Goal: Feedback & Contribution: Submit feedback/report problem

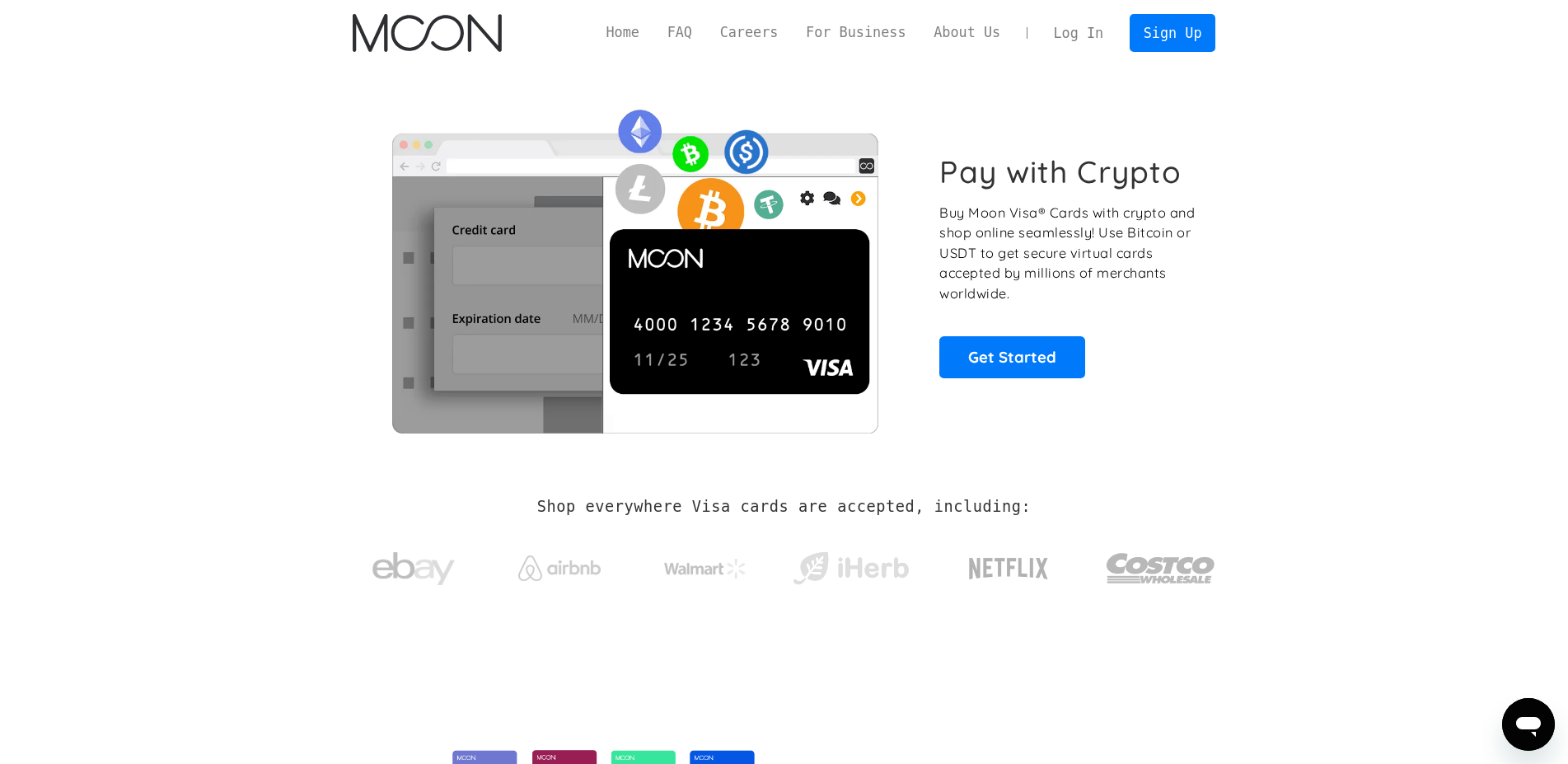
click at [1083, 18] on link "Log In" at bounding box center [1078, 33] width 77 height 37
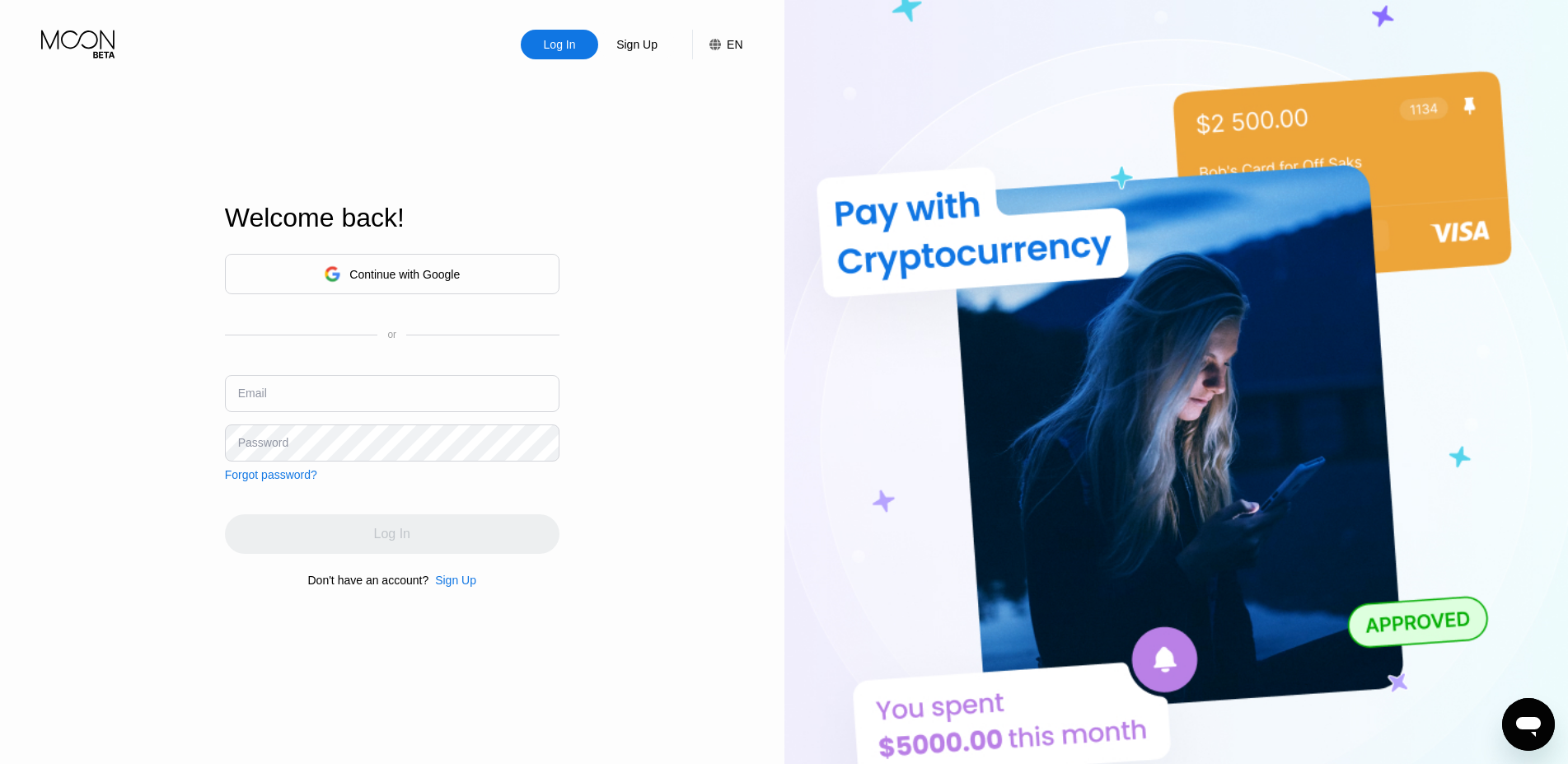
click at [377, 273] on div "Continue with Google" at bounding box center [404, 275] width 111 height 13
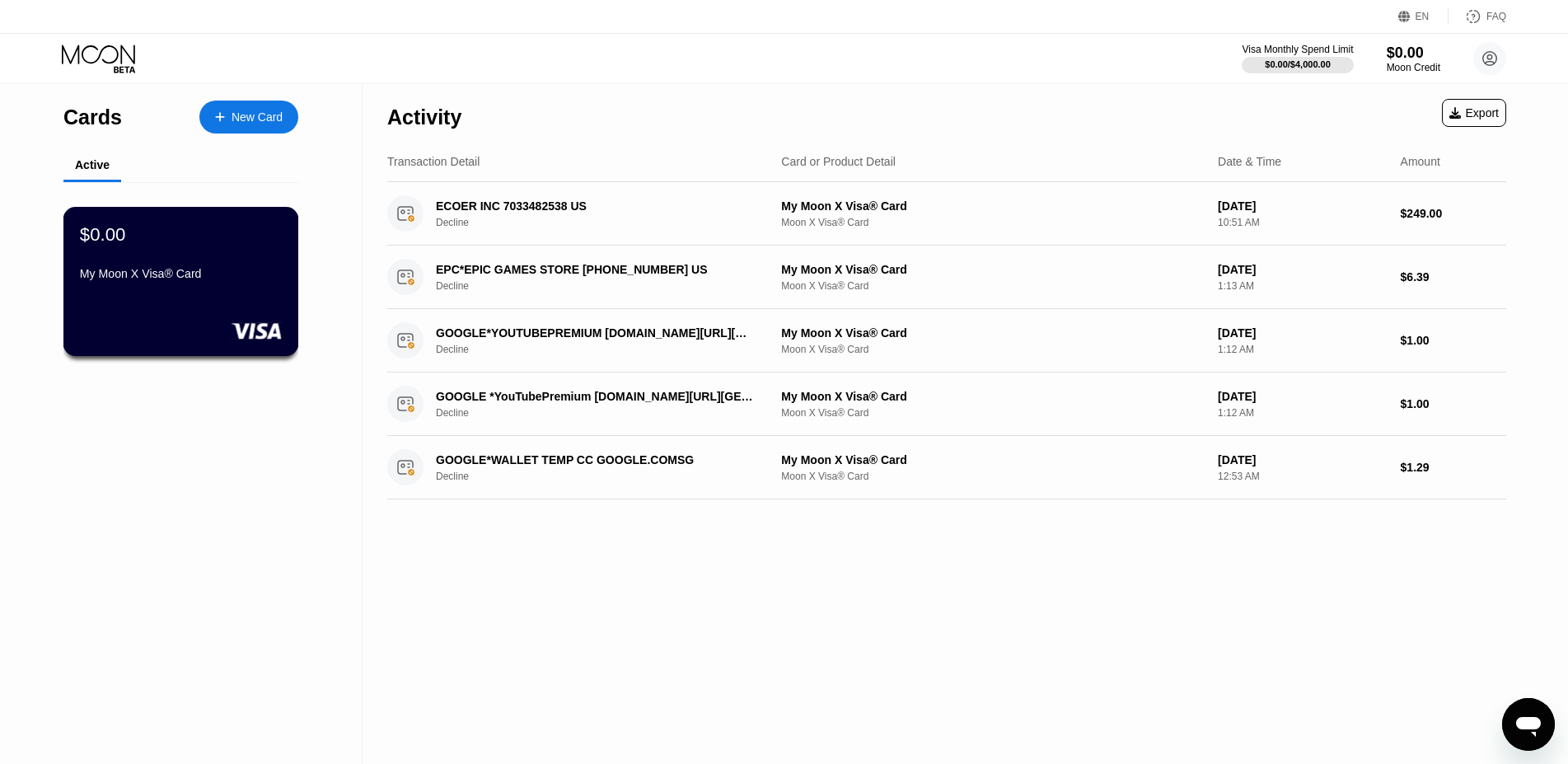
click at [264, 301] on div "$0.00 My Moon X Visa® Card" at bounding box center [181, 280] width 236 height 149
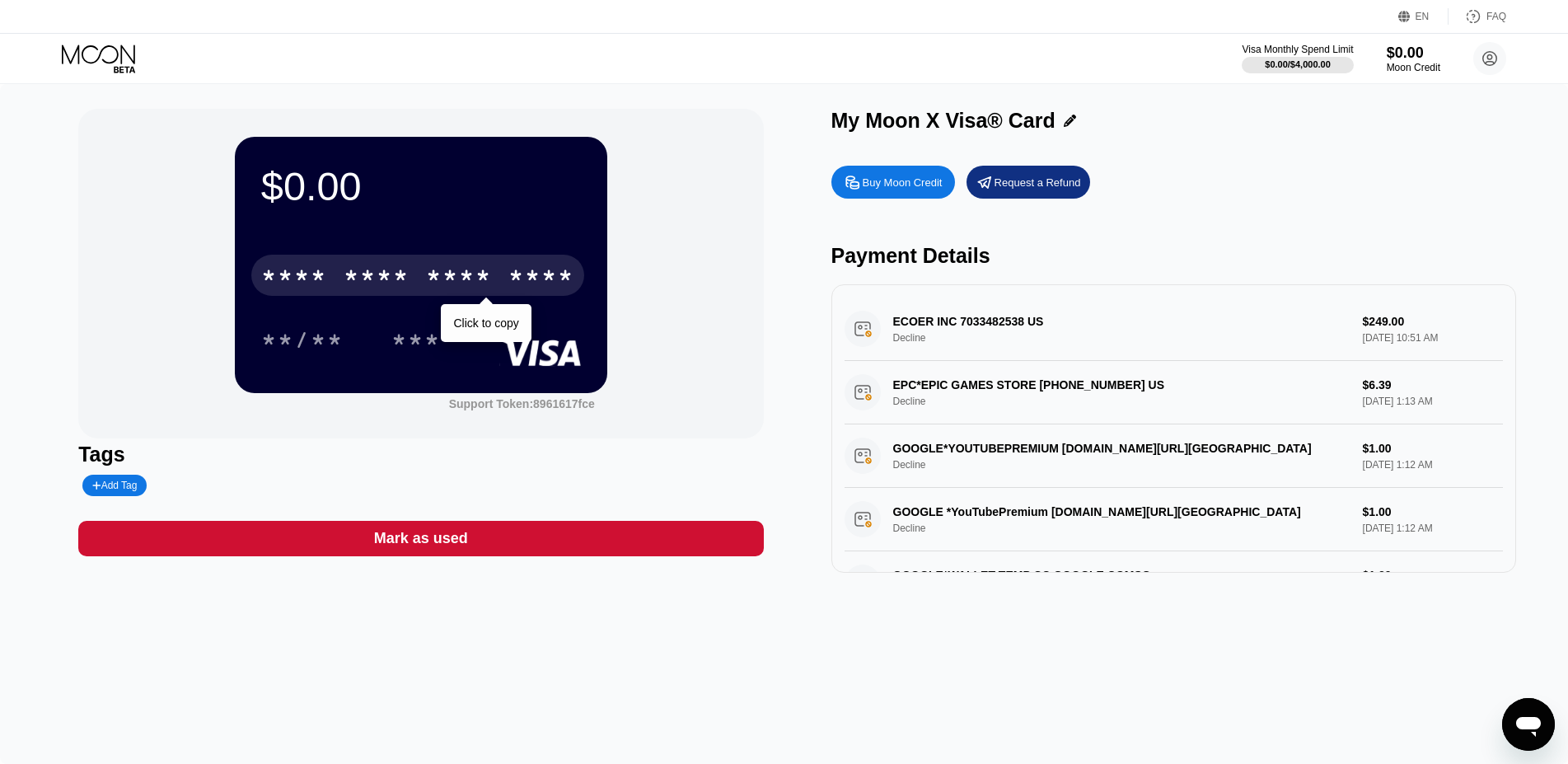
click at [460, 278] on div "* * * *" at bounding box center [459, 278] width 66 height 27
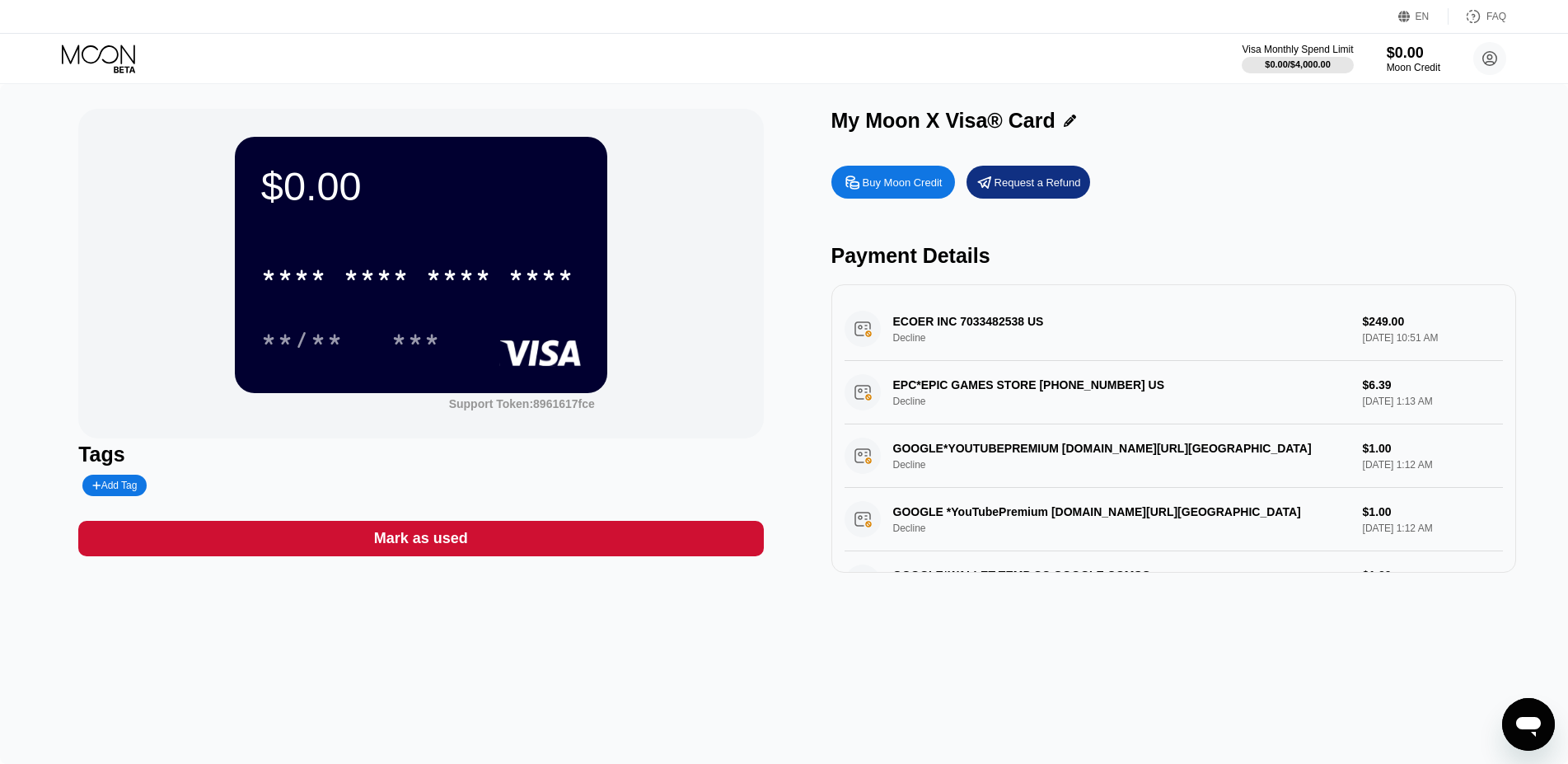
click at [1535, 712] on icon "Messaging-Fenster öffnen" at bounding box center [1528, 724] width 30 height 30
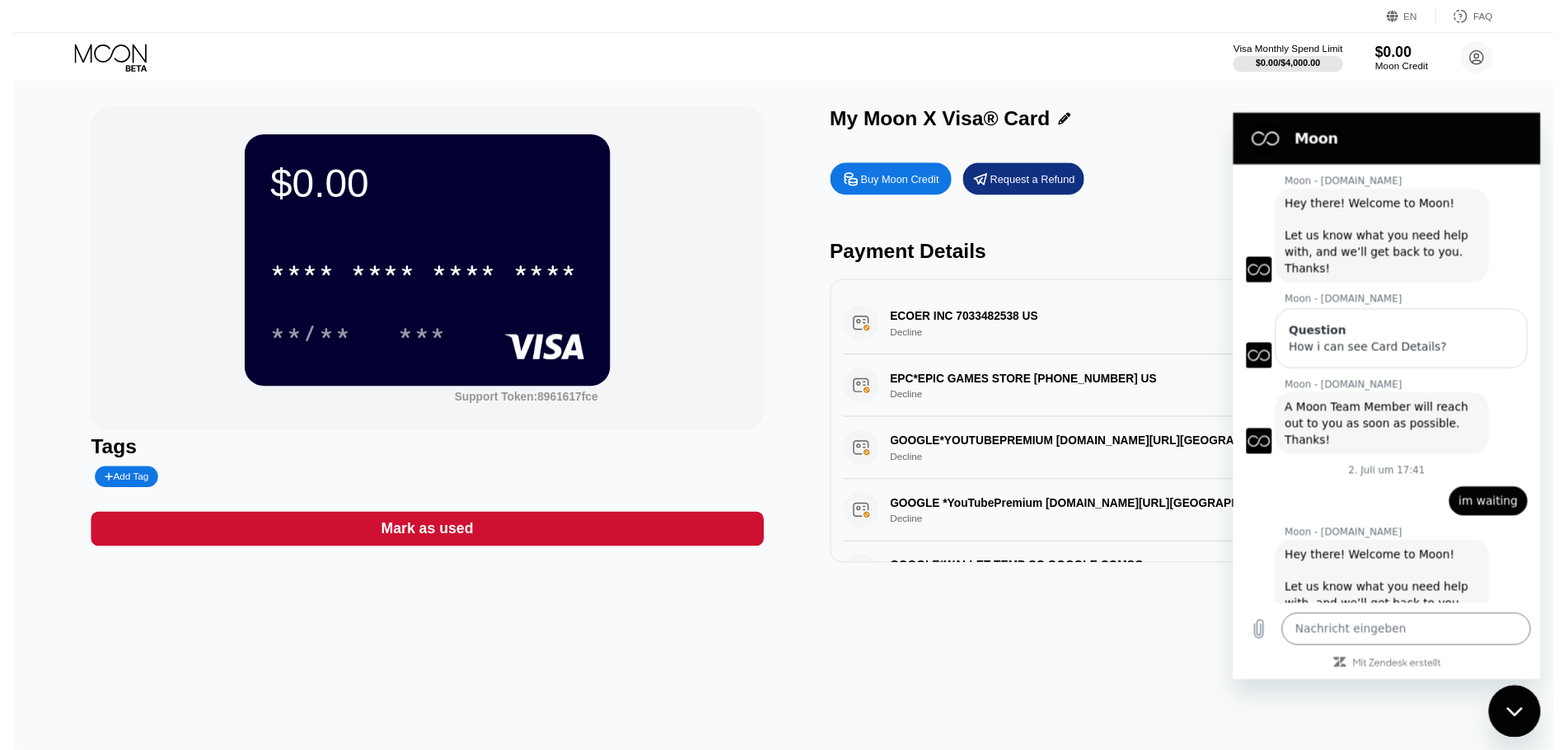
scroll to position [1298, 0]
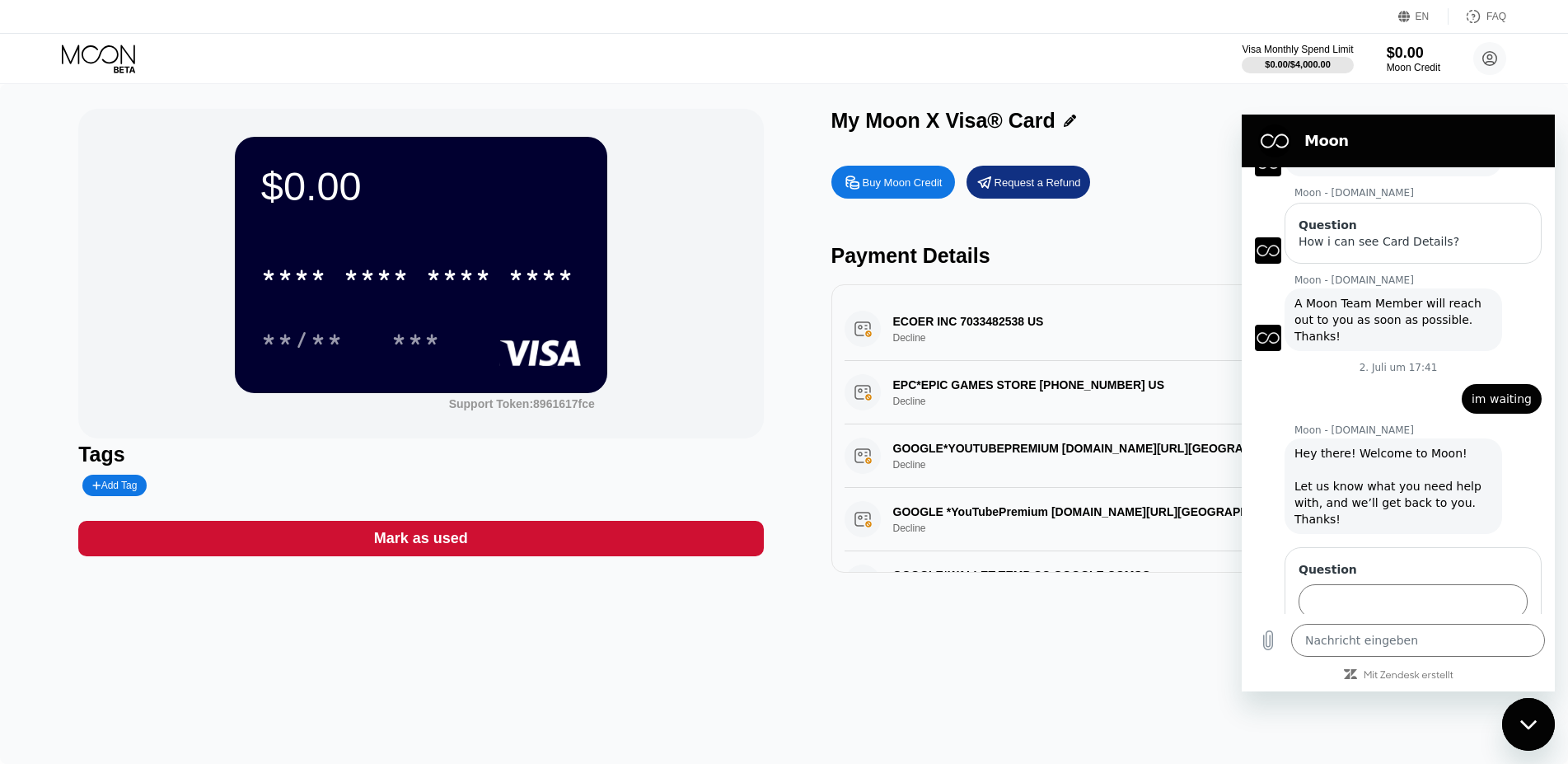
click at [1040, 606] on div "$0.00 **** **** **** **** **/** *** Support Token: 8961617fce Tags Add Tag Mark…" at bounding box center [784, 424] width 1568 height 680
click at [119, 53] on icon at bounding box center [100, 58] width 77 height 29
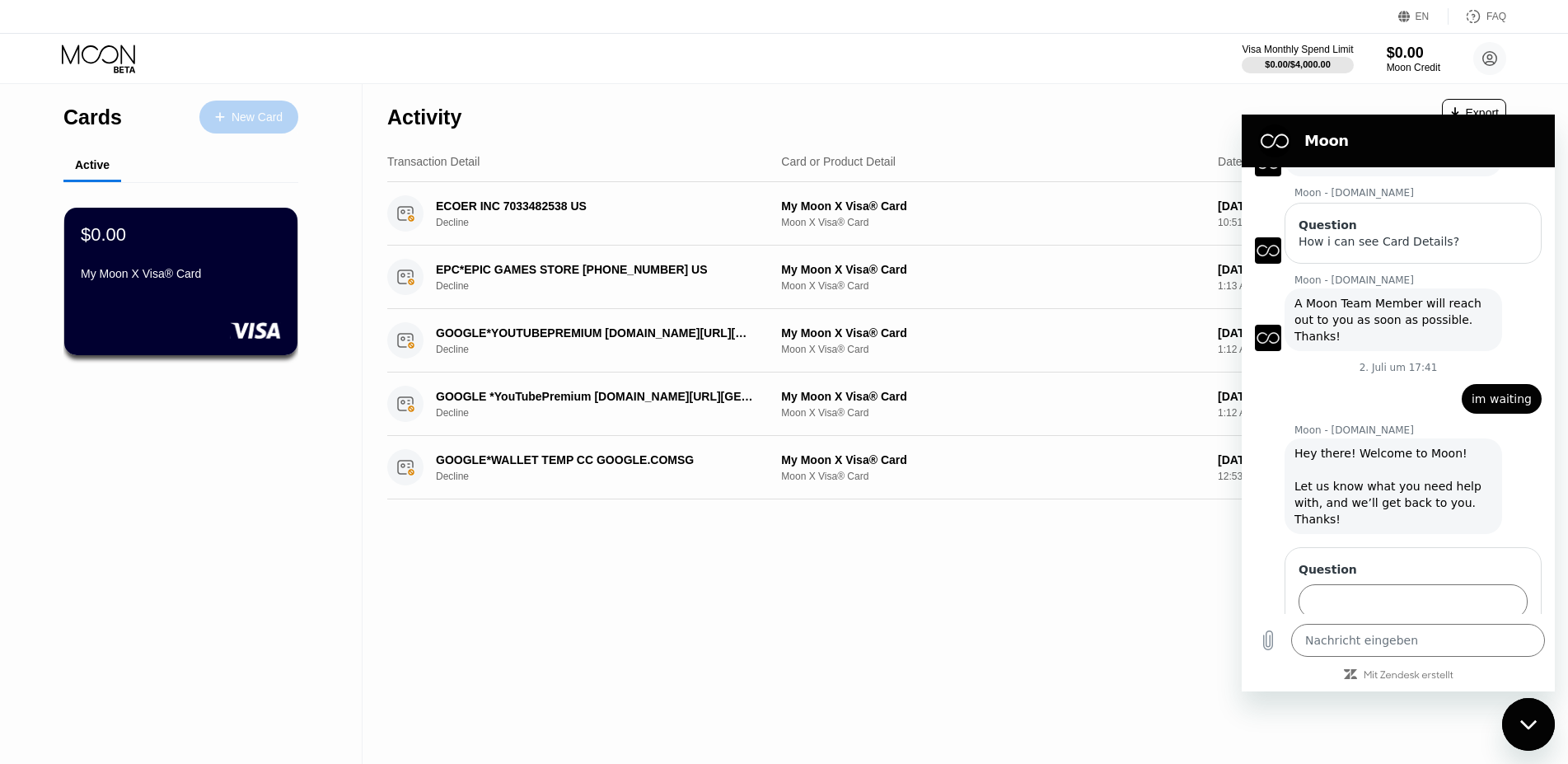
click at [246, 127] on div "New Card" at bounding box center [249, 117] width 99 height 33
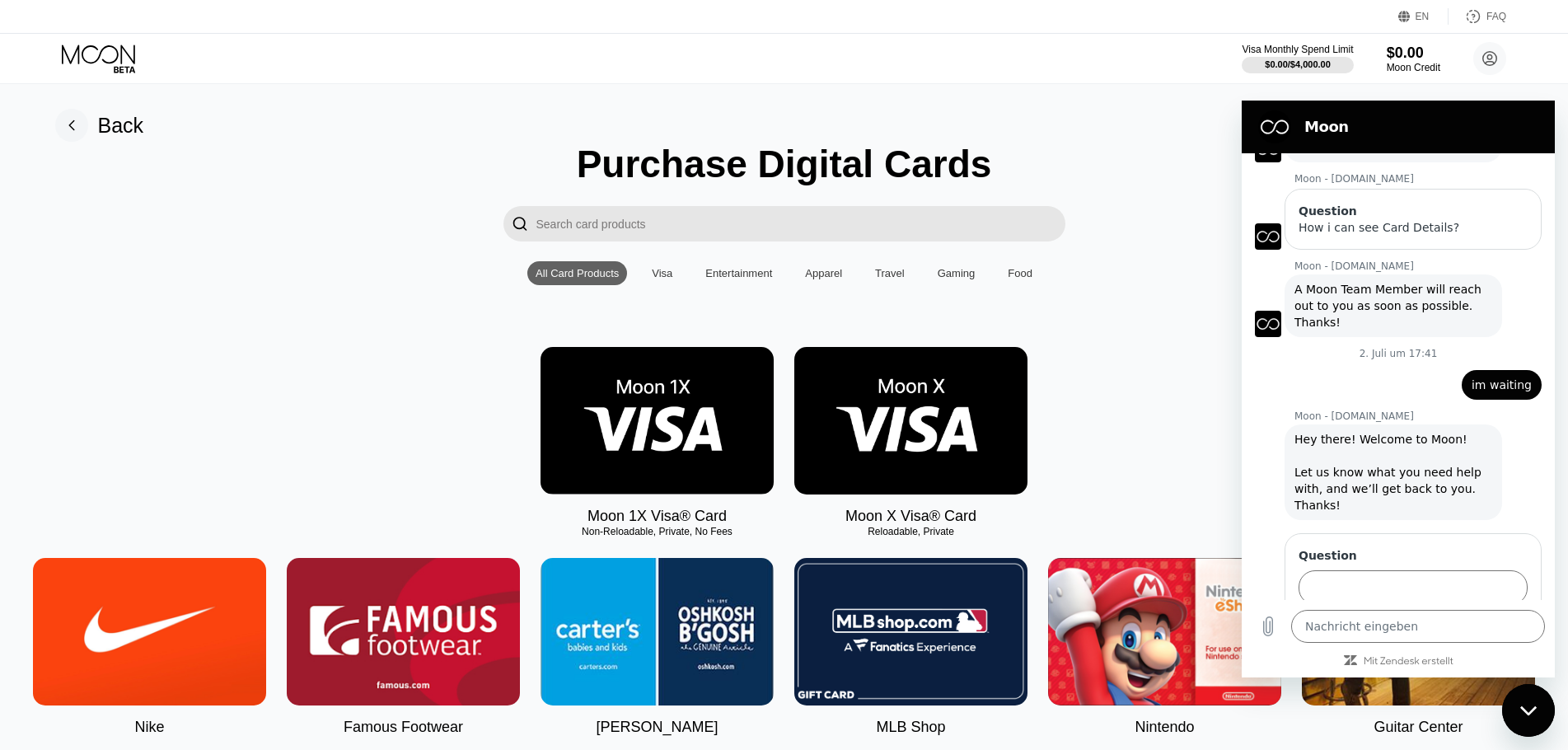
click at [875, 437] on img at bounding box center [911, 420] width 233 height 147
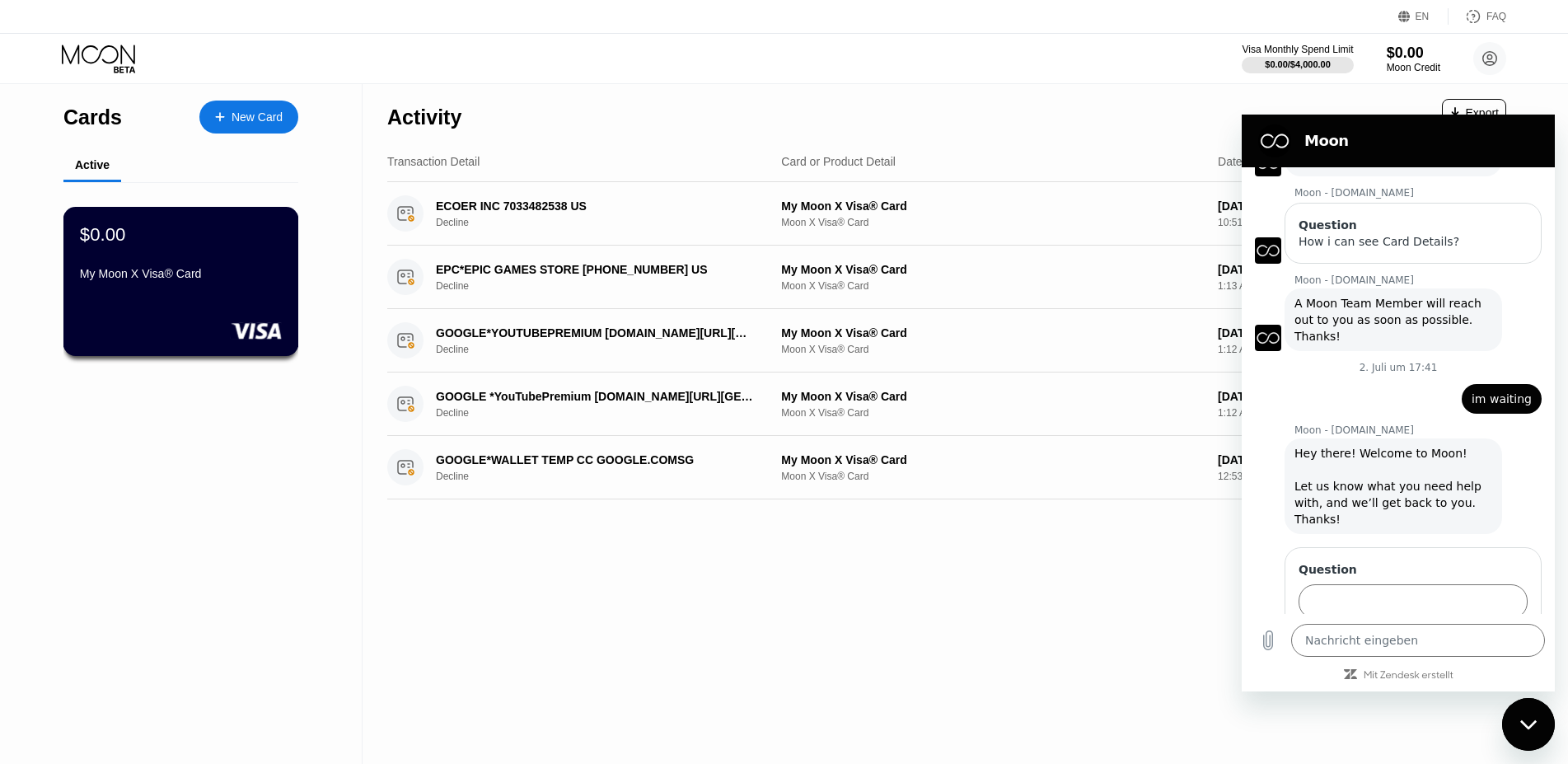
click at [195, 236] on div "$0.00" at bounding box center [181, 234] width 202 height 22
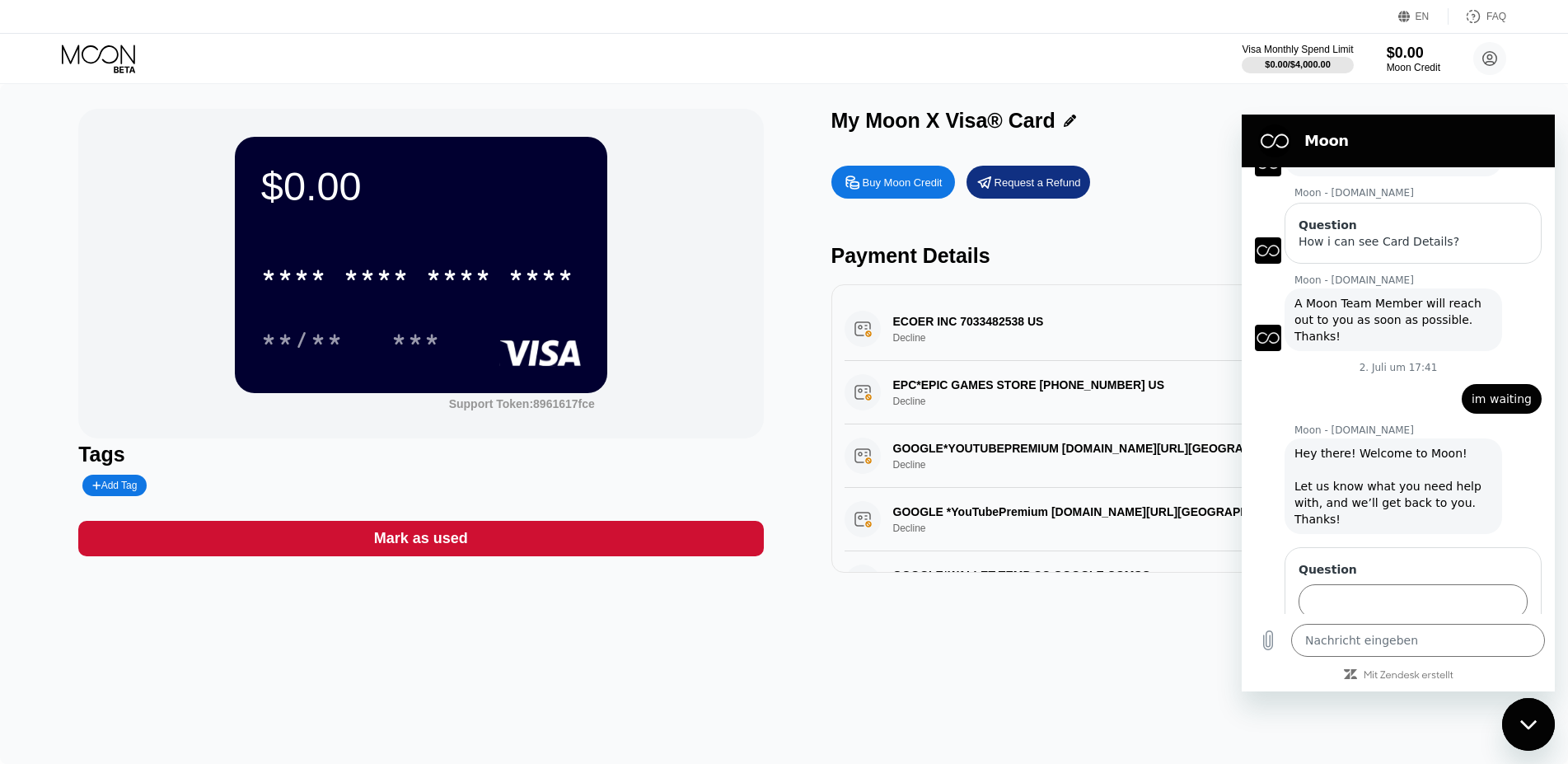
click at [446, 524] on div "$0.00 * * * * * * * * * * * * **** **/** *** Support Token: 8961617fce Tags Add…" at bounding box center [420, 340] width 685 height 464
click at [444, 556] on div "Mark as used" at bounding box center [420, 538] width 685 height 36
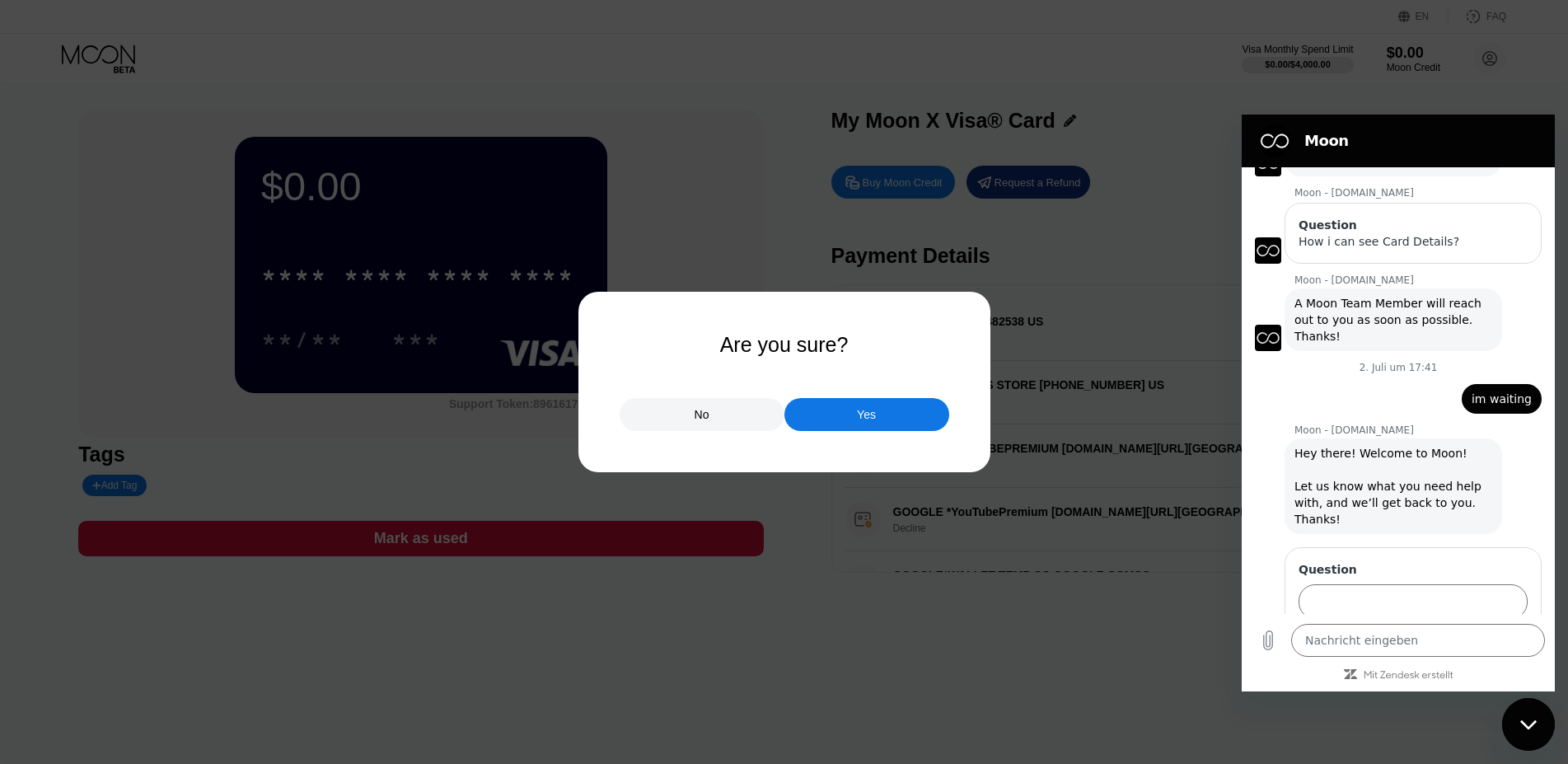
click at [910, 400] on div "Yes" at bounding box center [866, 414] width 165 height 33
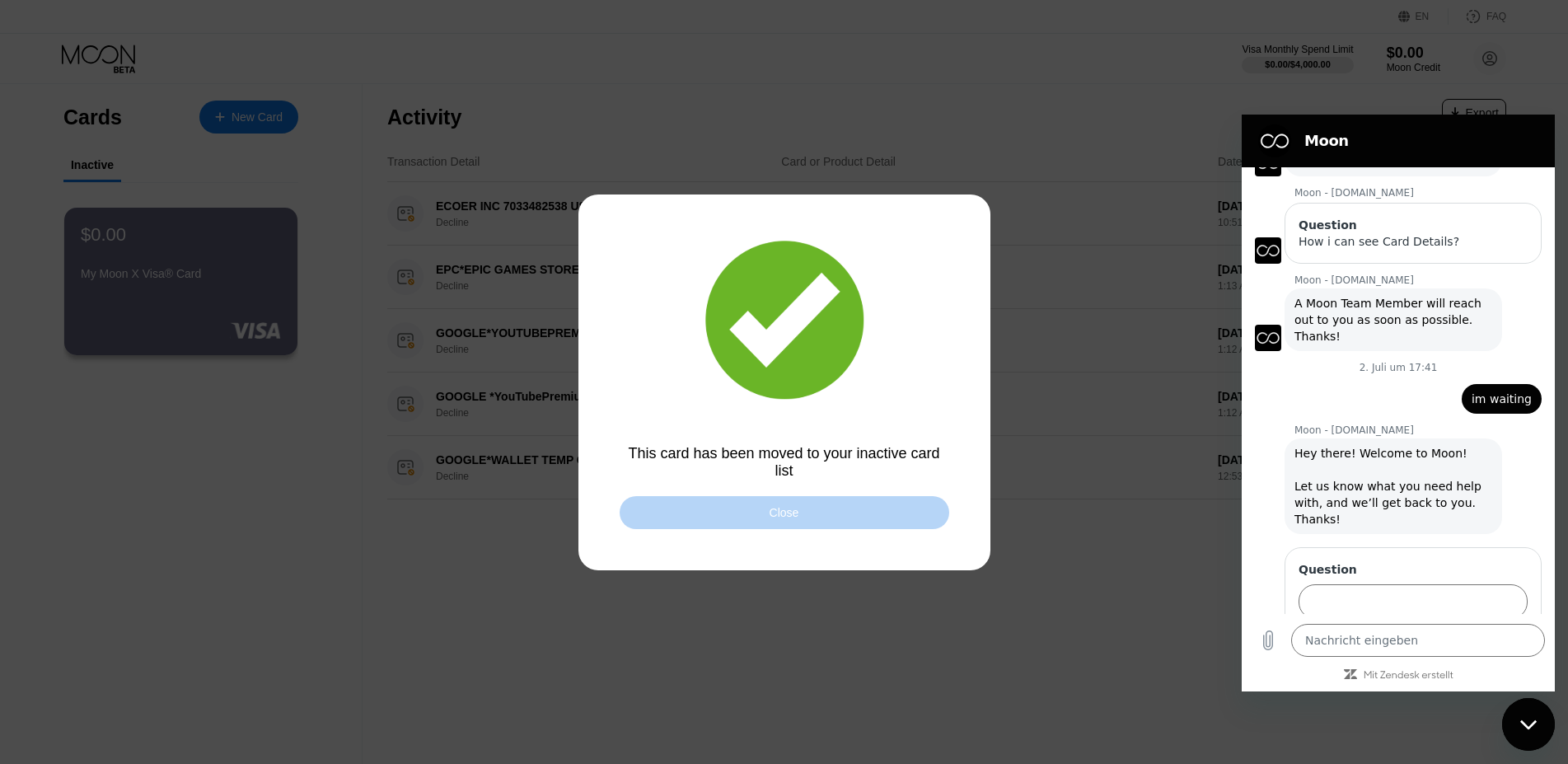
click at [750, 518] on div "Close" at bounding box center [784, 513] width 330 height 33
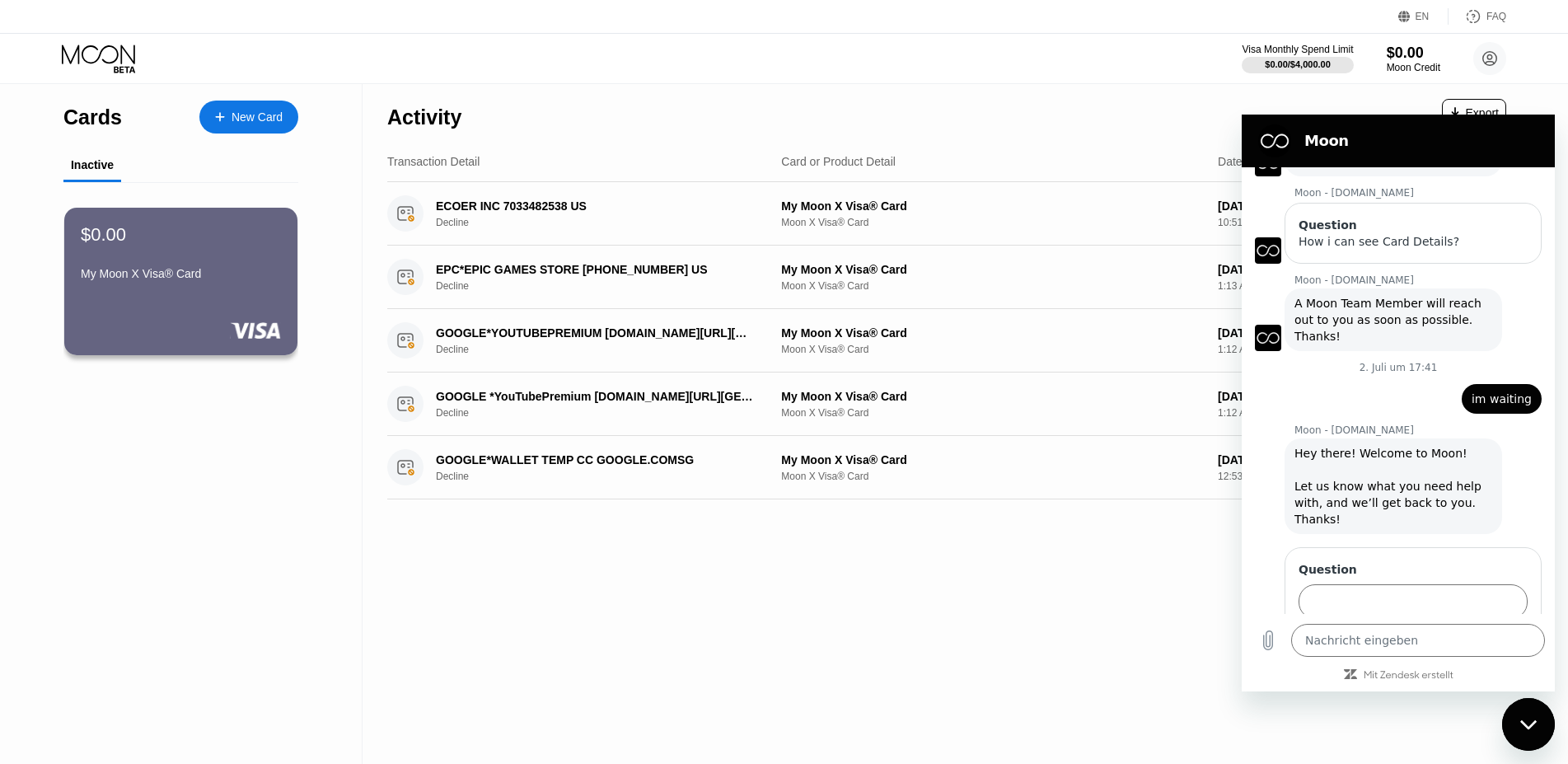
click at [260, 103] on div "New Card" at bounding box center [249, 117] width 99 height 33
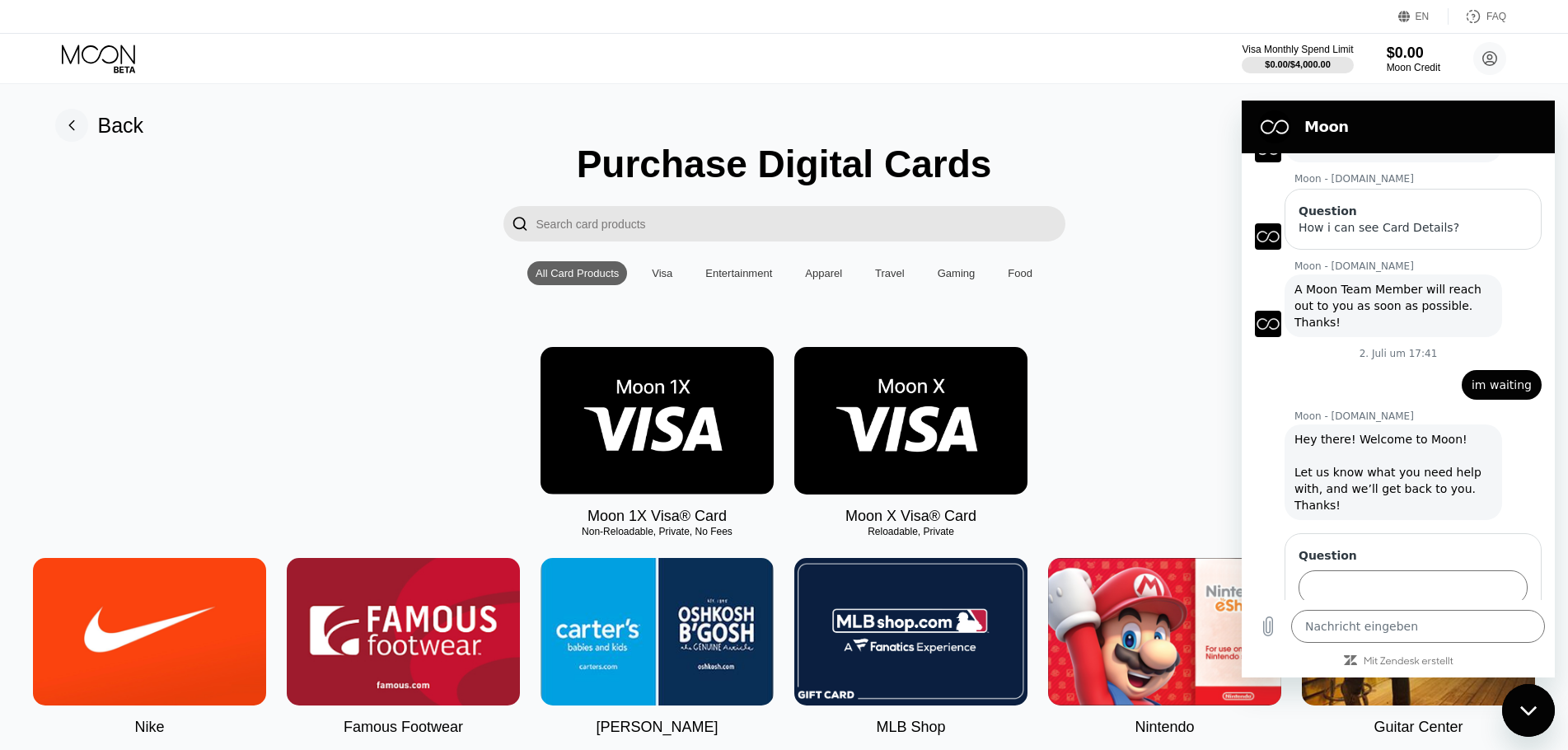
click at [932, 420] on img at bounding box center [911, 420] width 233 height 147
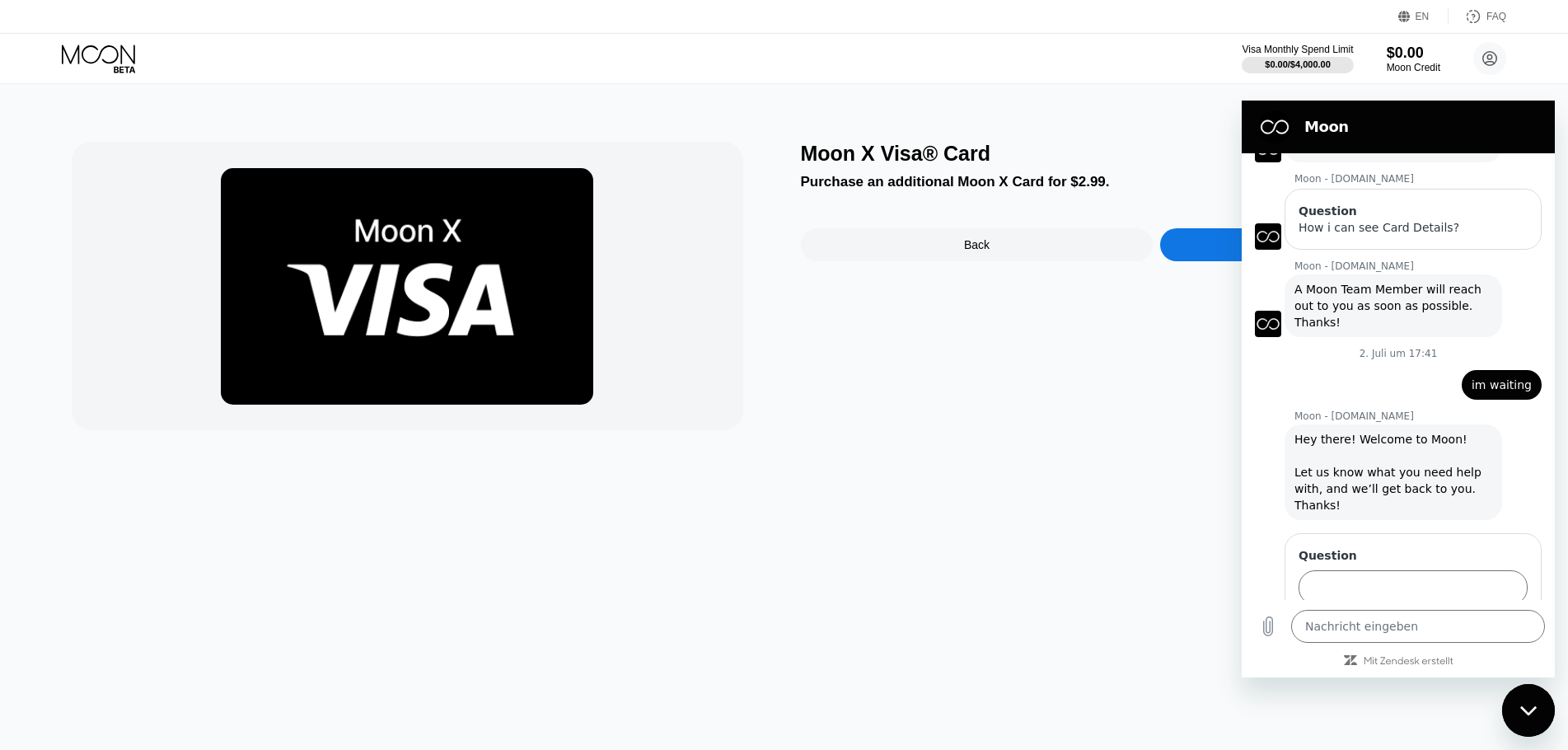
click at [1531, 704] on div "Messaging-Fenster schließen" at bounding box center [1528, 710] width 49 height 49
type textarea "x"
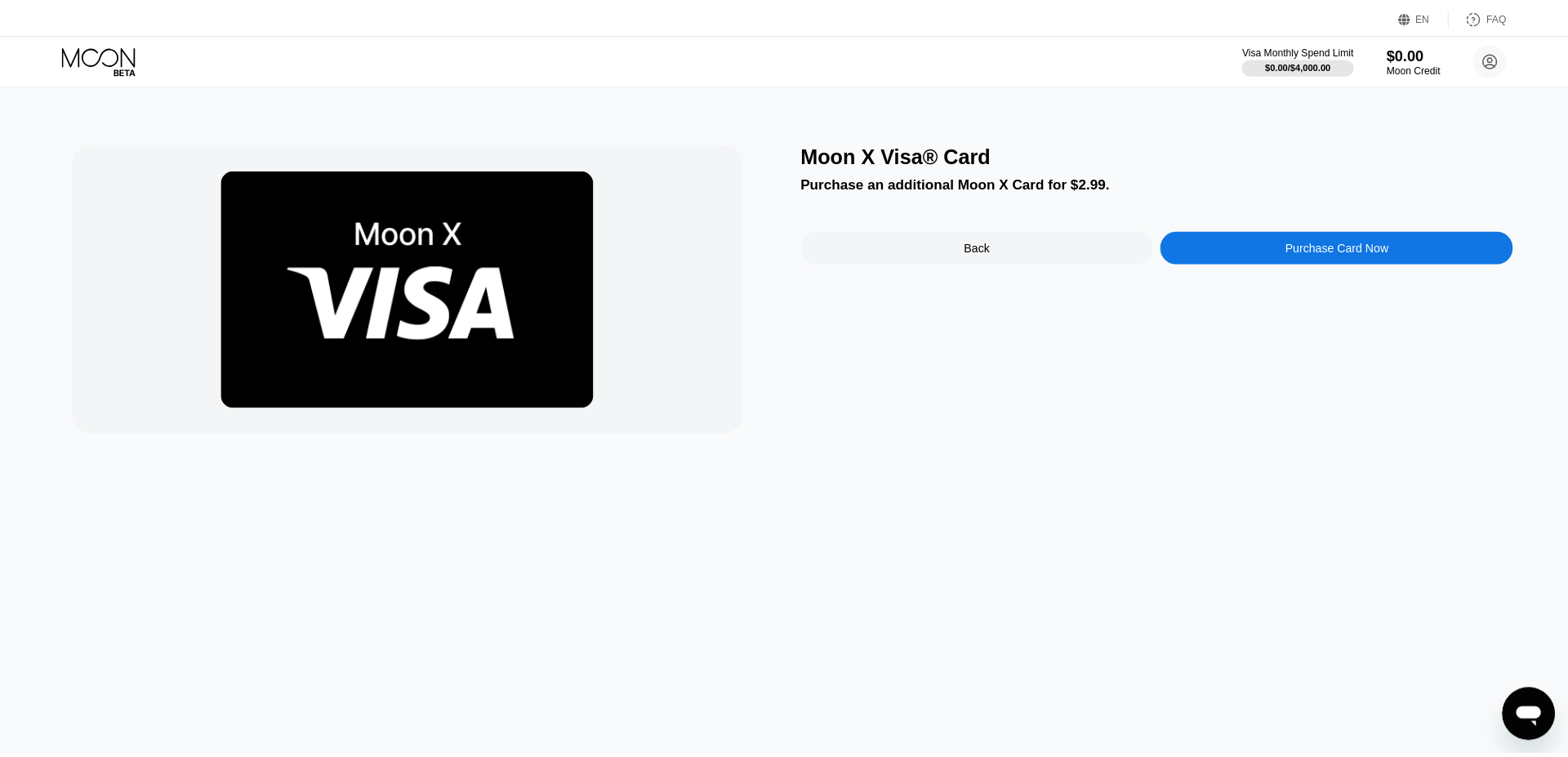
scroll to position [1220, 0]
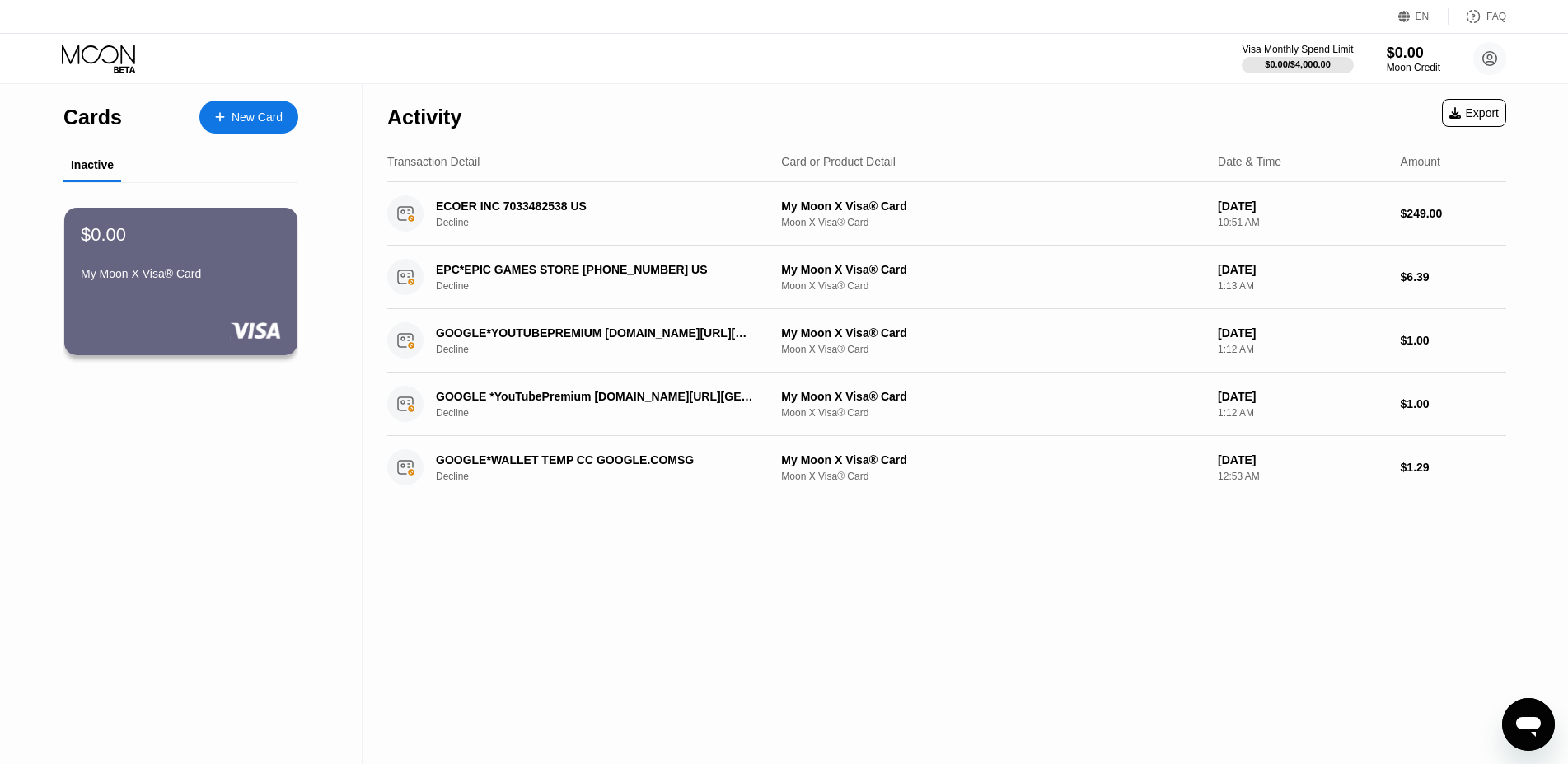
click at [1487, 52] on icon at bounding box center [1490, 58] width 14 height 14
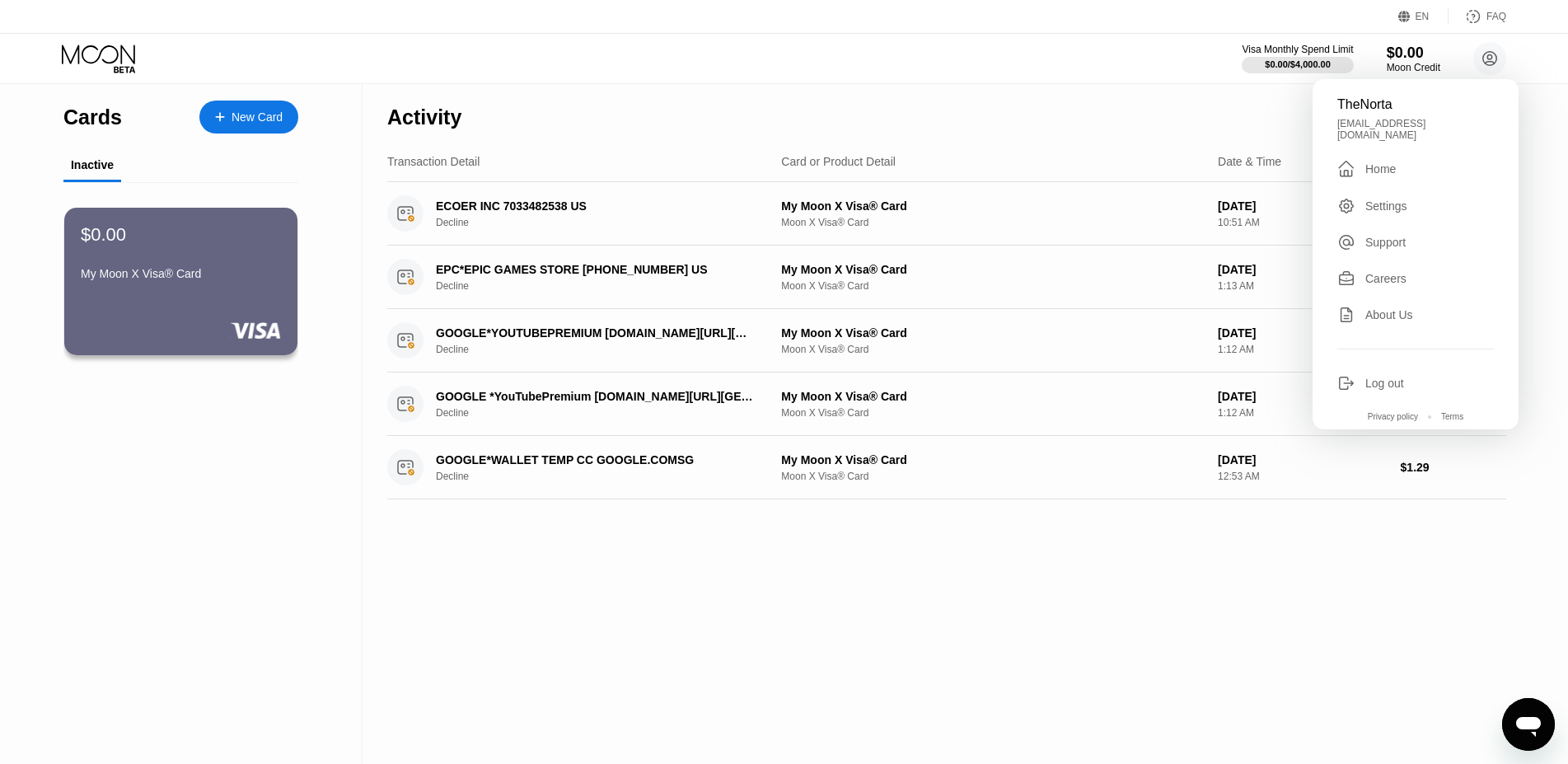
click at [1375, 366] on div "TheNorta thenorta@gmail.com  Home Settings Support Careers About Us Log out Pr…" at bounding box center [1415, 254] width 206 height 350
click at [1375, 376] on div "Log out" at bounding box center [1384, 383] width 39 height 13
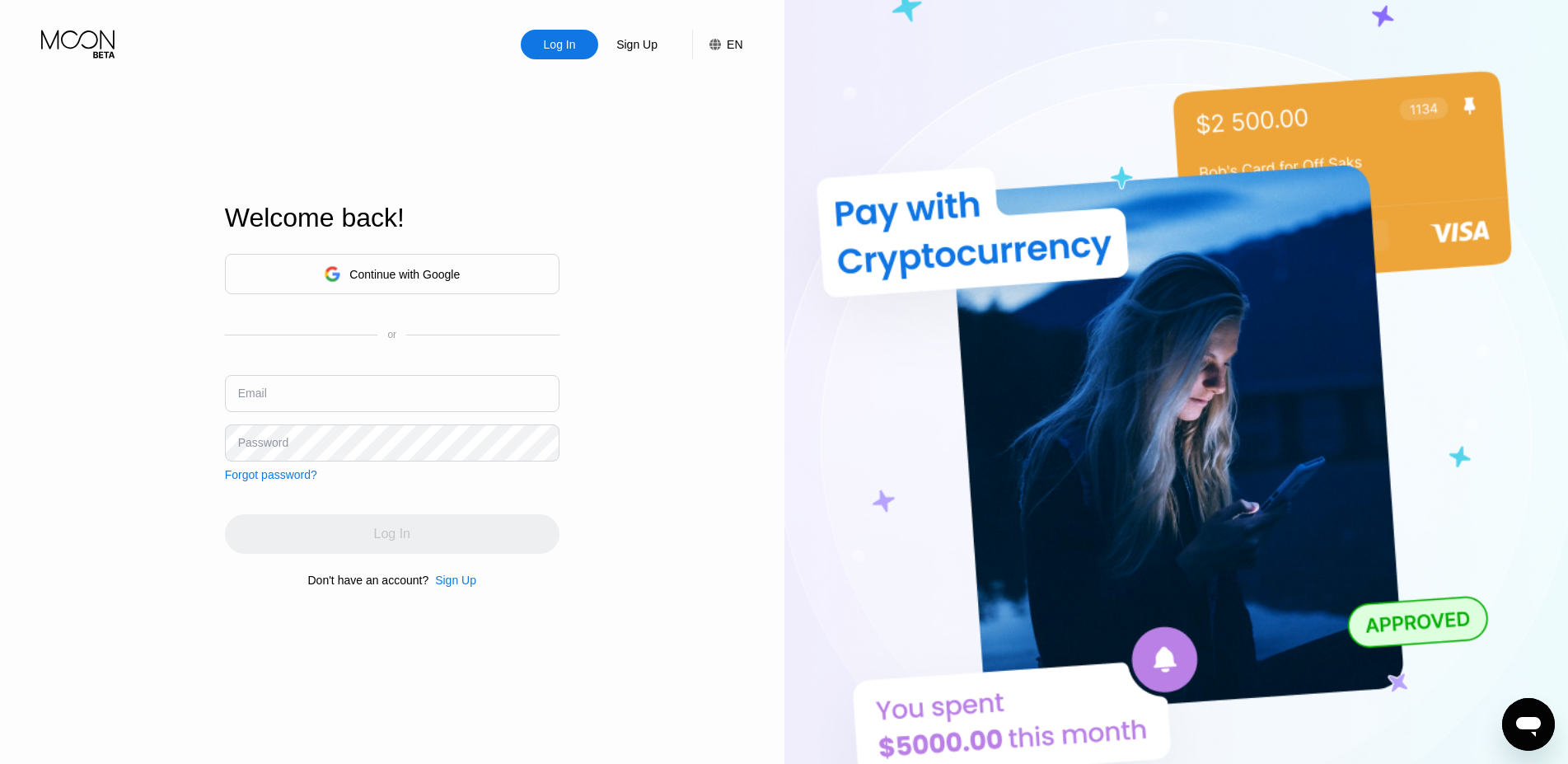
click at [451, 583] on div "Sign Up" at bounding box center [455, 580] width 41 height 13
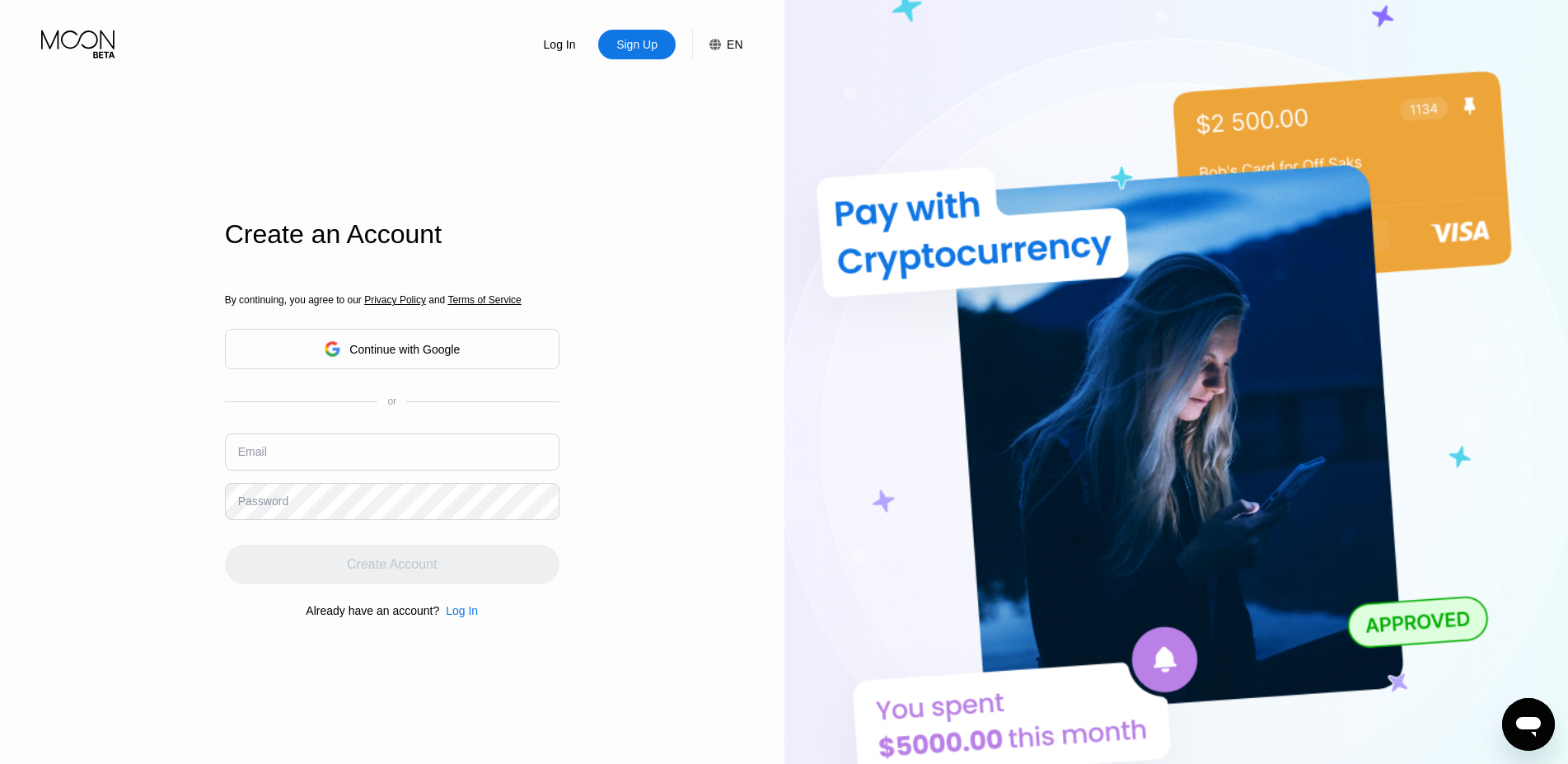
click at [433, 449] on div "Email" at bounding box center [392, 458] width 335 height 49
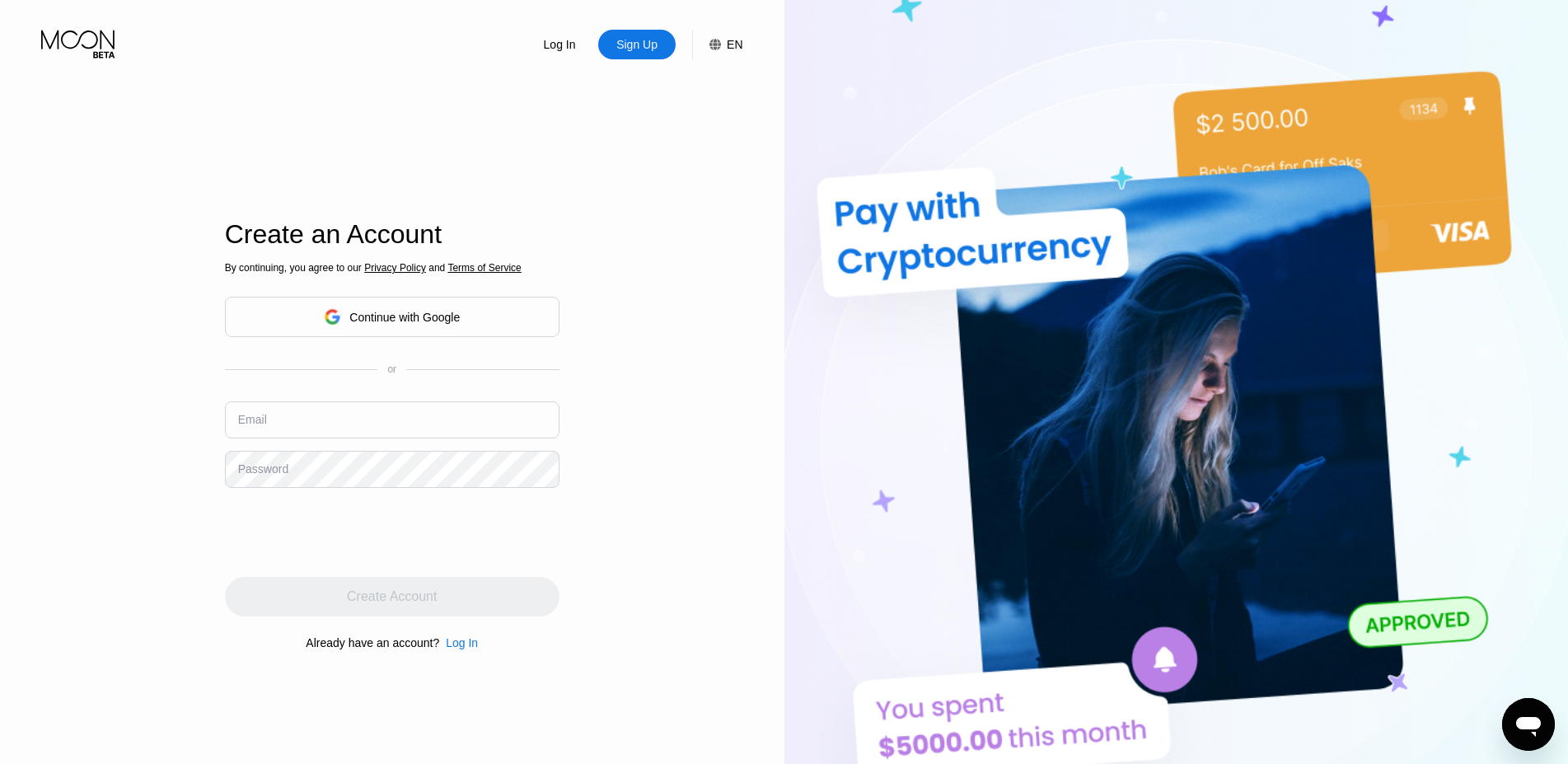
click at [426, 433] on input "text" at bounding box center [392, 419] width 335 height 37
type input "t"
click at [264, 465] on div "Password" at bounding box center [263, 469] width 50 height 13
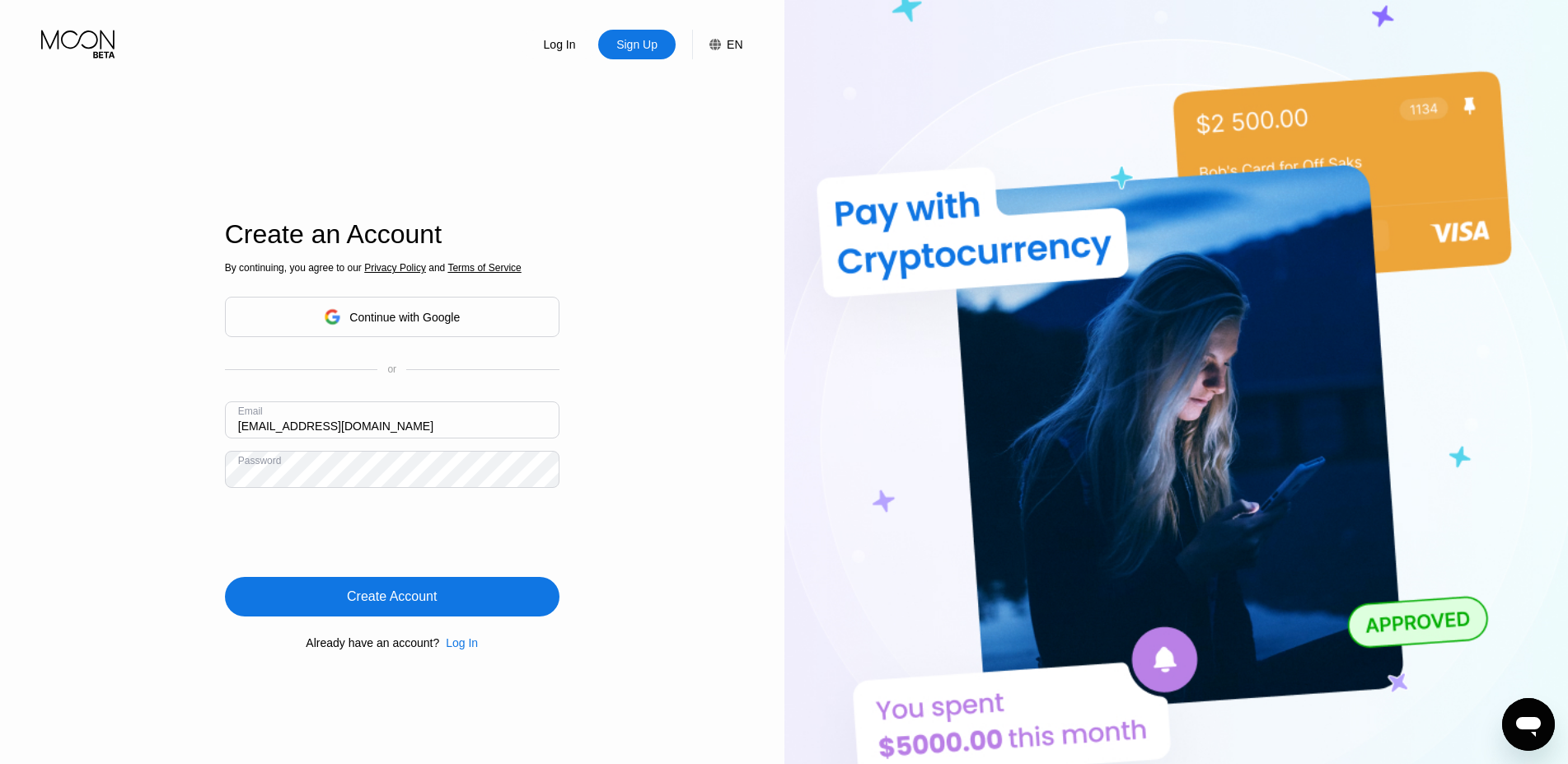
click at [495, 594] on div "Create Account" at bounding box center [392, 597] width 335 height 40
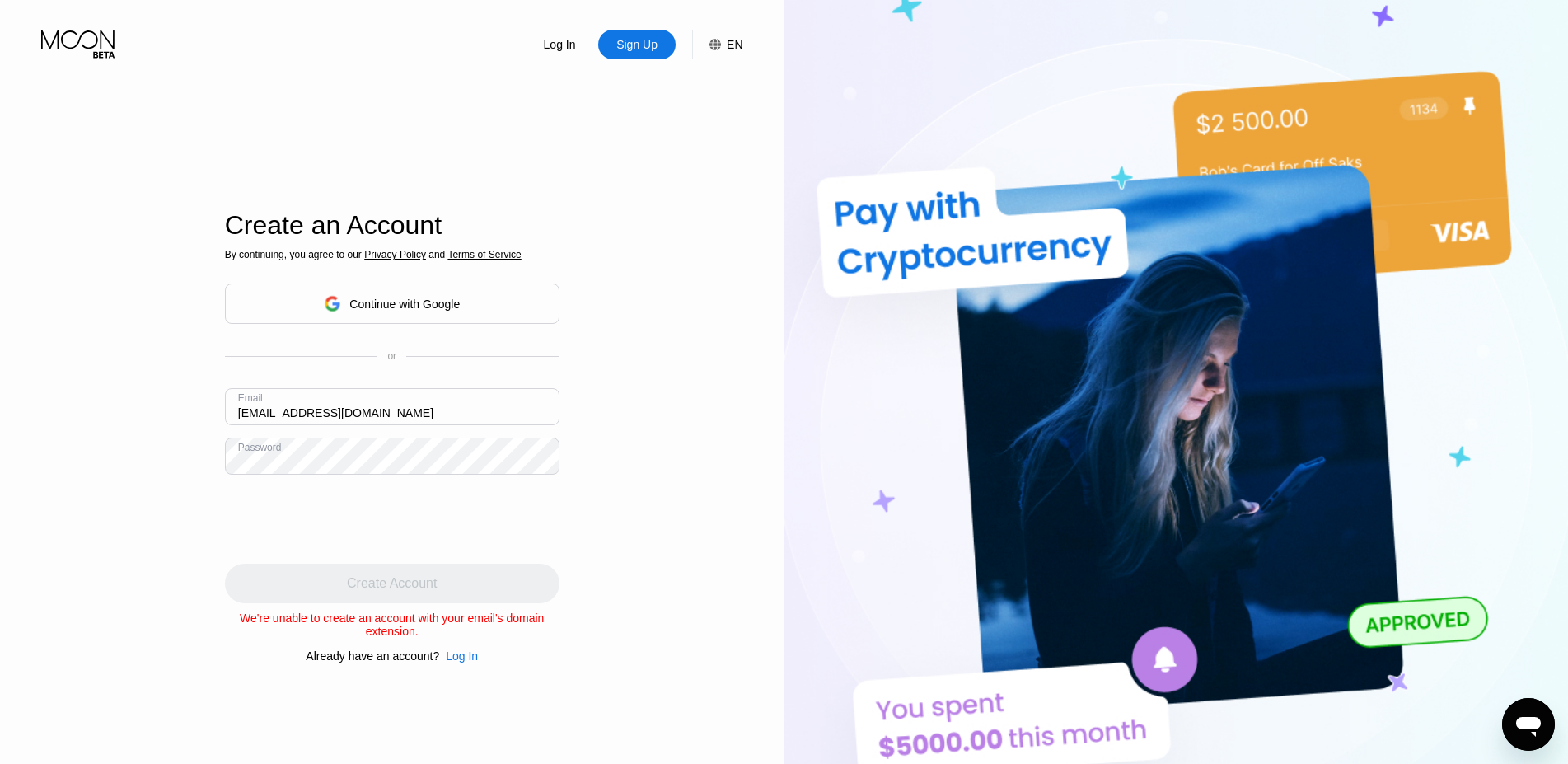
drag, startPoint x: 361, startPoint y: 415, endPoint x: 100, endPoint y: 417, distance: 261.0
click at [225, 418] on input "illestjet@yandex.ru" at bounding box center [392, 406] width 335 height 37
type input "[EMAIL_ADDRESS][DOMAIN_NAME]"
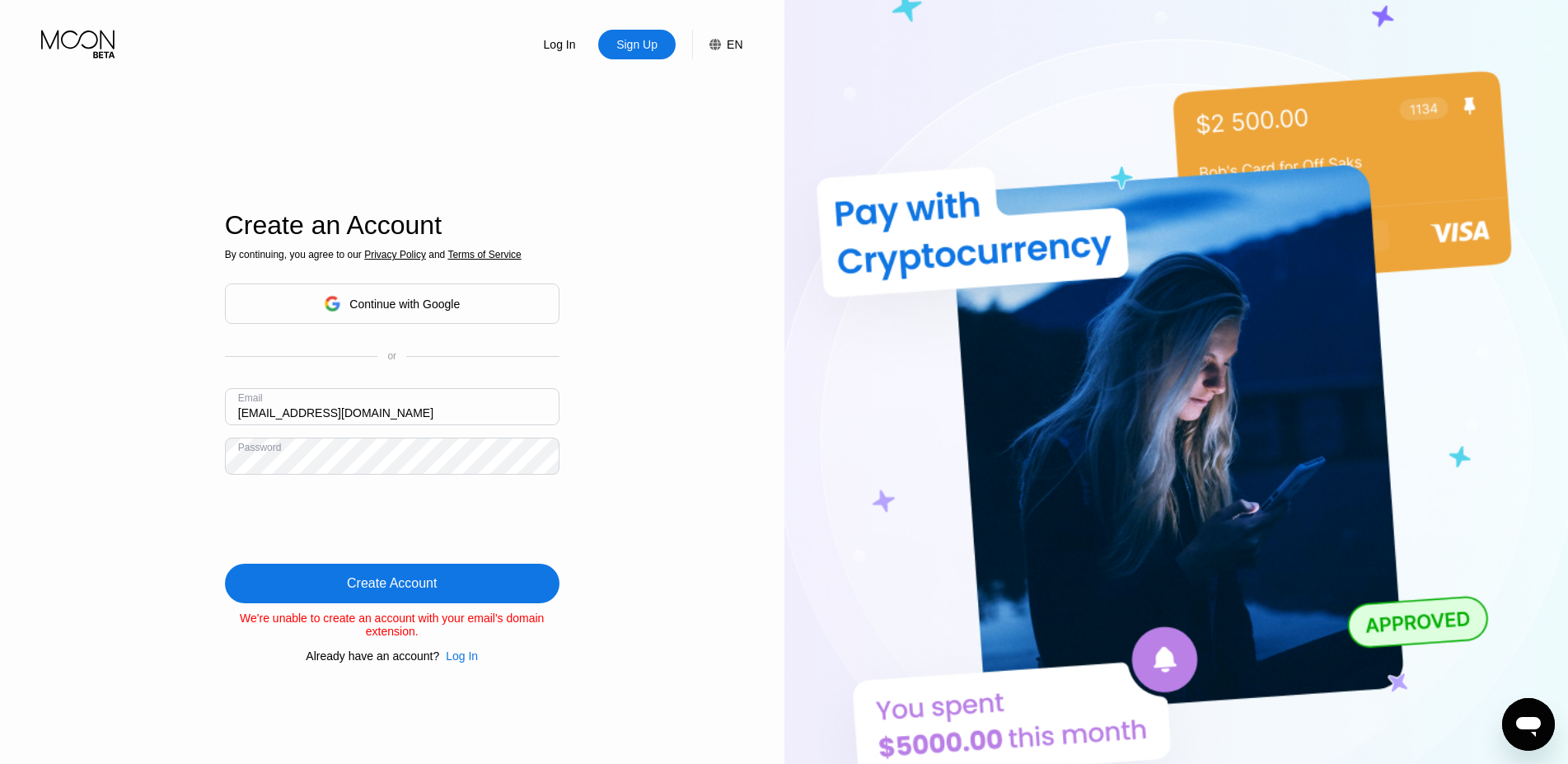
click at [398, 571] on div "Create Account" at bounding box center [392, 583] width 335 height 40
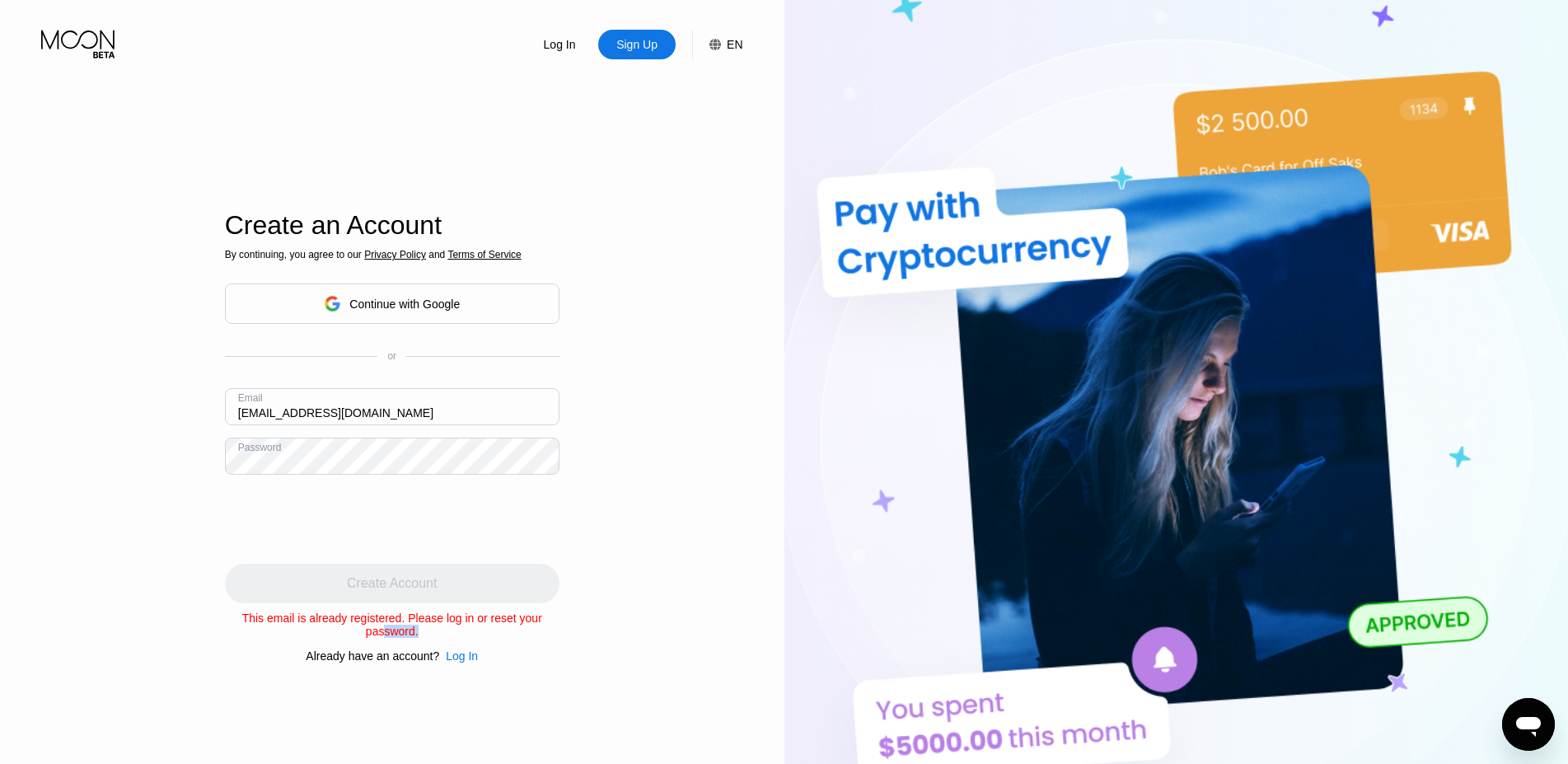
drag, startPoint x: 382, startPoint y: 634, endPoint x: 451, endPoint y: 636, distance: 69.0
click at [451, 636] on div "This email is already registered. Please log in or reset your password." at bounding box center [392, 625] width 335 height 27
click at [497, 591] on div "Create Account" at bounding box center [392, 583] width 335 height 40
click at [447, 297] on div "Continue with Google" at bounding box center [404, 304] width 111 height 13
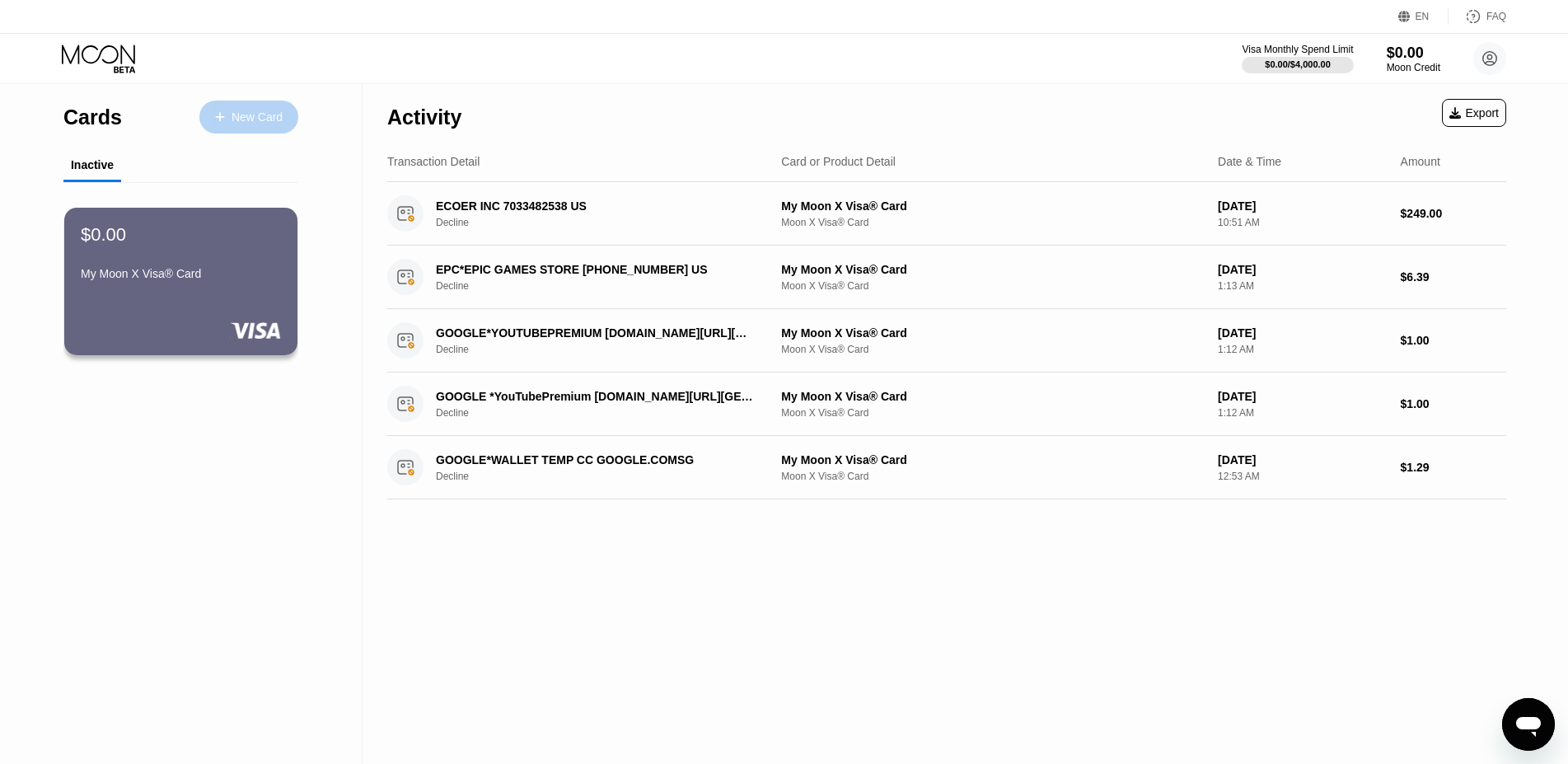
click at [223, 124] on div "New Card" at bounding box center [249, 117] width 99 height 33
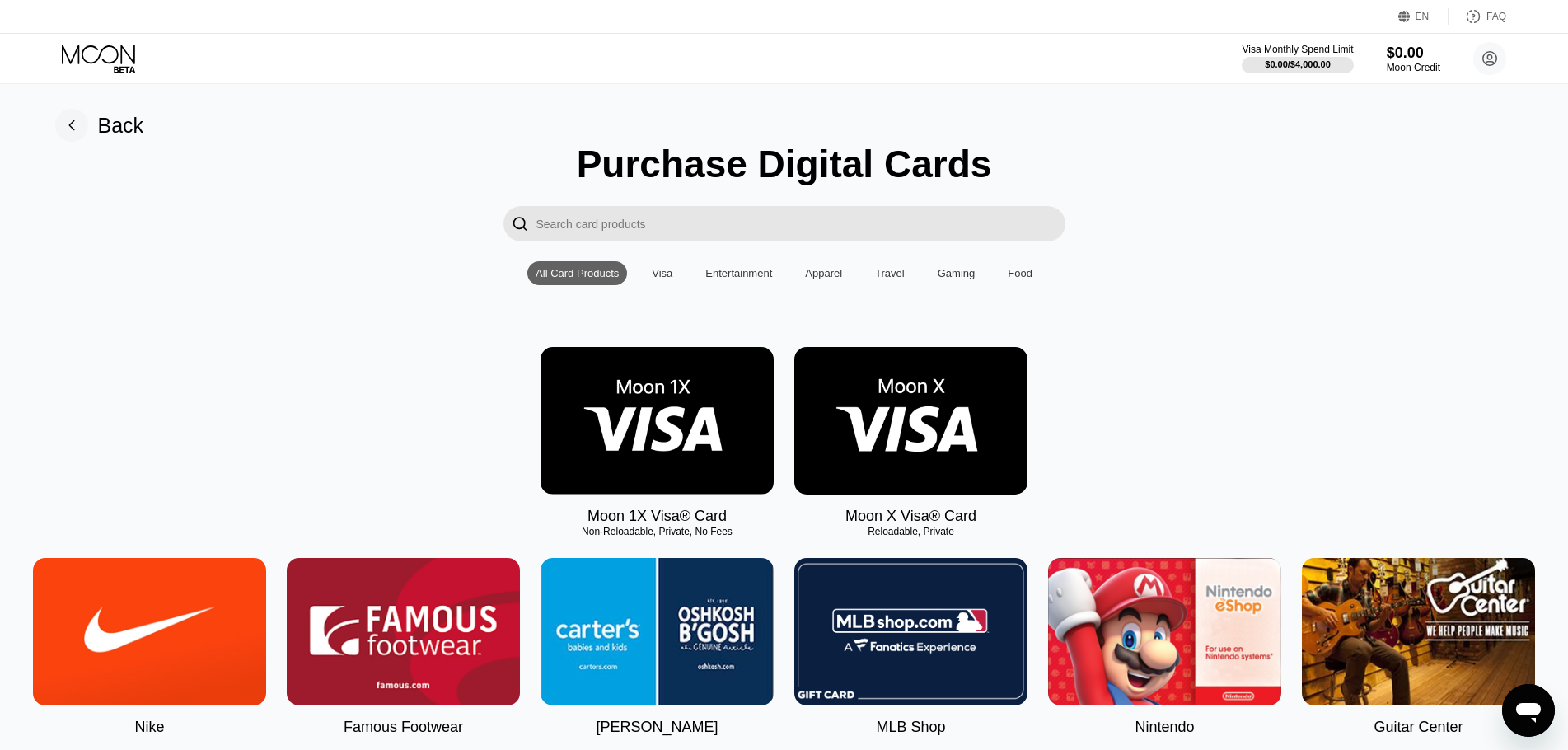
click at [663, 280] on div "Visa" at bounding box center [662, 273] width 21 height 12
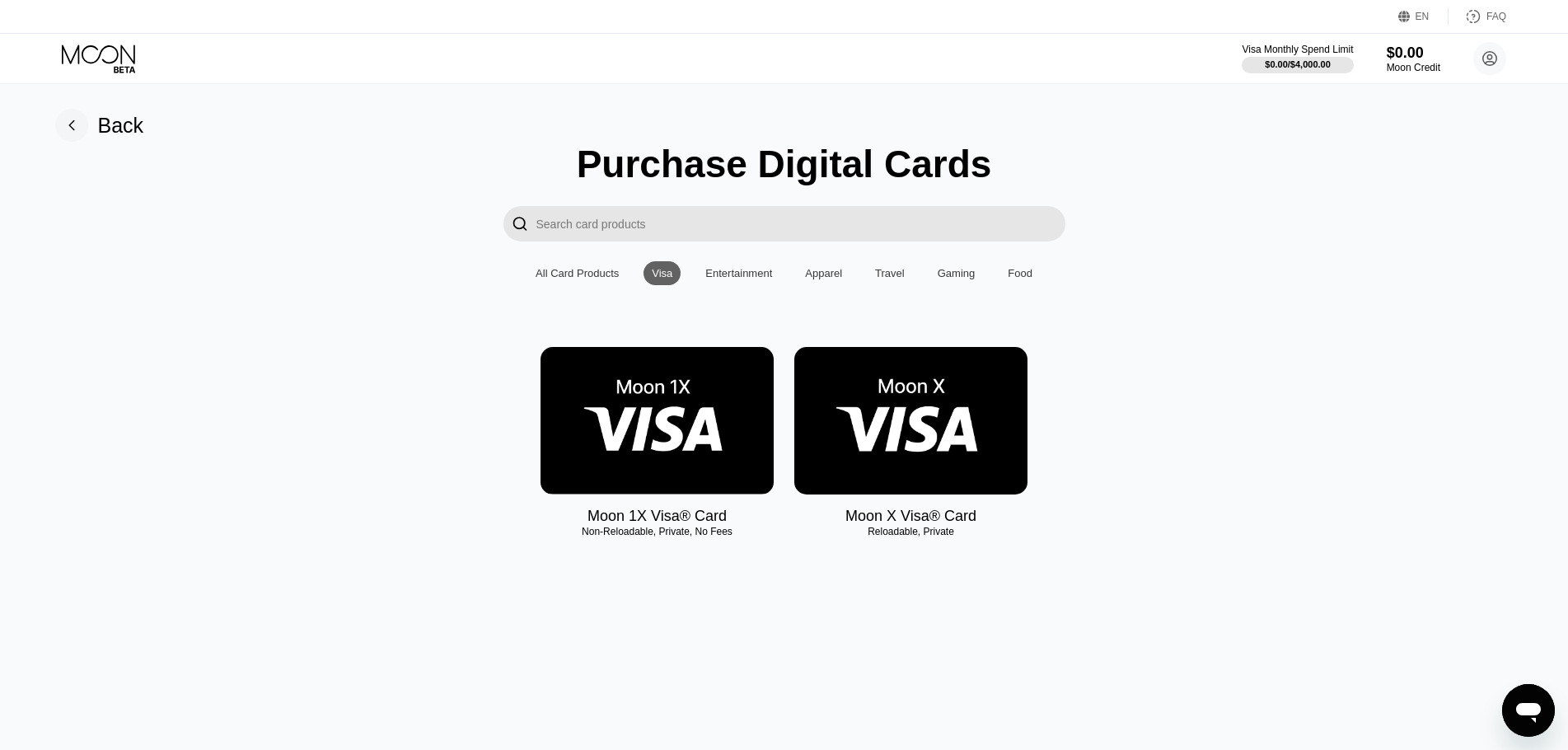
click at [668, 426] on img at bounding box center [657, 420] width 233 height 147
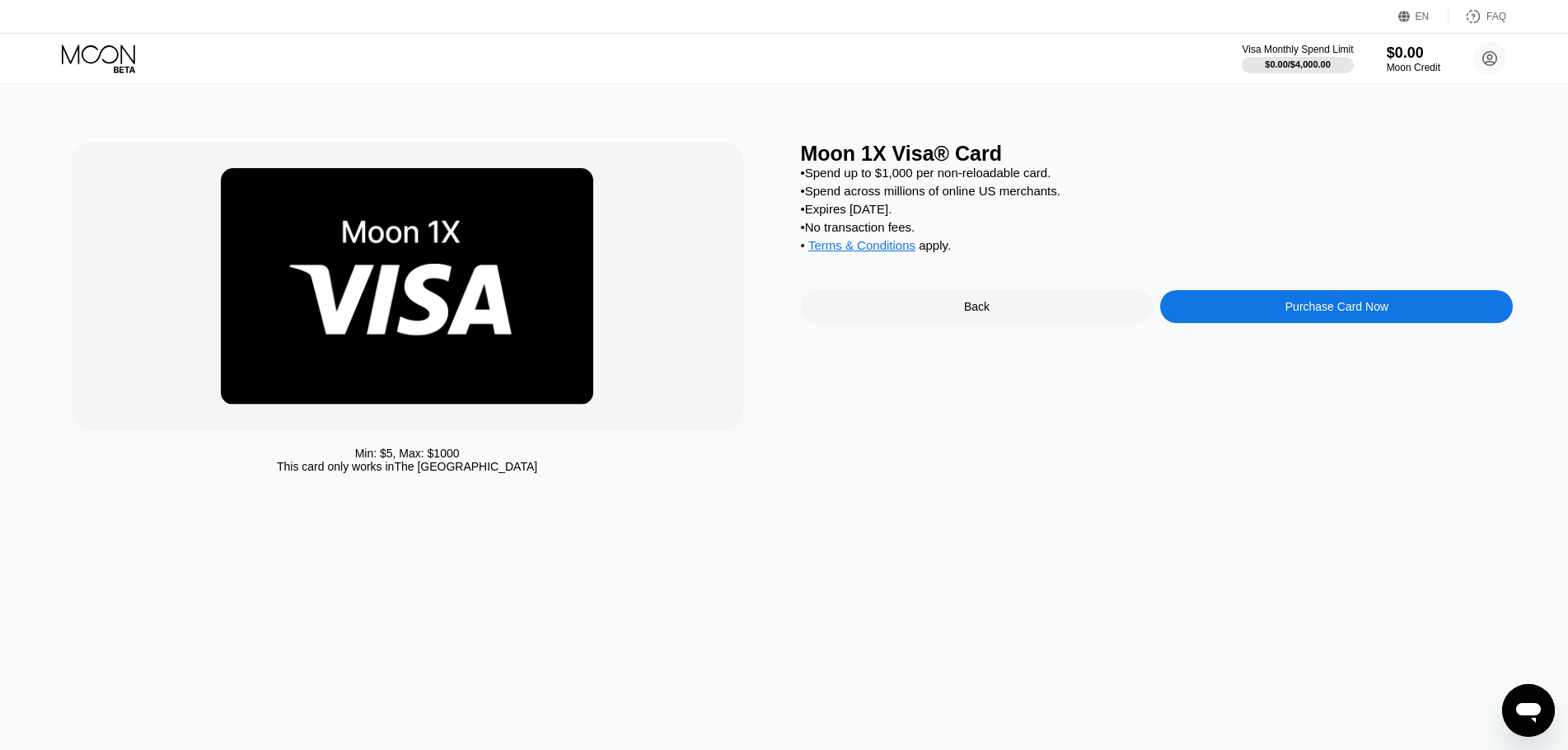
click at [1271, 320] on div "Purchase Card Now" at bounding box center [1337, 306] width 353 height 33
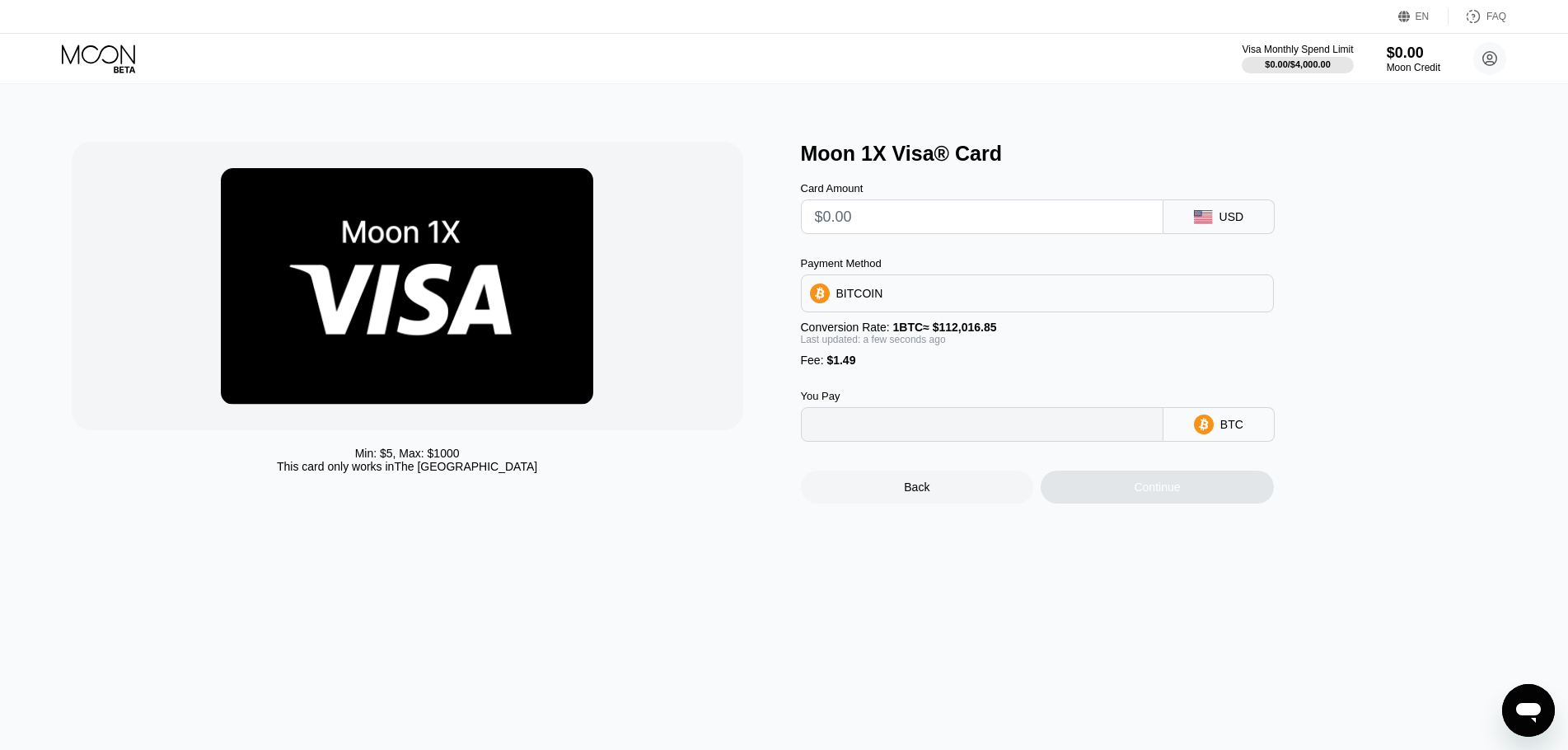
type input "0"
click at [883, 297] on div "BITCOIN" at bounding box center [1037, 294] width 471 height 33
click at [880, 293] on div "BITCOIN" at bounding box center [1037, 294] width 471 height 33
click at [871, 221] on input "text" at bounding box center [982, 217] width 335 height 33
type input "$2"
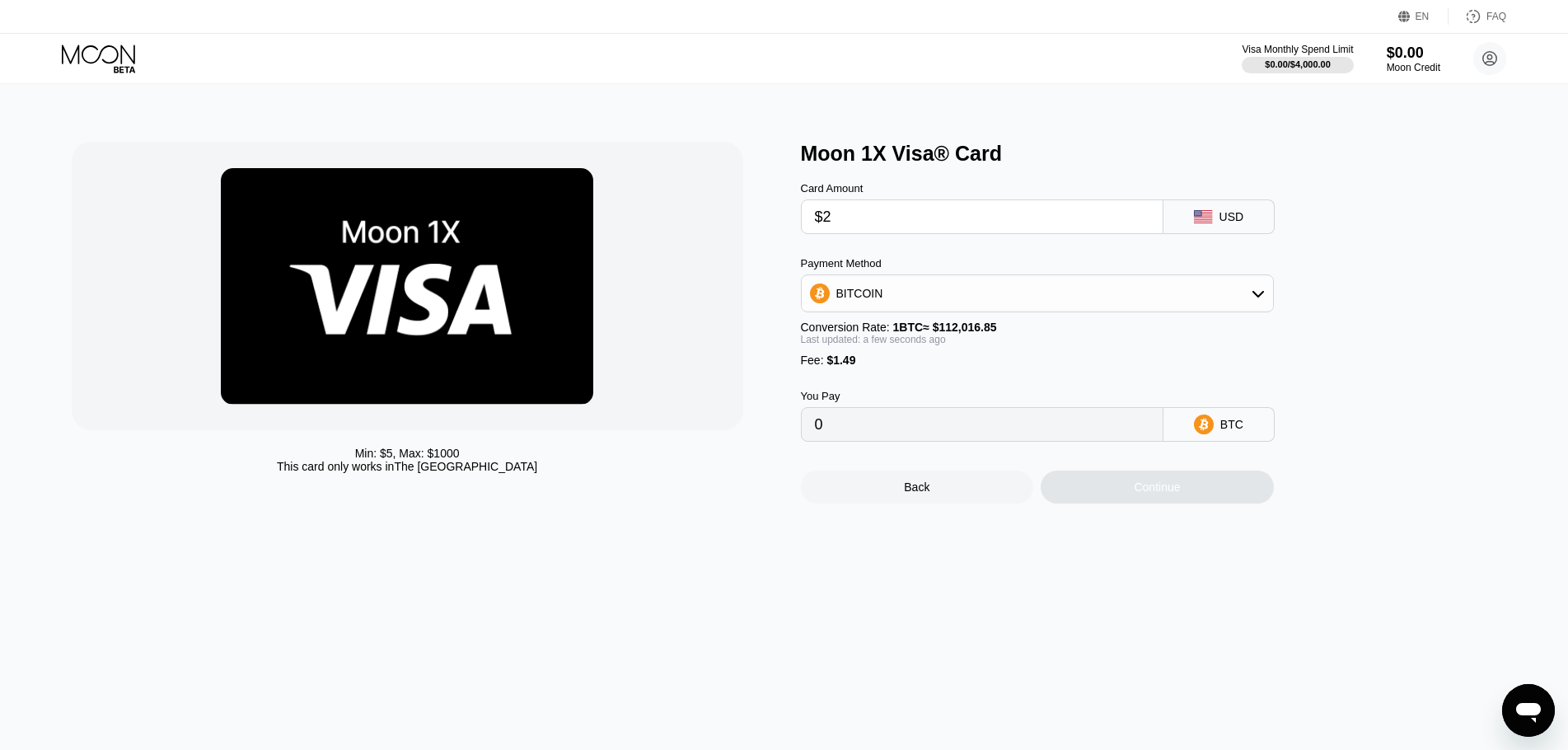
type input "0.00003116"
drag, startPoint x: 872, startPoint y: 225, endPoint x: 777, endPoint y: 234, distance: 95.4
click at [815, 233] on input "$2" at bounding box center [982, 217] width 335 height 33
type input "$5"
type input "0.00005794"
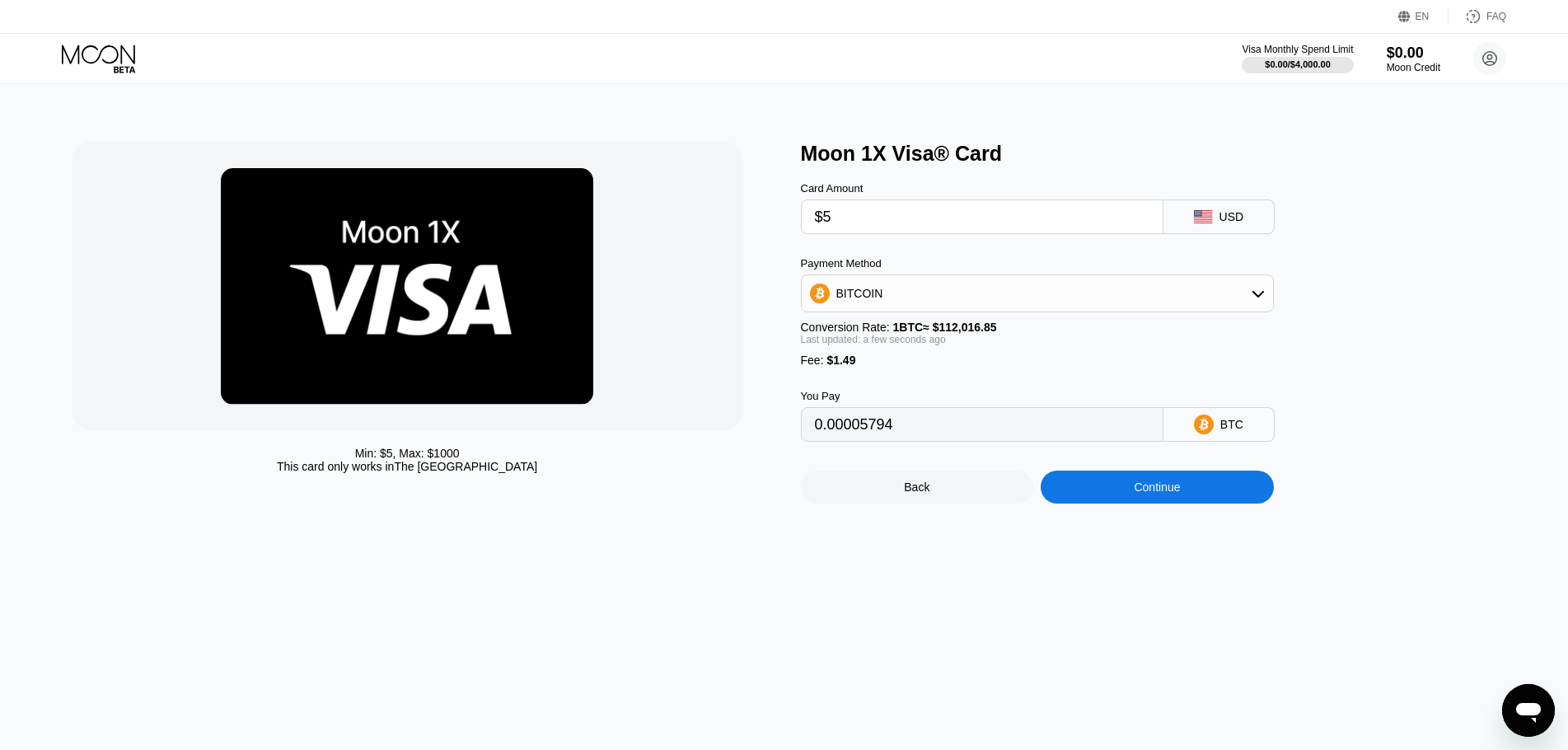
type input "$5"
click at [1435, 351] on div "Moon 1X Visa® Card Card Amount $5 USD Payment Method BITCOIN Conversion Rate: 1…" at bounding box center [1157, 322] width 712 height 362
click at [967, 304] on div "BITCOIN" at bounding box center [1037, 294] width 473 height 38
click at [961, 306] on div "BITCOIN" at bounding box center [1037, 294] width 471 height 33
click at [877, 355] on div "BITCOIN" at bounding box center [1037, 339] width 463 height 33
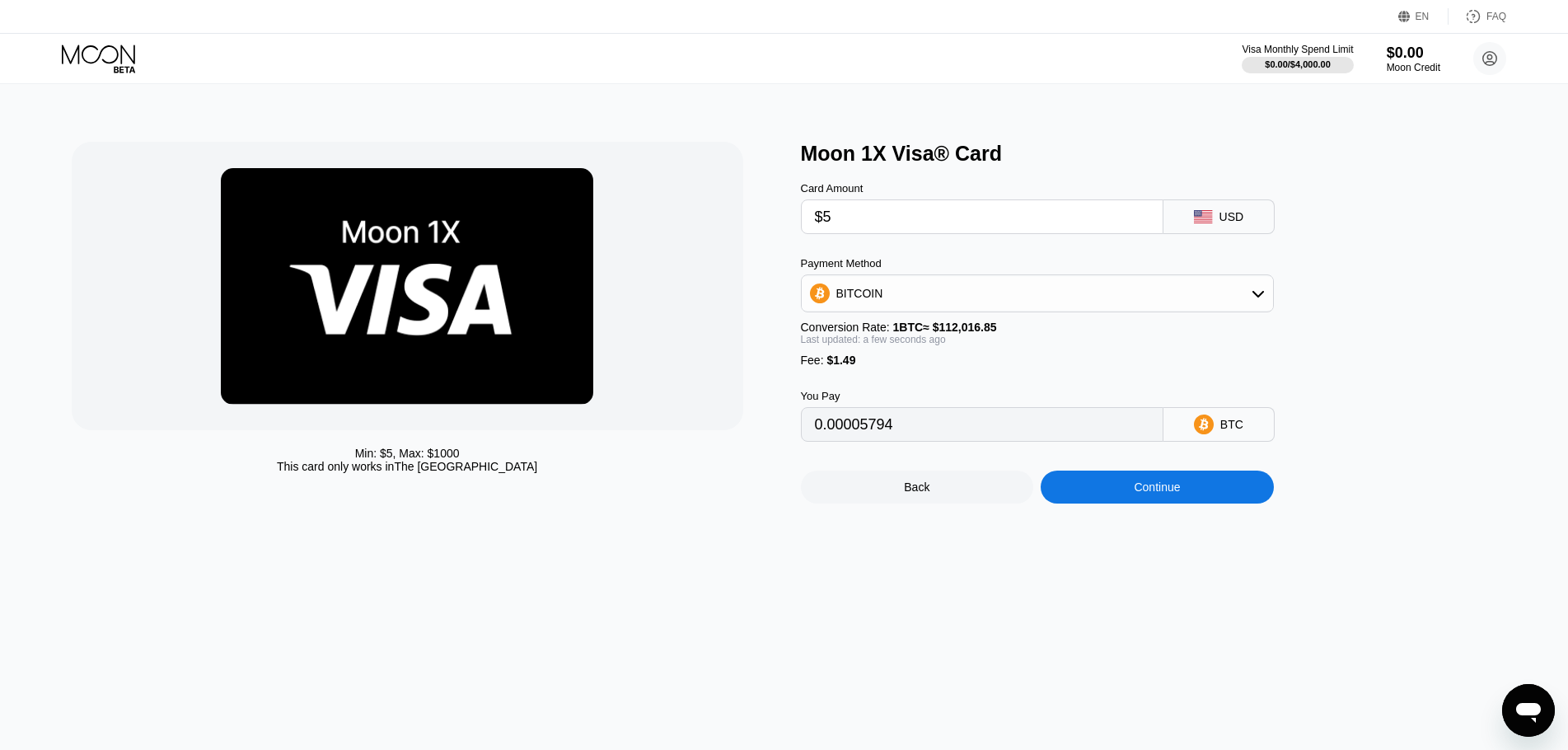
click at [880, 303] on div "BITCOIN" at bounding box center [1037, 294] width 471 height 33
click at [862, 378] on span "USDT on TRON" at bounding box center [882, 375] width 83 height 13
type input "6.56"
click at [1181, 496] on div "Continue" at bounding box center [1157, 487] width 233 height 33
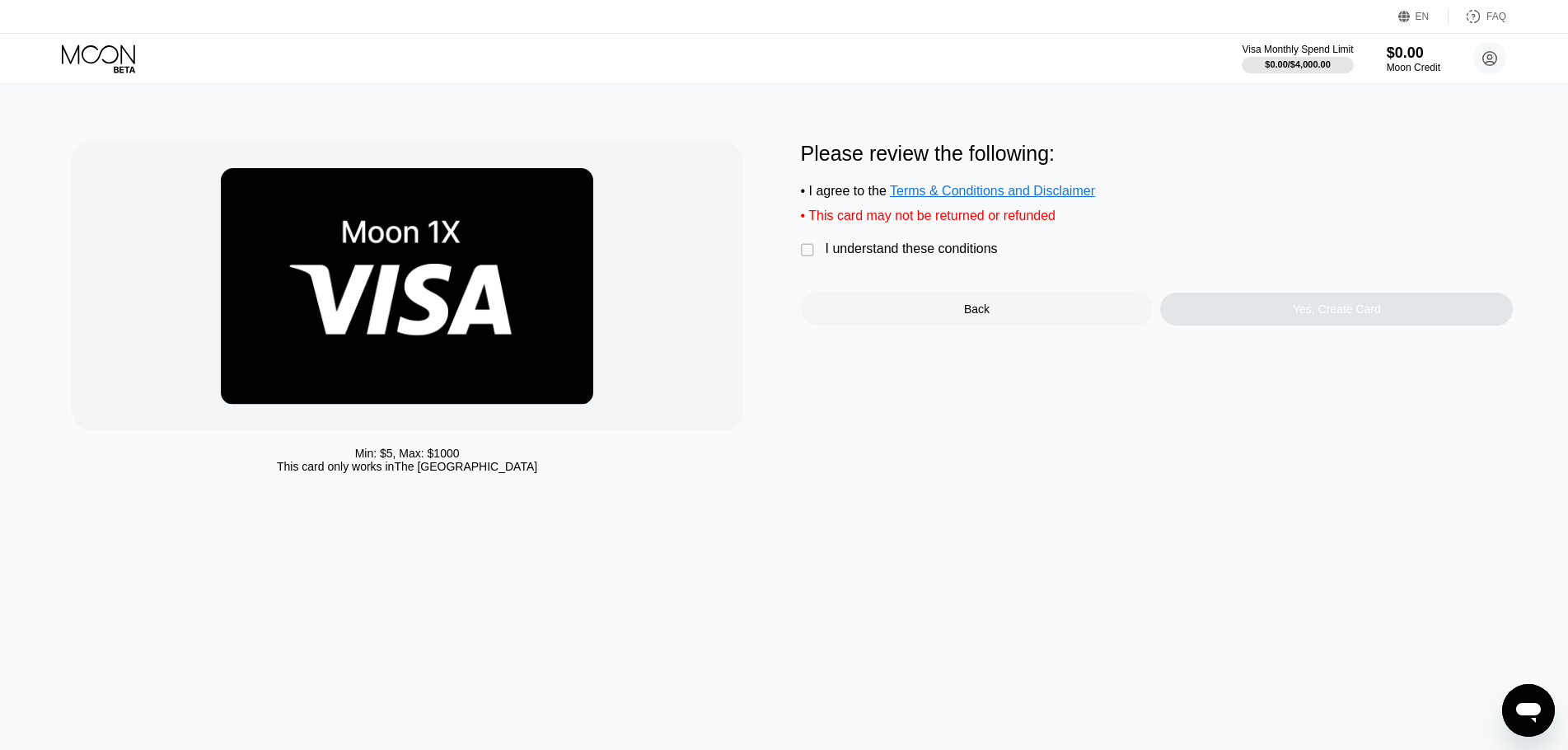
click at [871, 254] on div "I understand these conditions" at bounding box center [911, 249] width 172 height 15
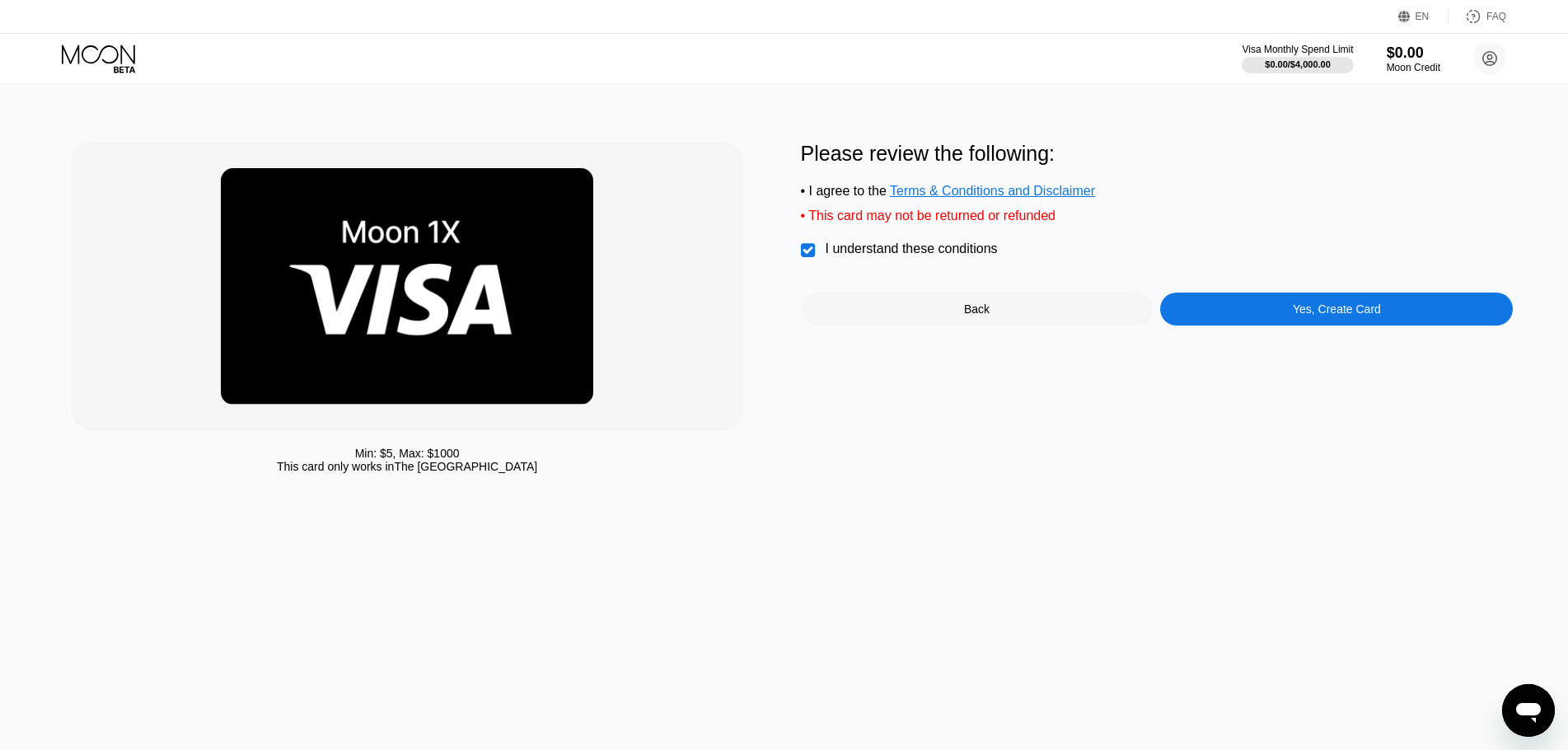
click at [1294, 308] on div "Yes, Create Card" at bounding box center [1337, 309] width 353 height 33
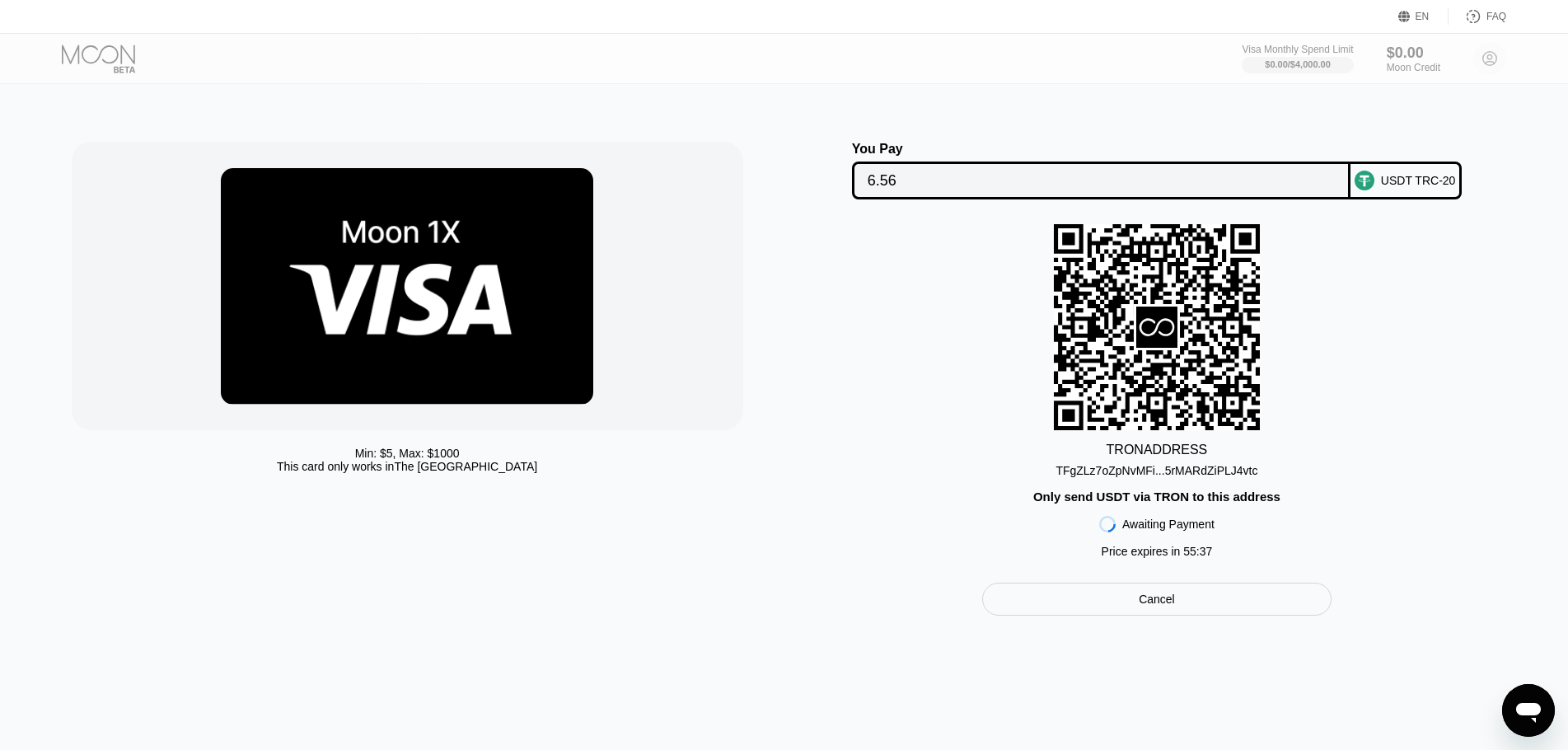
click at [1125, 615] on div "Cancel" at bounding box center [1157, 599] width 350 height 33
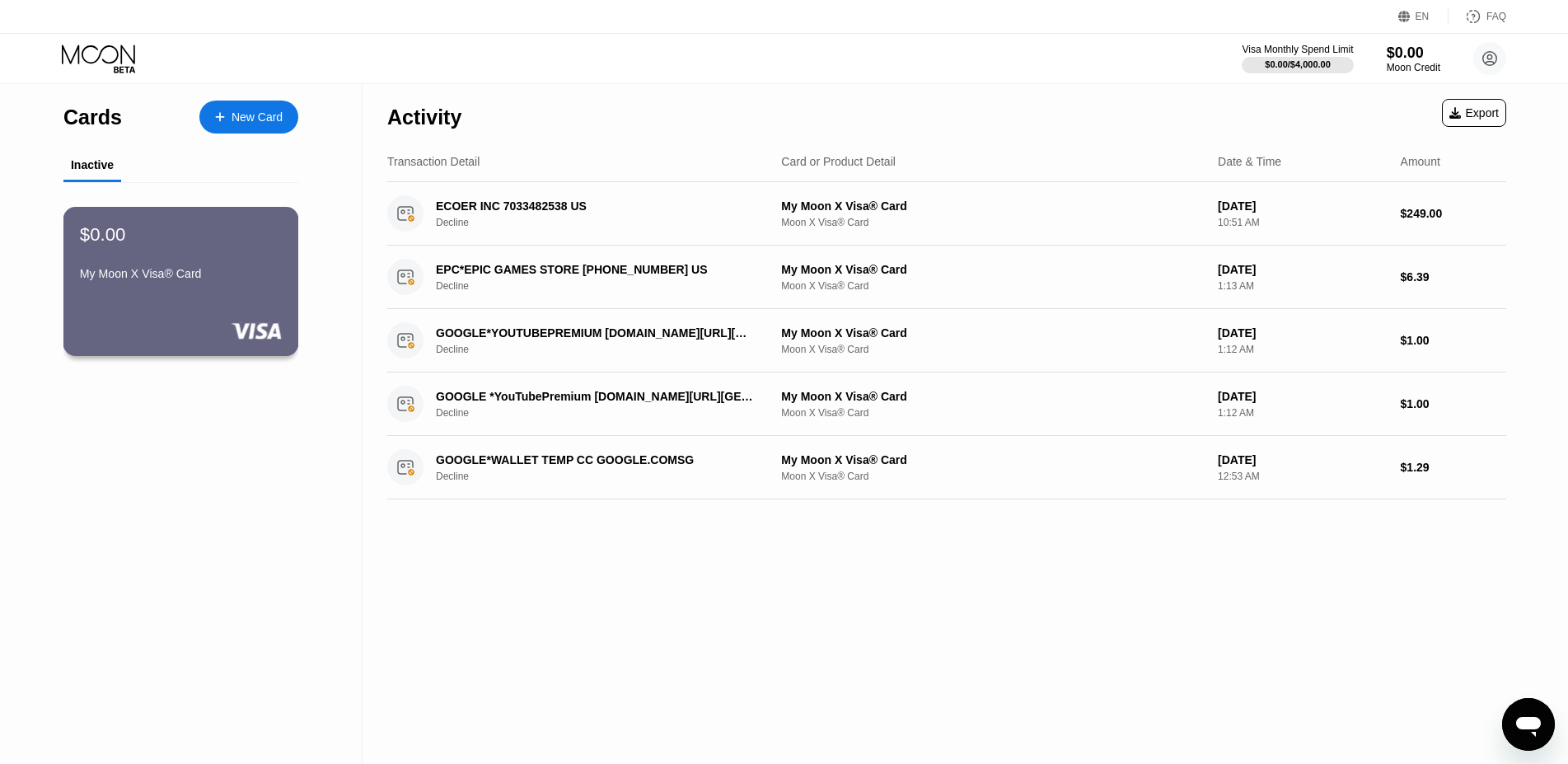
click at [211, 309] on div "$0.00 My Moon X Visa® Card" at bounding box center [181, 280] width 236 height 149
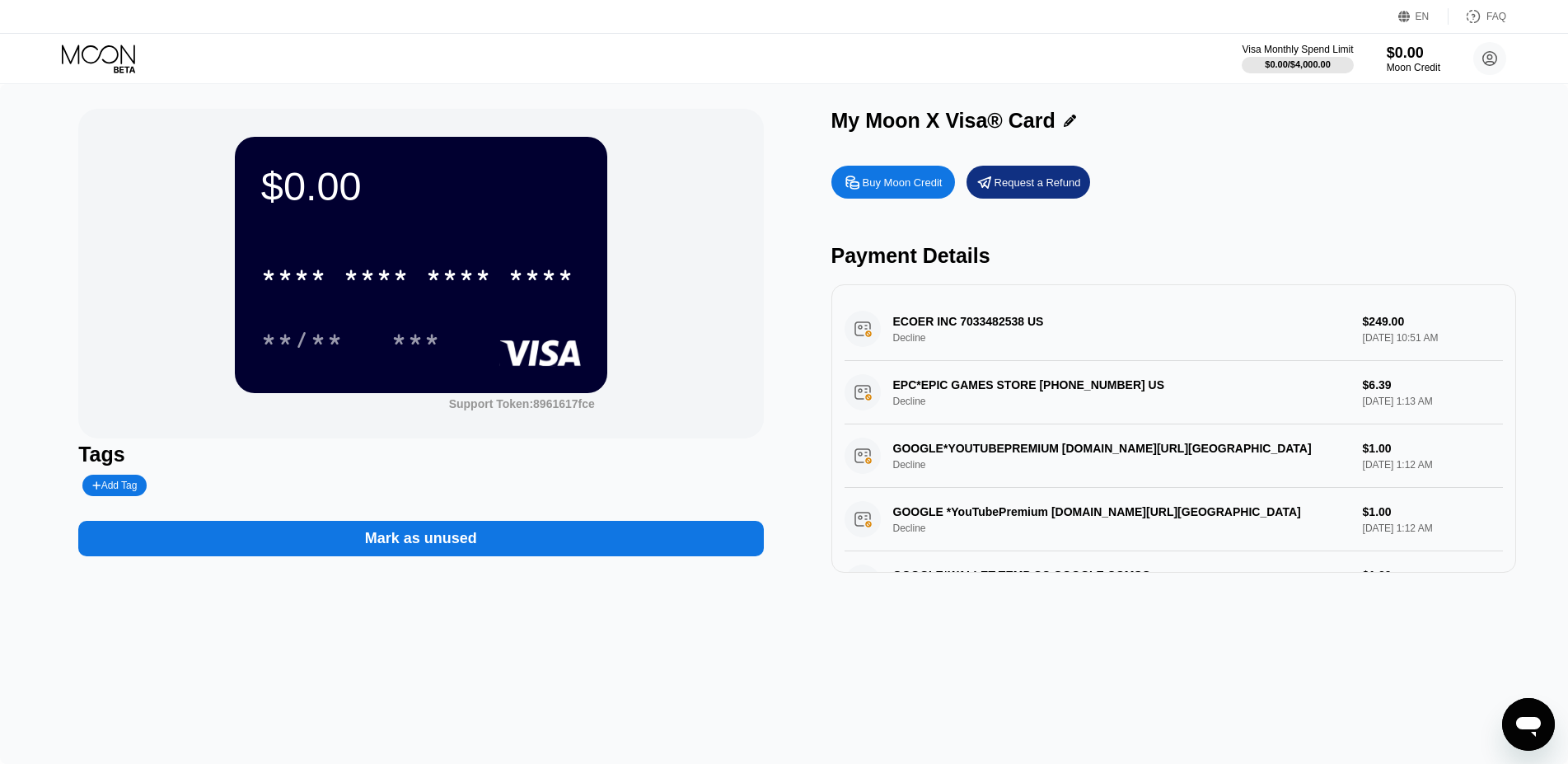
click at [434, 548] on div "Mark as unused" at bounding box center [421, 538] width 112 height 19
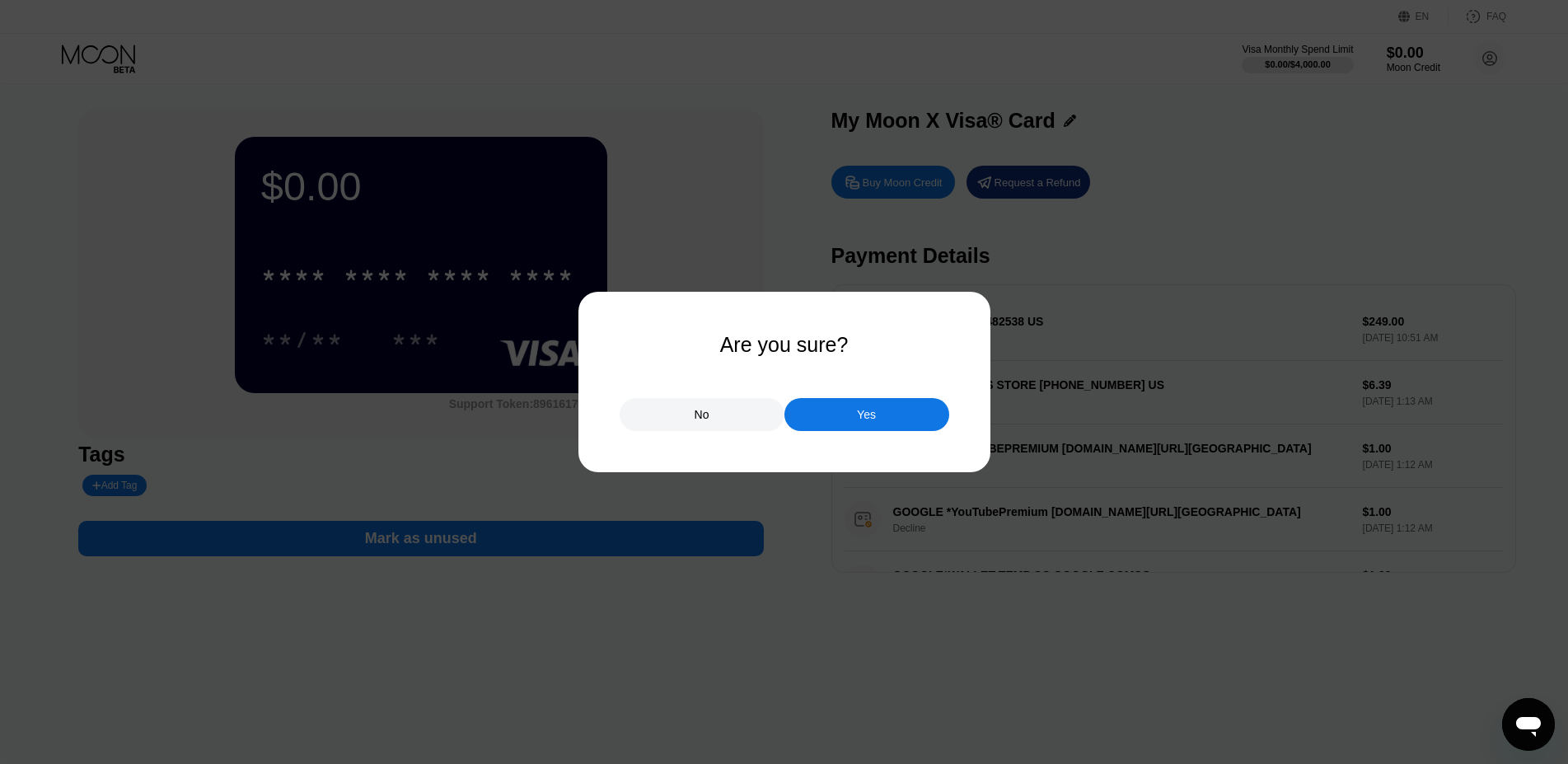
click at [879, 415] on div "Yes" at bounding box center [866, 414] width 165 height 33
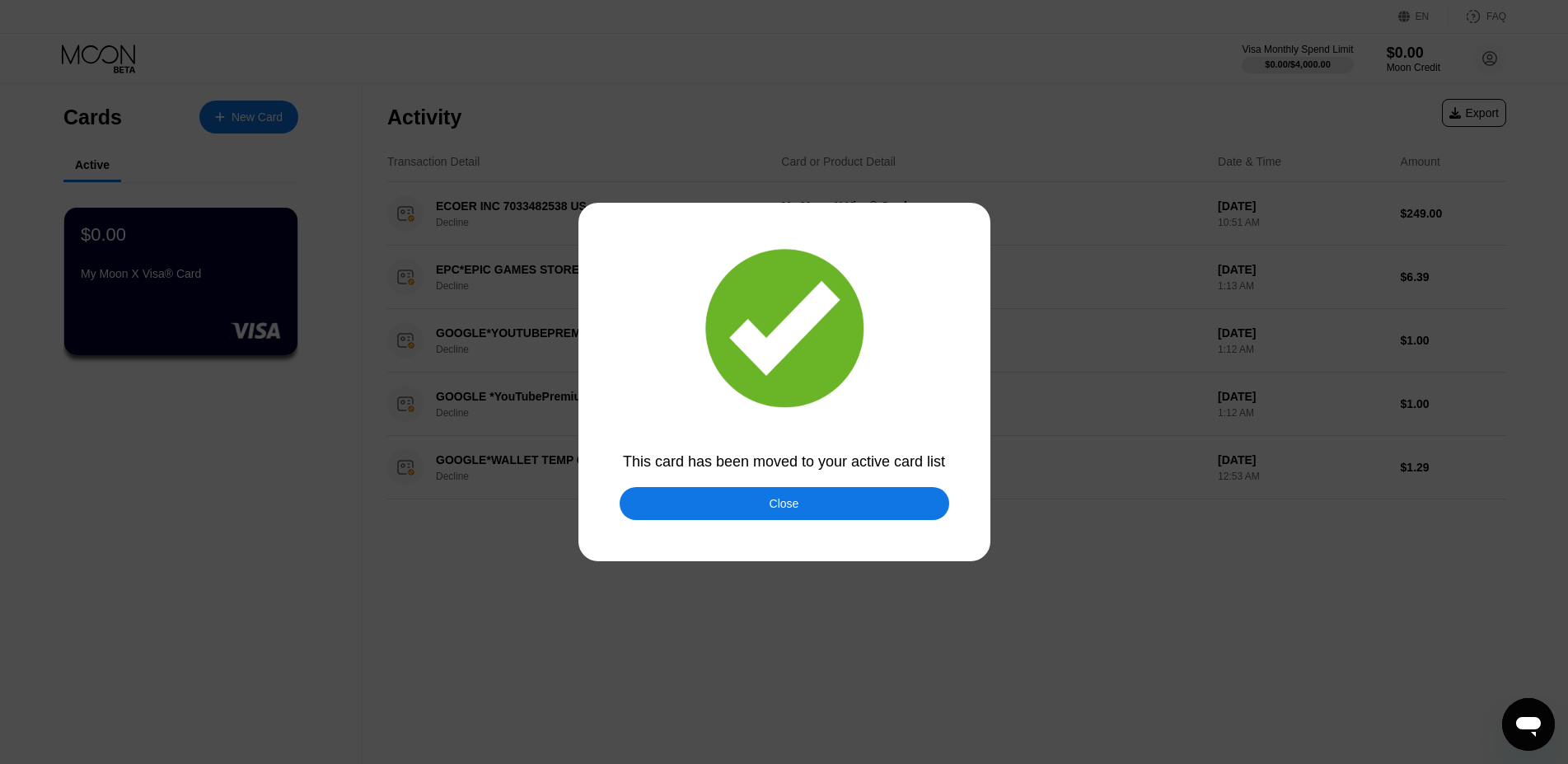
click at [737, 506] on div "Close" at bounding box center [784, 504] width 330 height 33
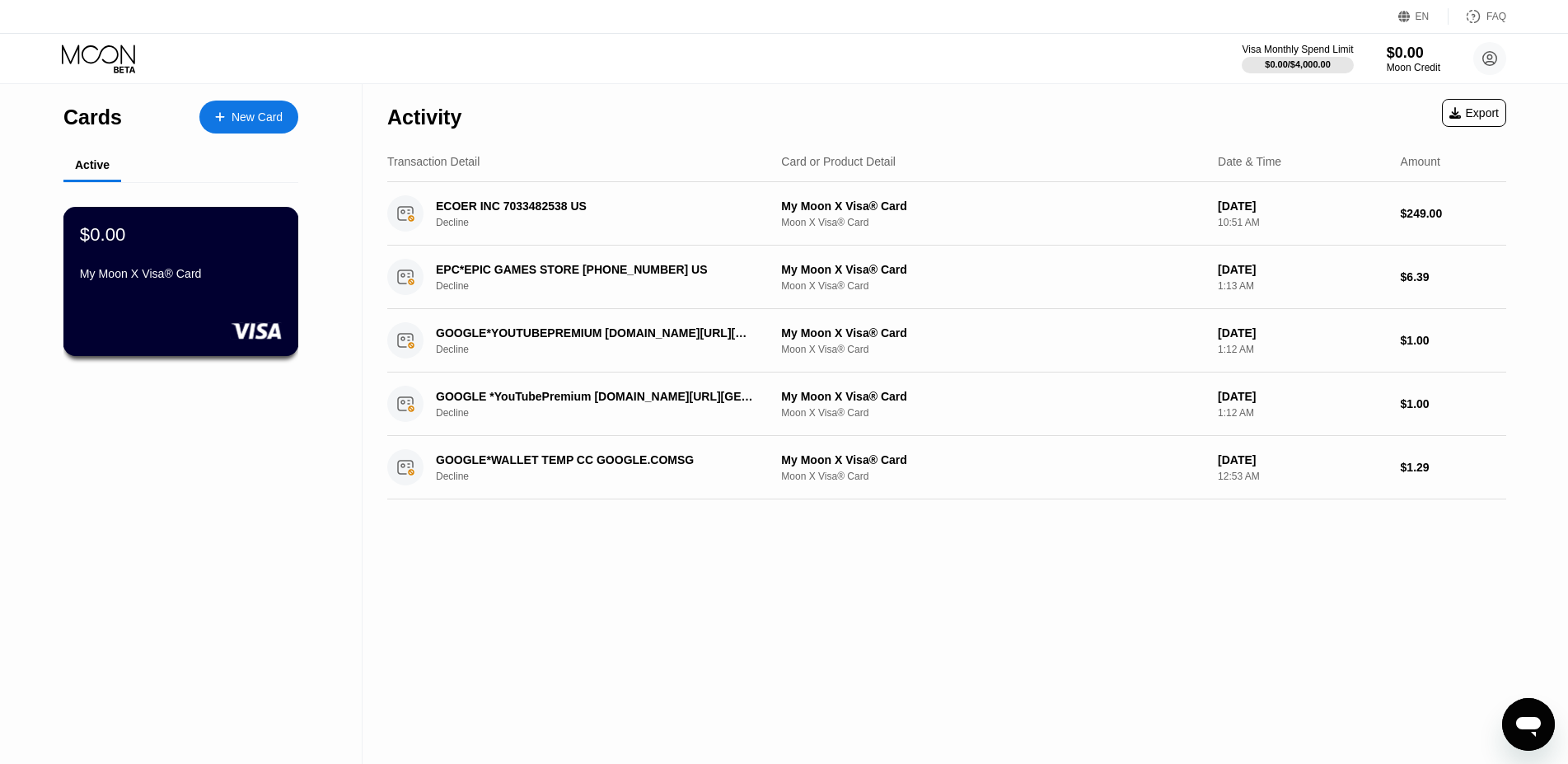
click at [228, 280] on div "My Moon X Visa® Card" at bounding box center [181, 274] width 202 height 13
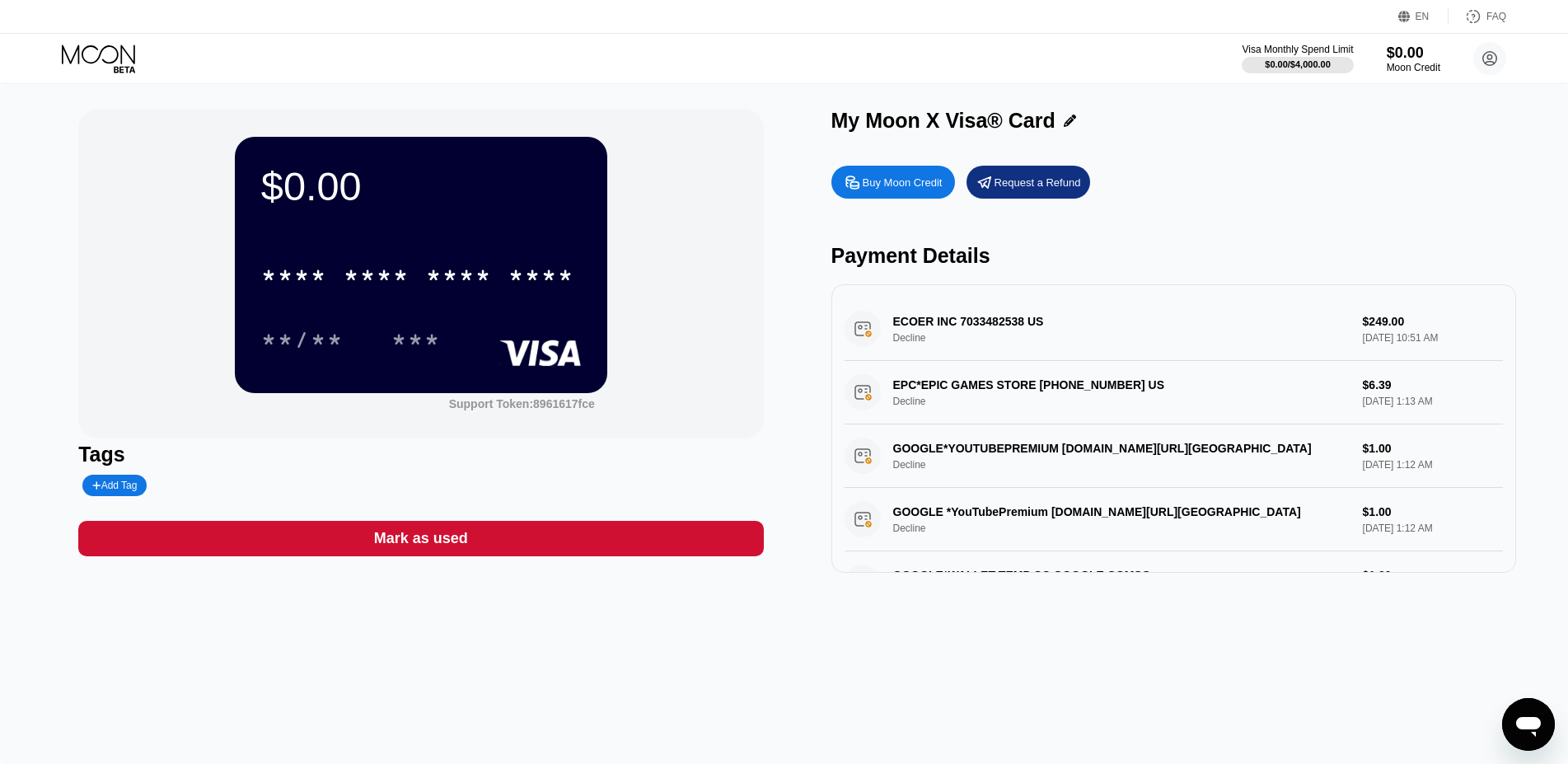
click at [519, 358] on rect at bounding box center [540, 353] width 82 height 27
click at [429, 345] on div "***" at bounding box center [415, 342] width 49 height 27
click at [679, 340] on div "$0.00 * * * * * * * * * * * * **** **/** *** Support Token: 8961617fce" at bounding box center [420, 274] width 685 height 330
click at [1408, 55] on div "$0.00" at bounding box center [1413, 52] width 55 height 17
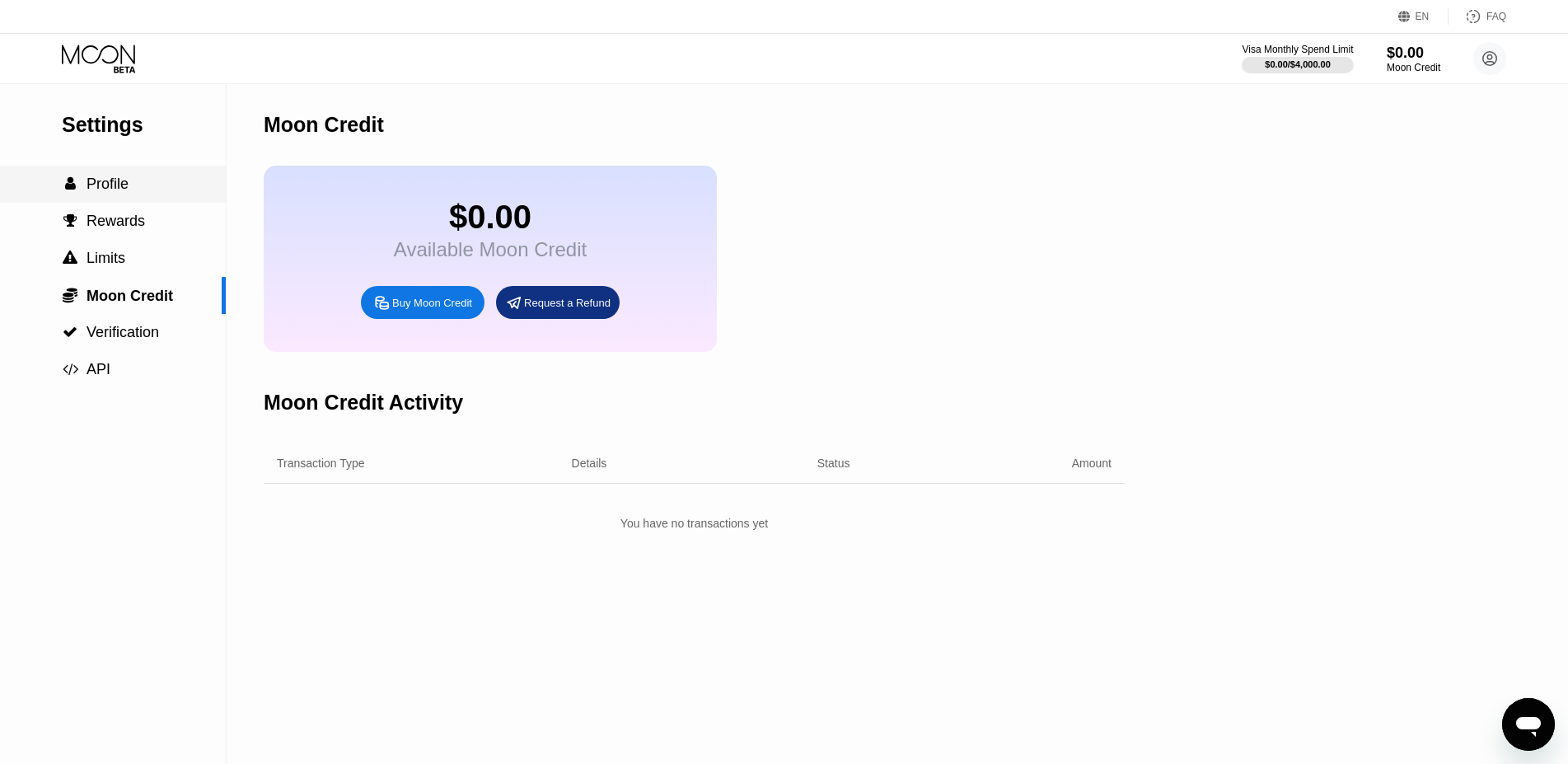
click at [112, 191] on span "Profile" at bounding box center [107, 184] width 42 height 17
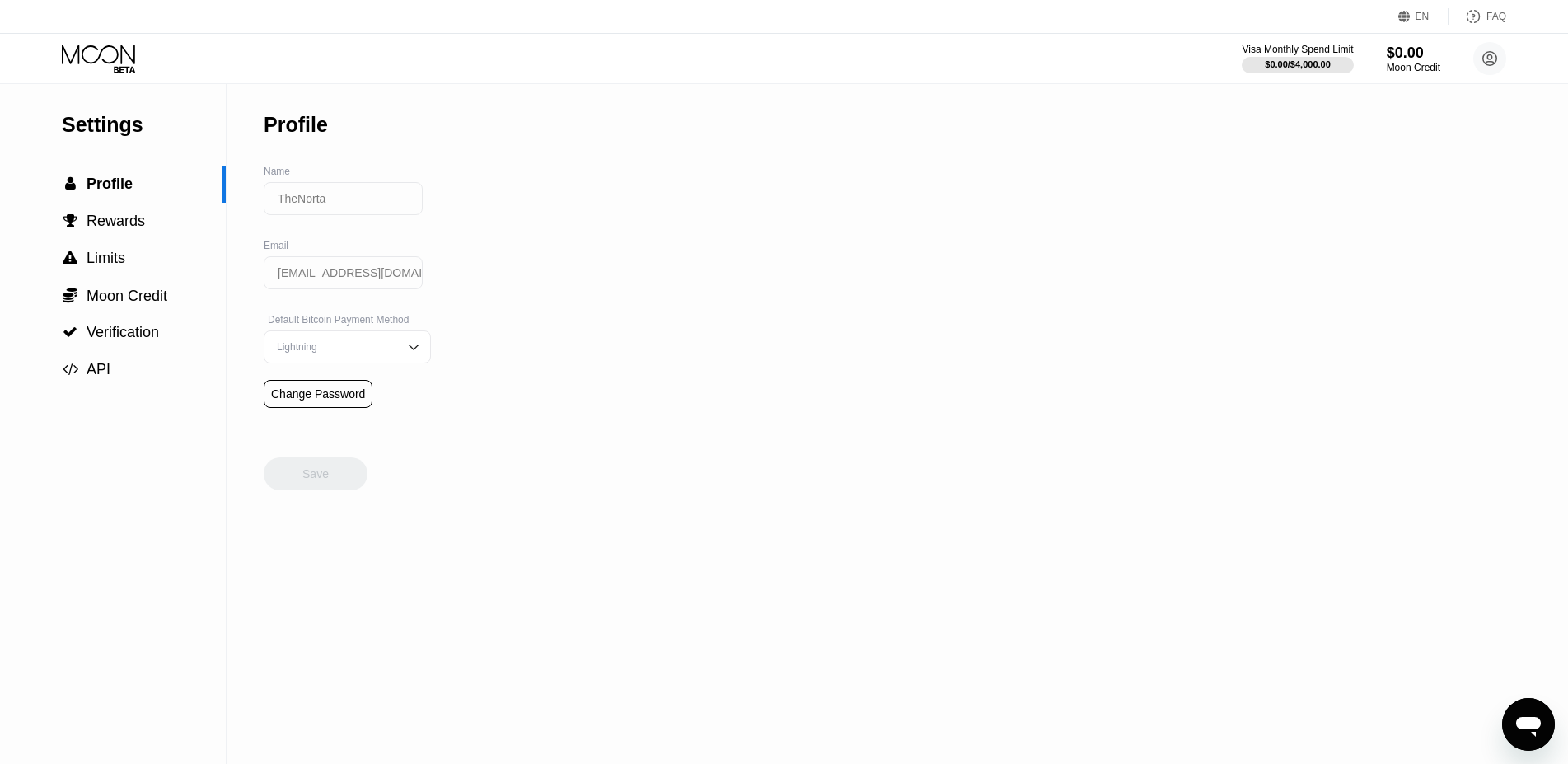
click at [299, 353] on div "Lightning" at bounding box center [335, 347] width 124 height 12
click at [299, 418] on div "On-Chain" at bounding box center [347, 413] width 149 height 12
click at [312, 353] on div "On-Chain" at bounding box center [335, 347] width 124 height 12
click at [319, 384] on div "Lightning" at bounding box center [347, 380] width 149 height 12
click at [107, 221] on span "Rewards" at bounding box center [116, 221] width 58 height 17
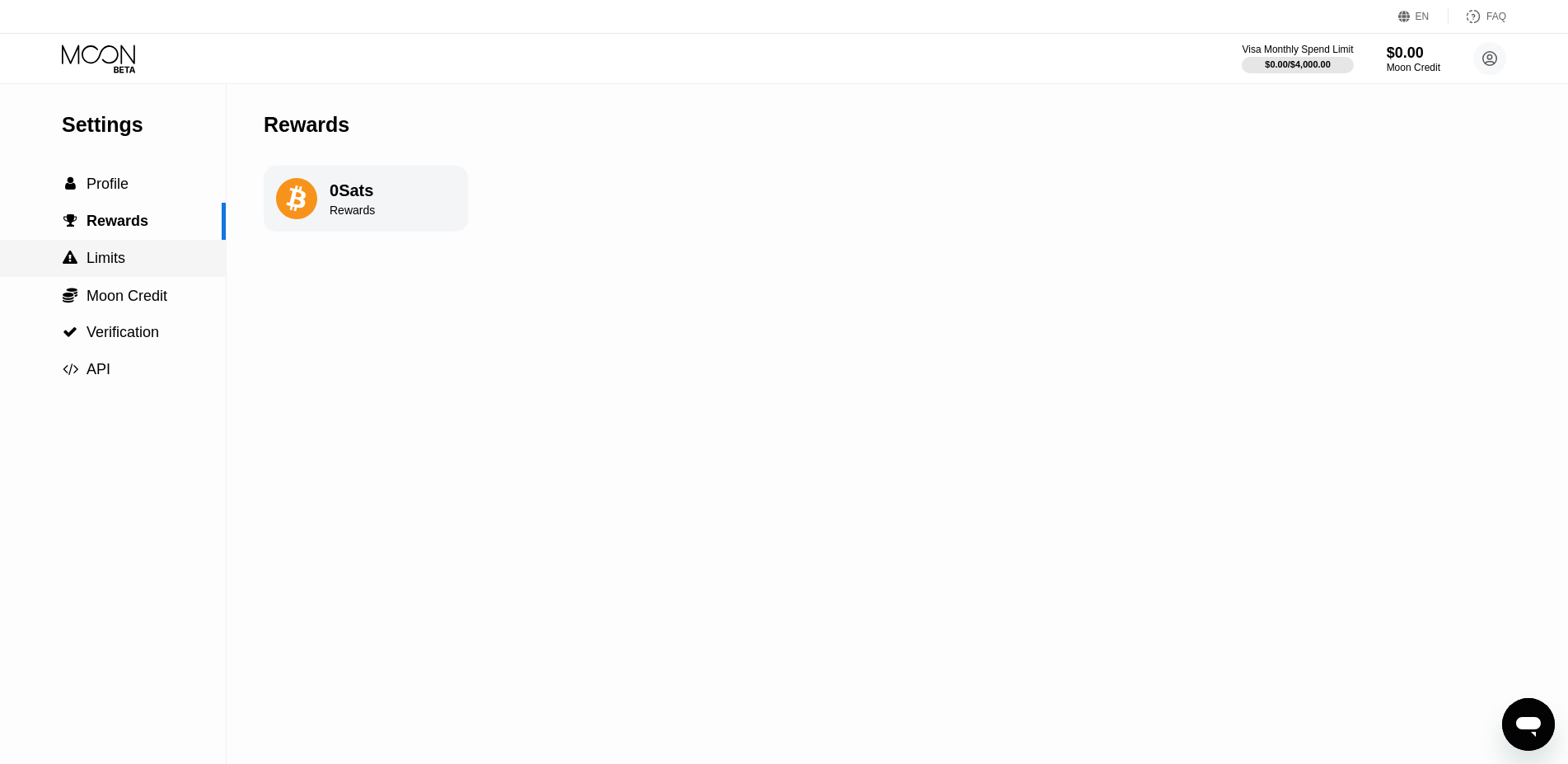
click at [117, 247] on div " Limits" at bounding box center [112, 258] width 226 height 37
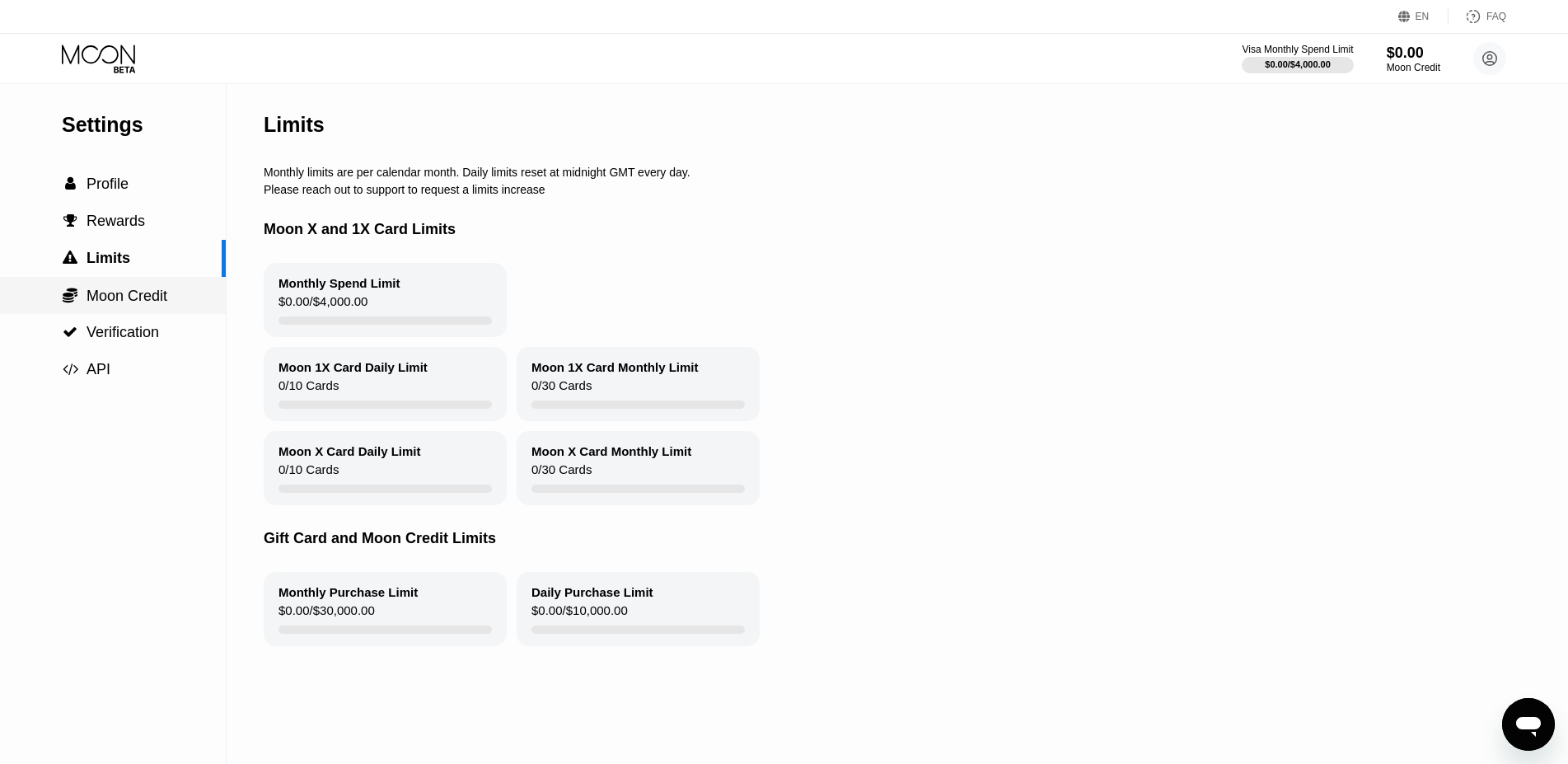
click at [136, 299] on span "Moon Credit" at bounding box center [127, 295] width 81 height 17
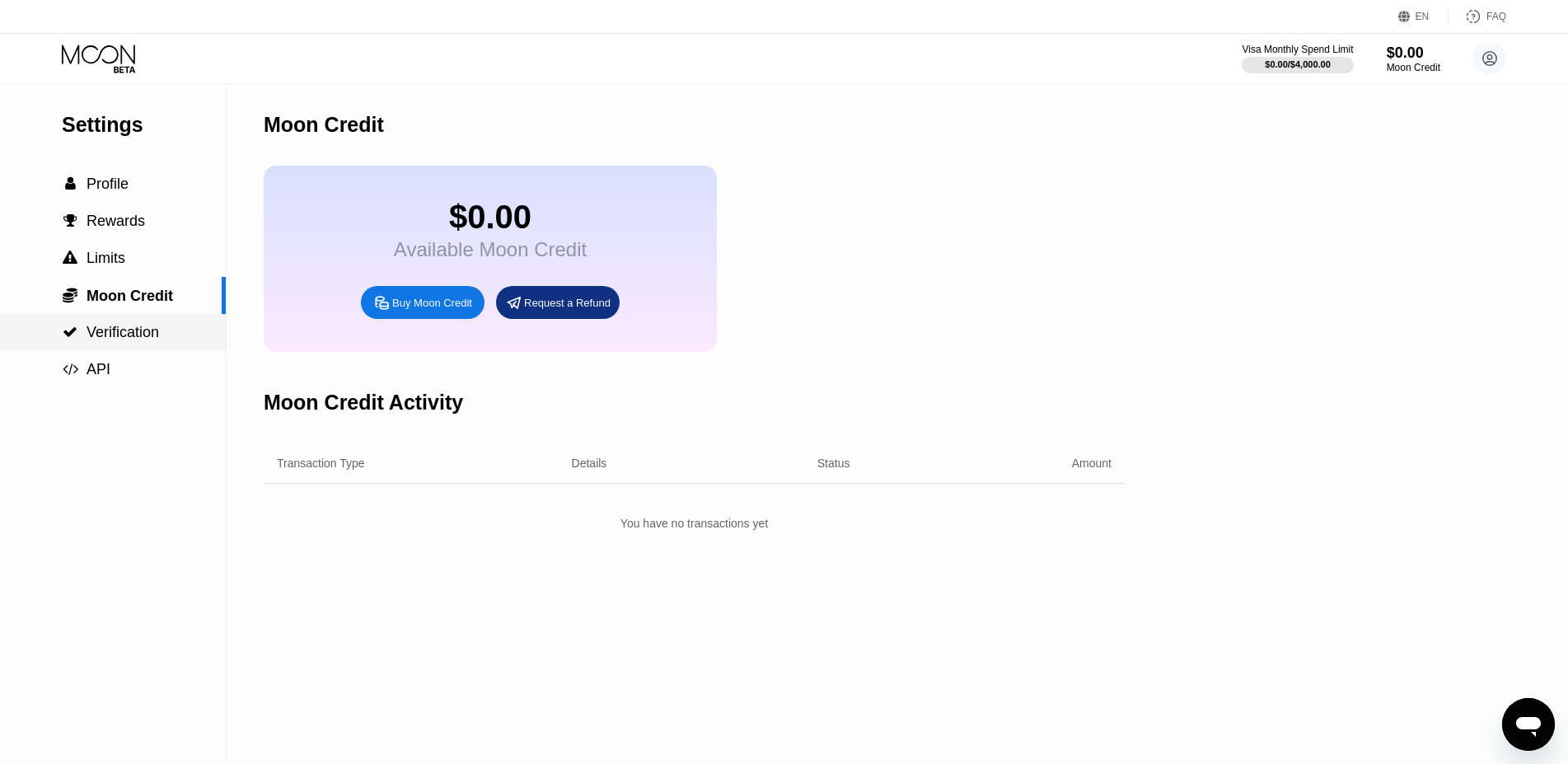
click at [141, 335] on span "Verification" at bounding box center [122, 332] width 72 height 17
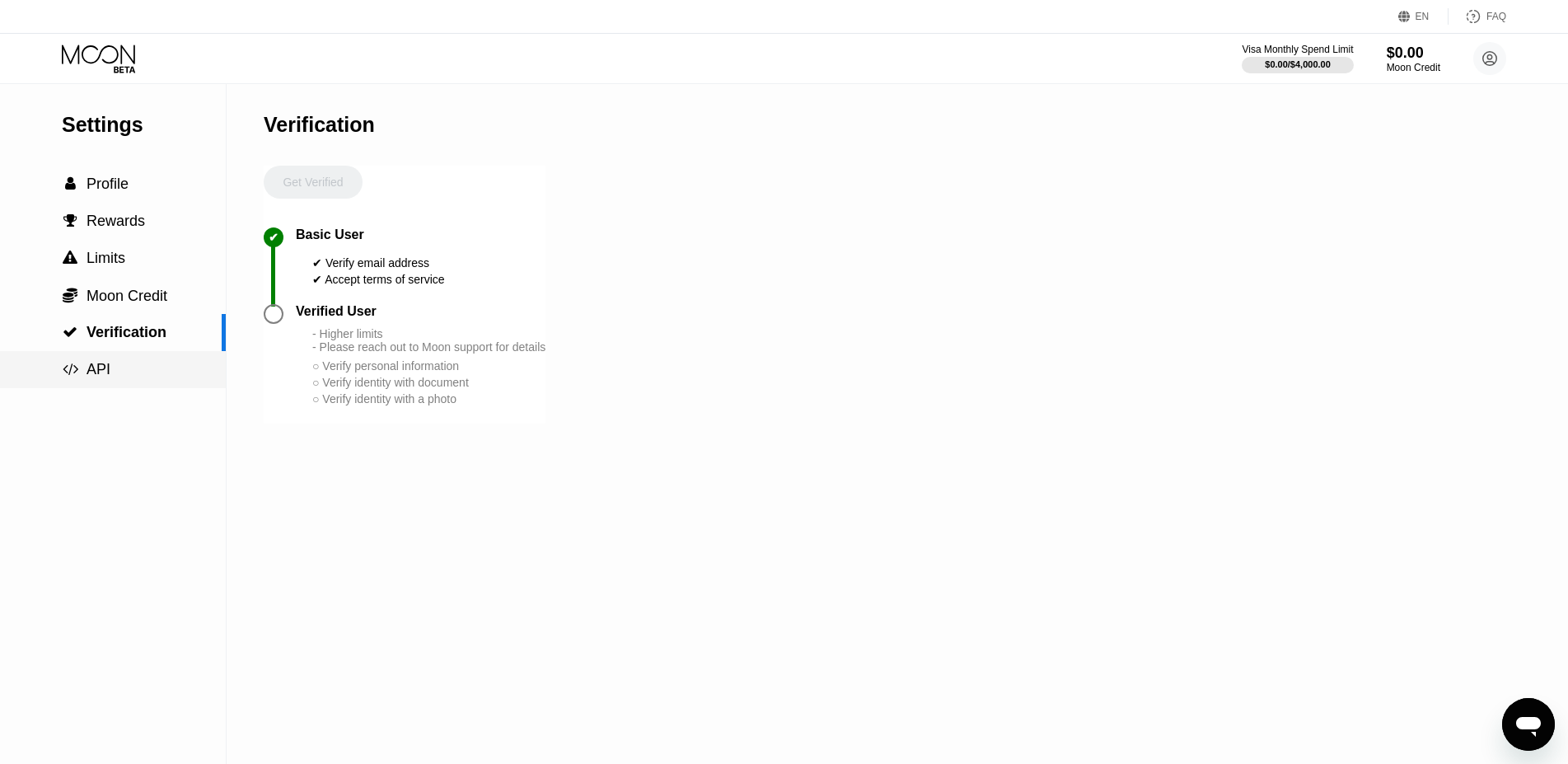
click at [146, 364] on div " API" at bounding box center [112, 370] width 226 height 37
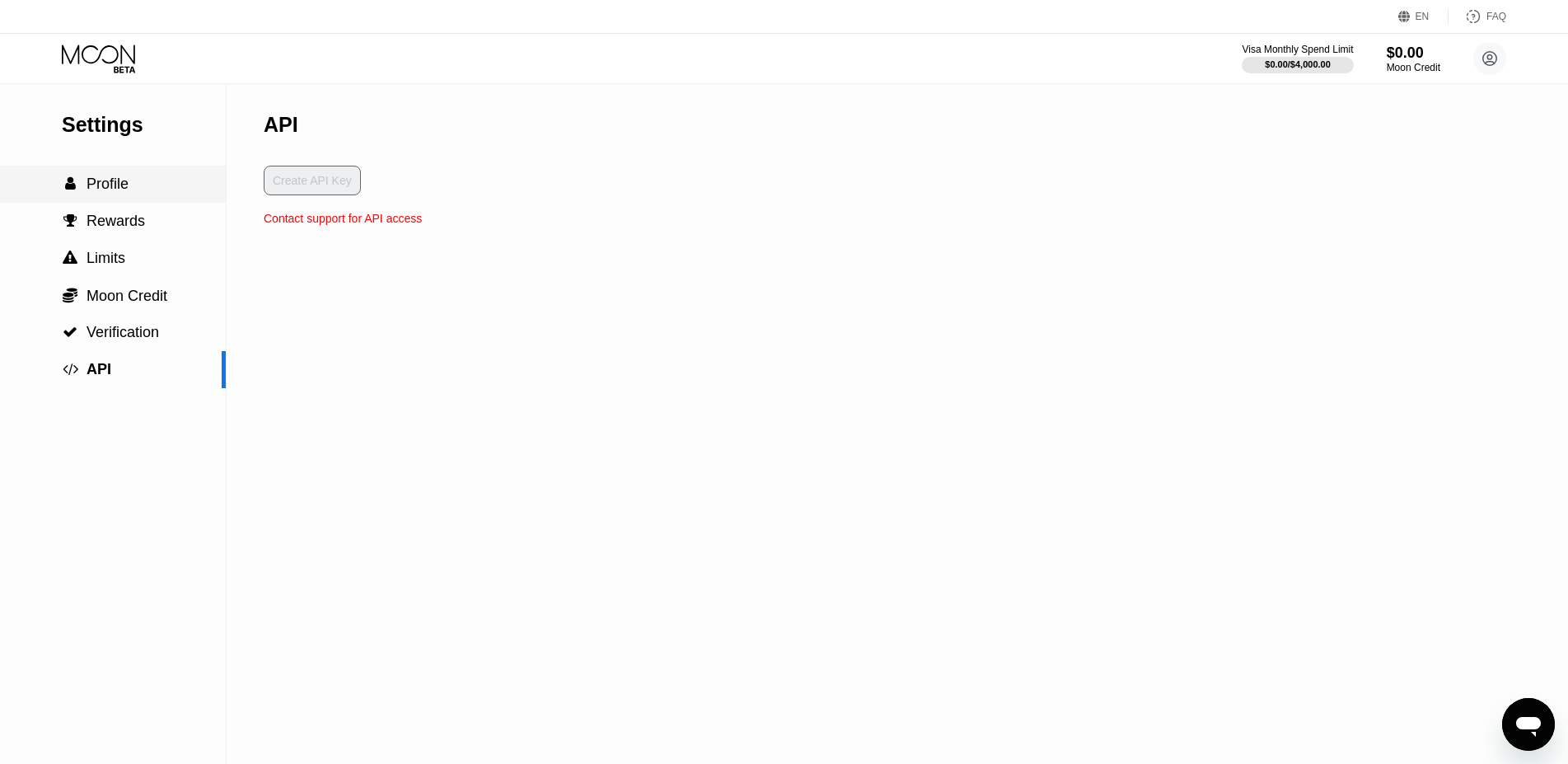
click at [150, 193] on div " Profile" at bounding box center [112, 184] width 226 height 17
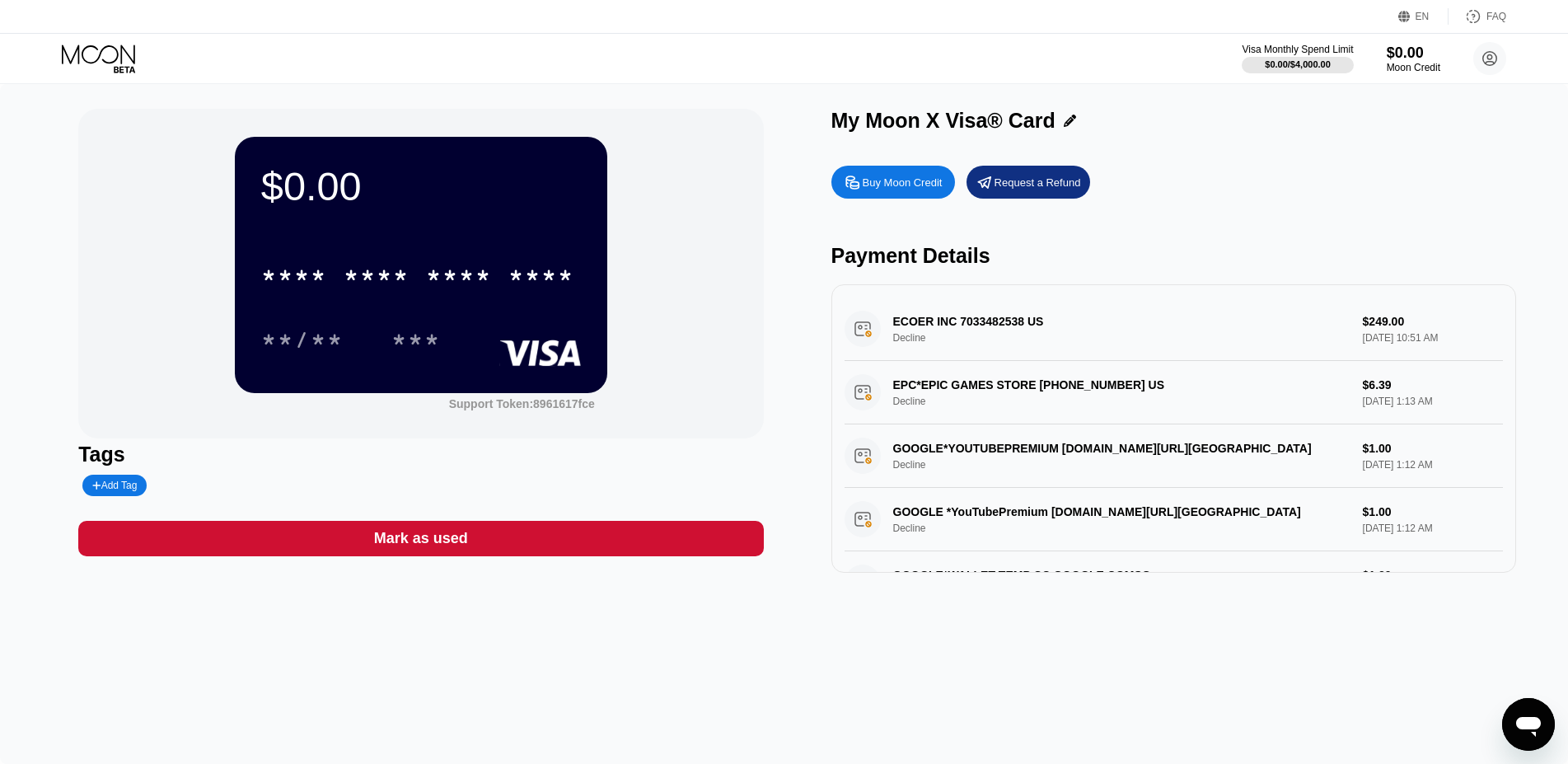
click at [527, 355] on rect at bounding box center [540, 353] width 82 height 27
click at [529, 402] on div "Support Token: 8961617fce" at bounding box center [522, 404] width 146 height 13
click at [1521, 720] on icon "Messaging-Fenster öffnen" at bounding box center [1528, 727] width 25 height 20
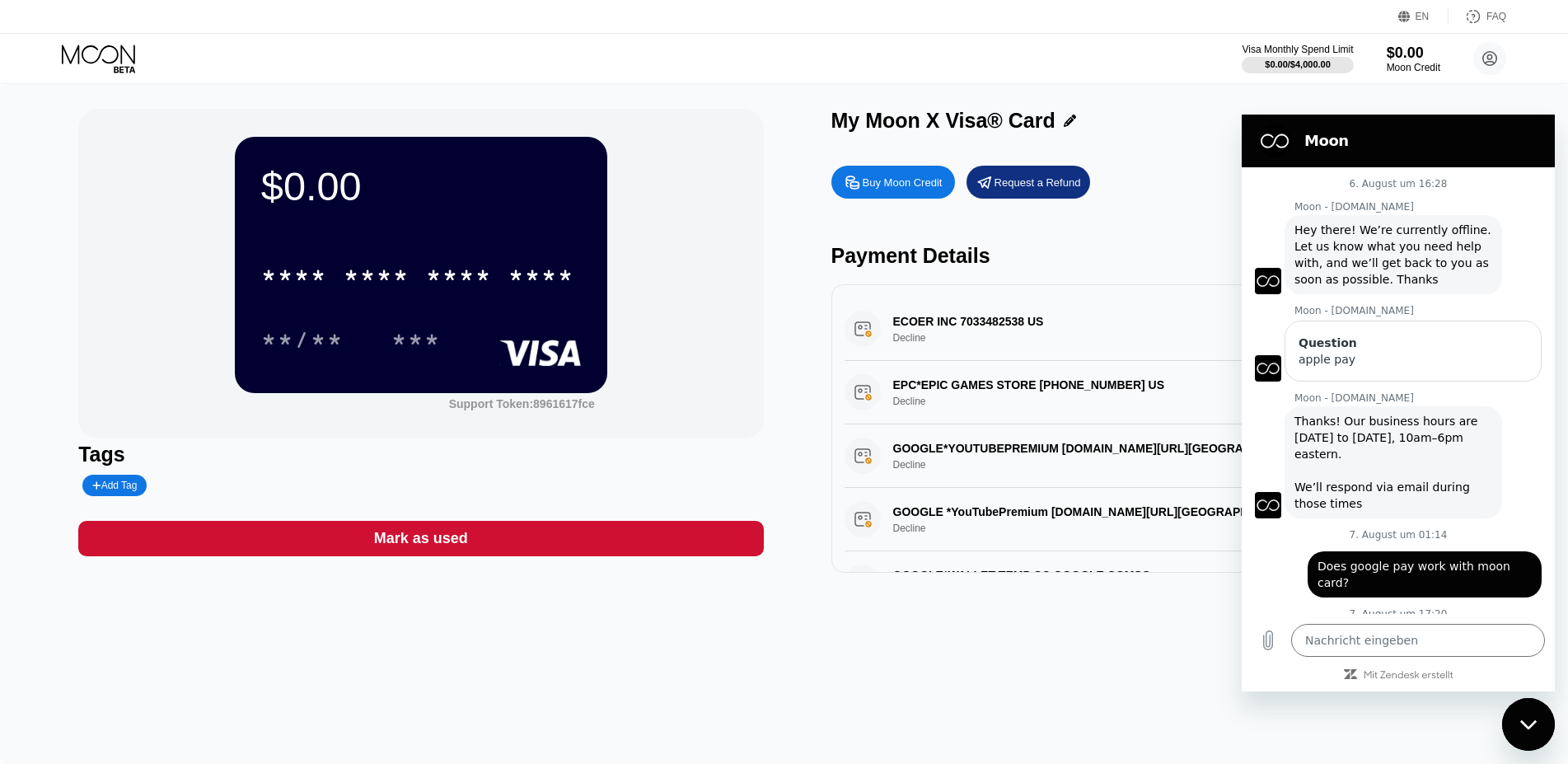
scroll to position [1273, 0]
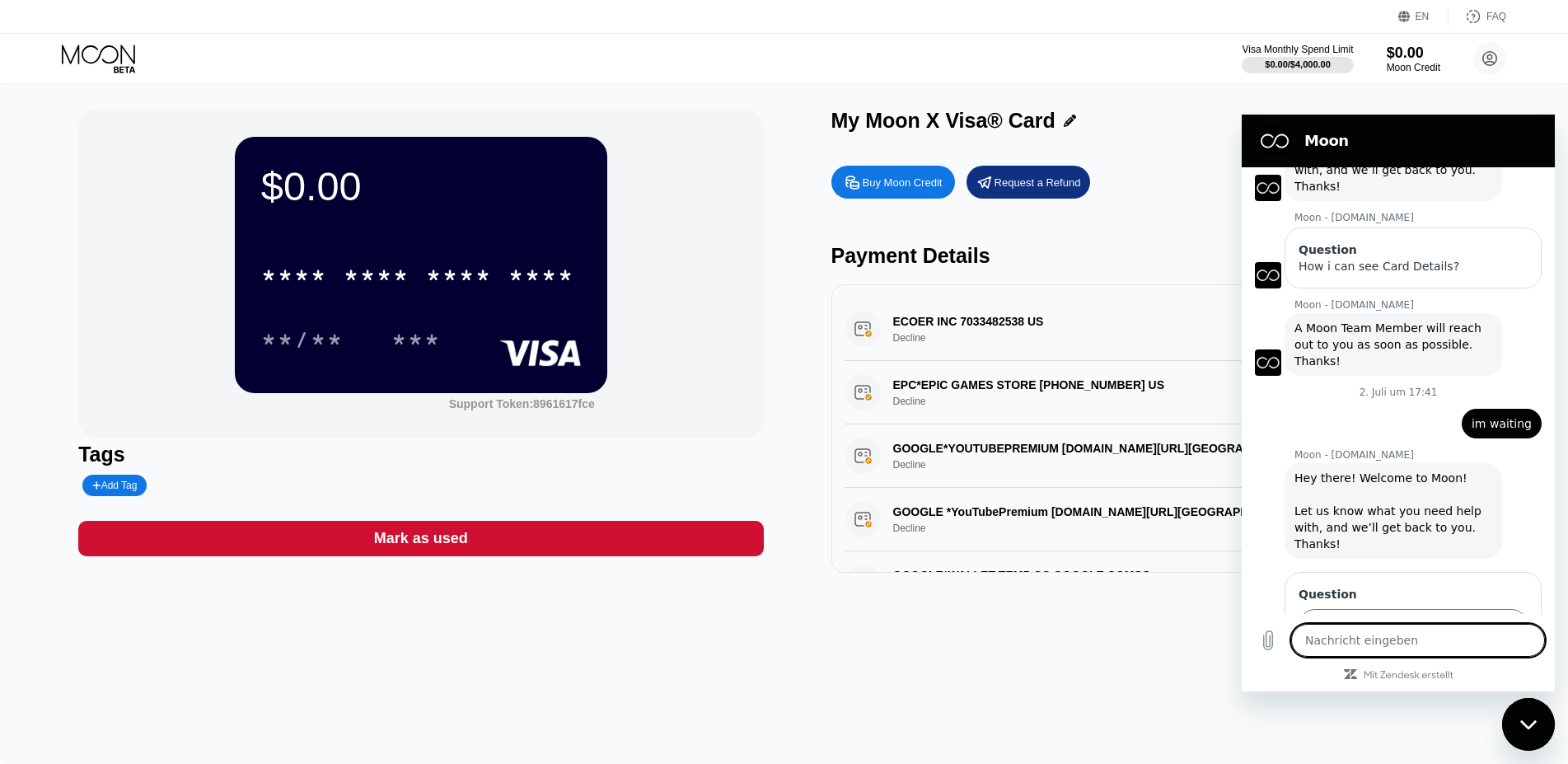
click at [1383, 633] on textarea at bounding box center [1417, 640] width 254 height 33
type textarea "i"
type textarea "x"
type textarea "i"
type textarea "x"
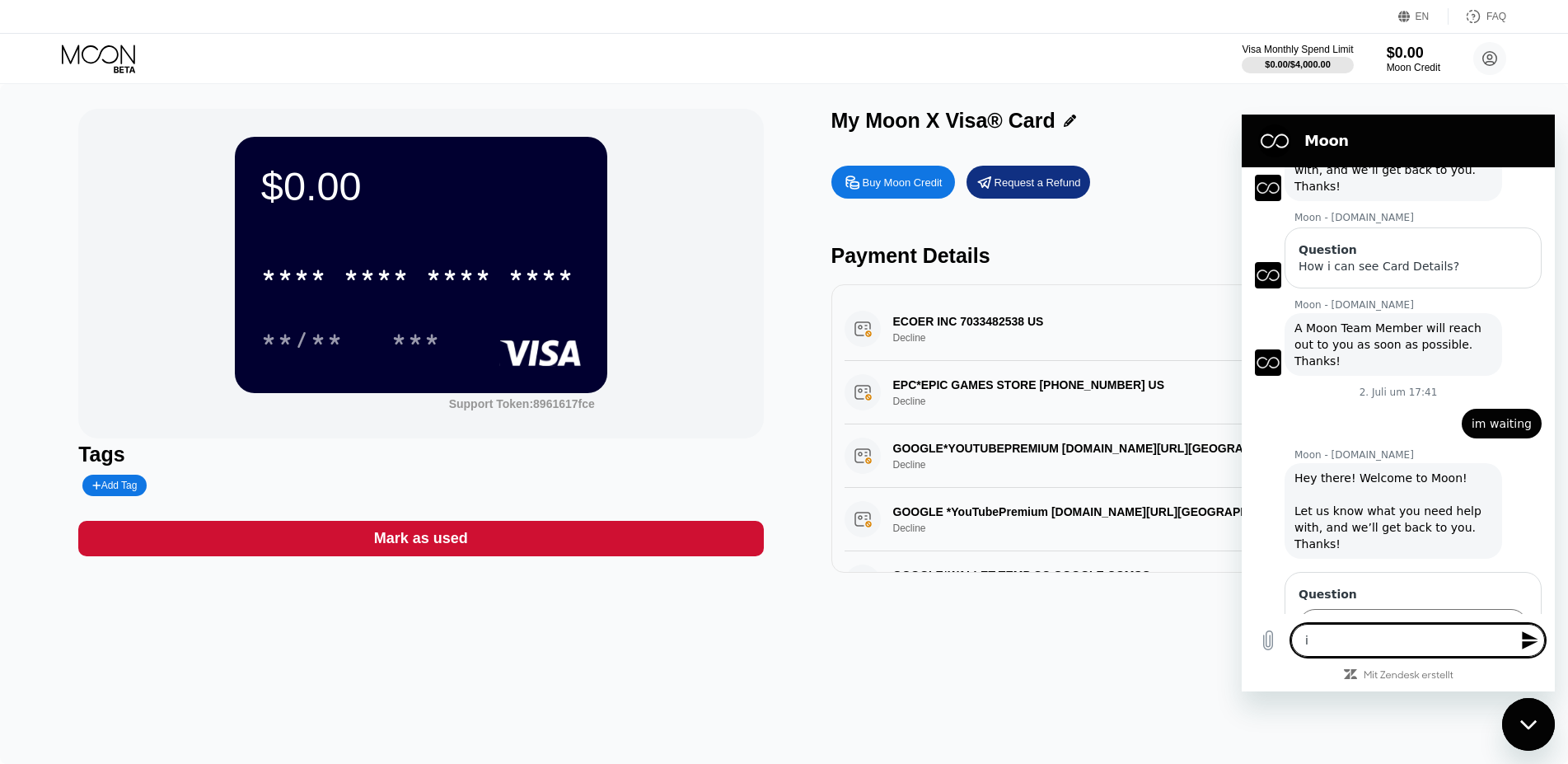
type textarea "i h"
type textarea "x"
type textarea "i ha"
type textarea "x"
type textarea "i hav"
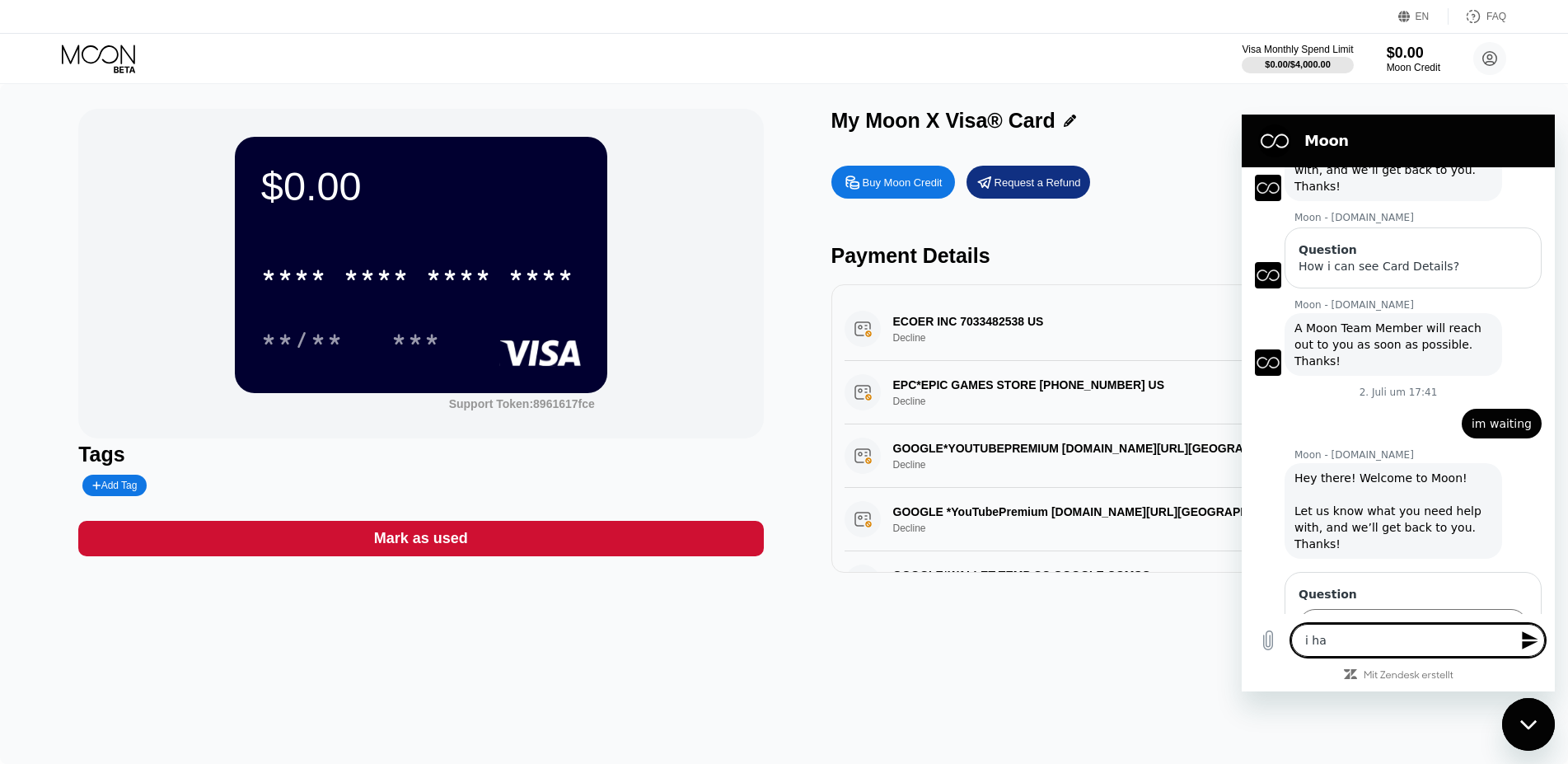
type textarea "x"
type textarea "i have"
type textarea "x"
type textarea "i have"
type textarea "x"
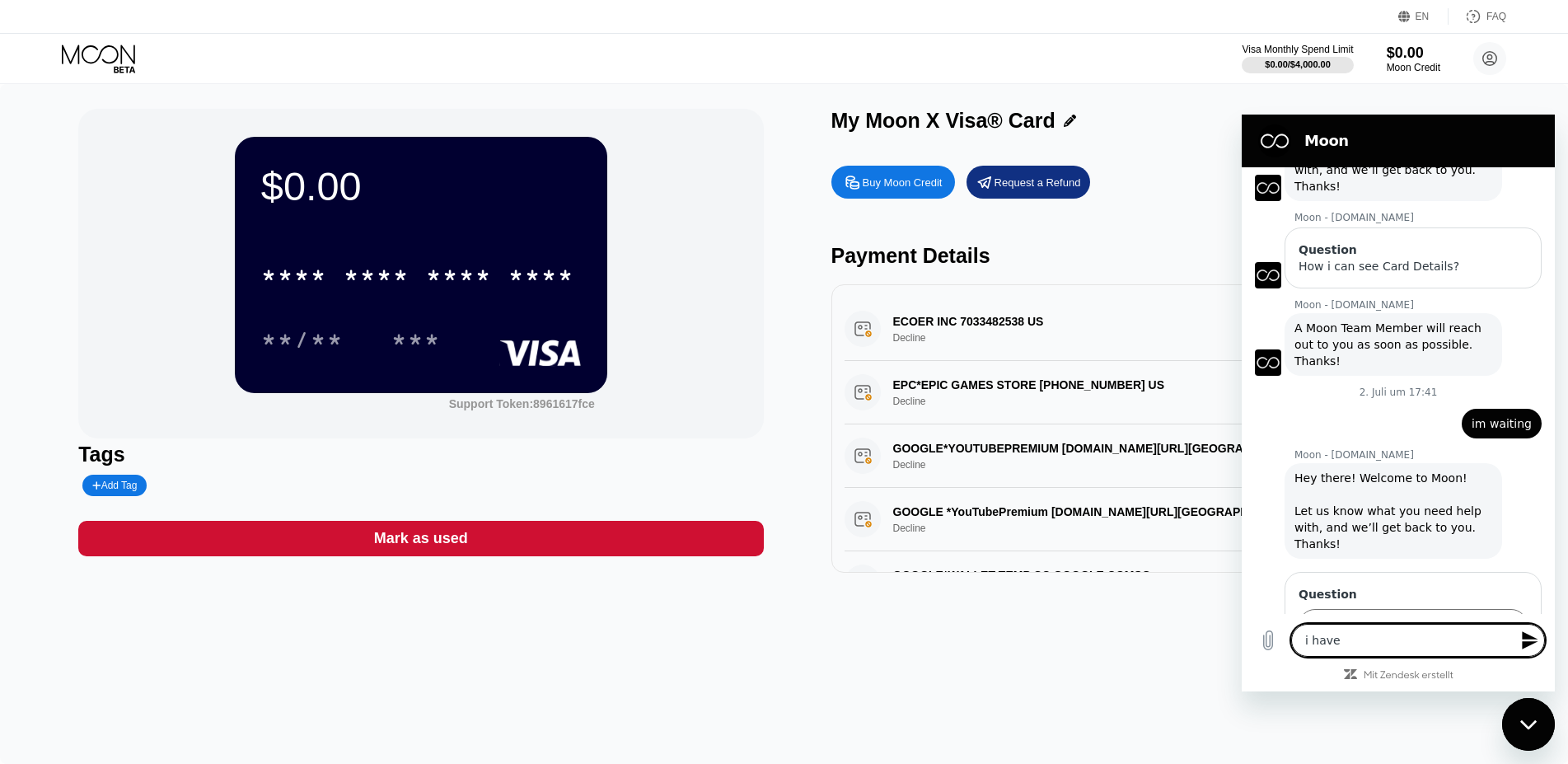
type textarea "i have a"
type textarea "x"
type textarea "i have a"
type textarea "x"
type textarea "i have a p"
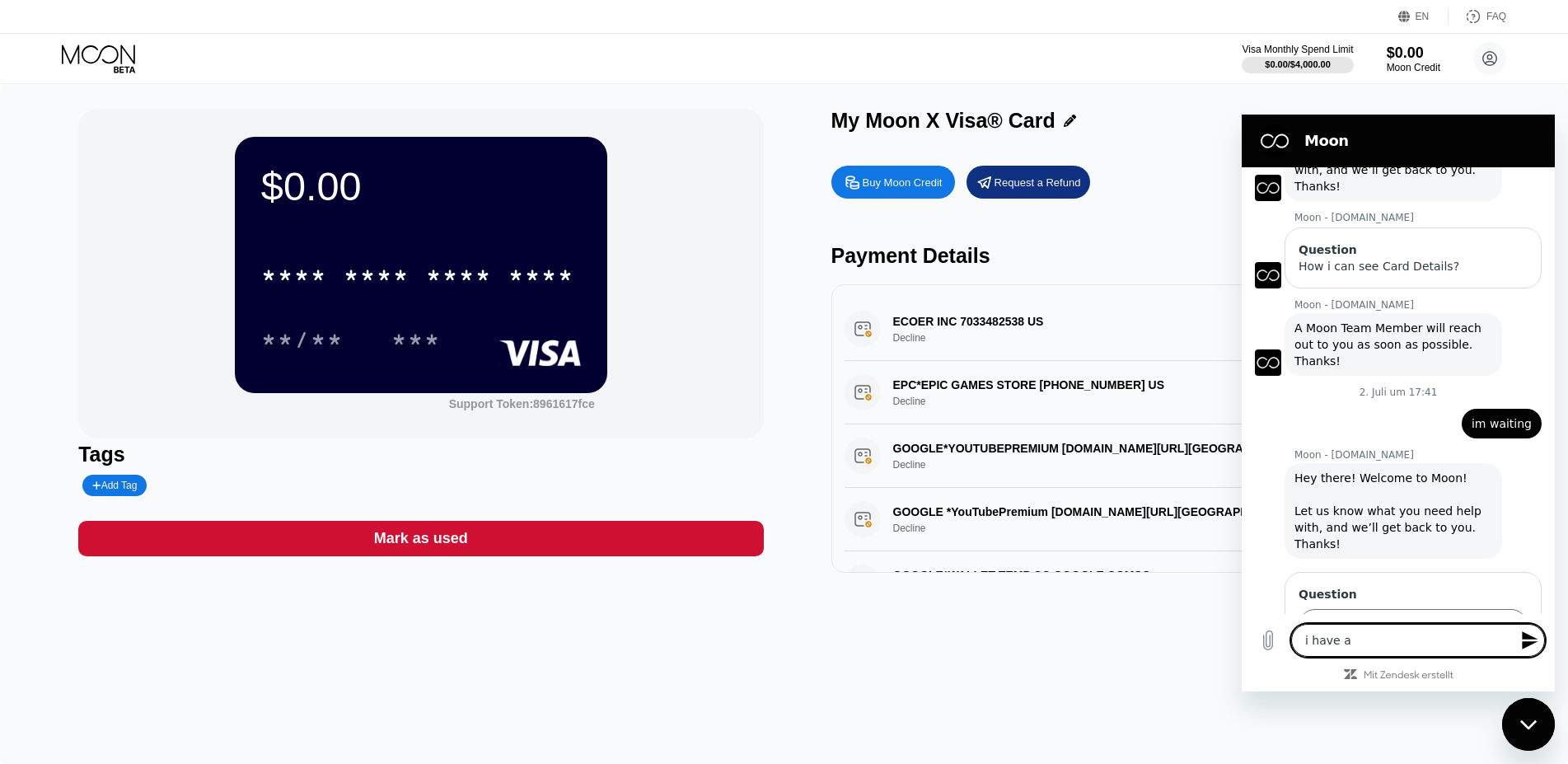
type textarea "x"
type textarea "i have a pr"
type textarea "x"
type textarea "i have a pro"
type textarea "x"
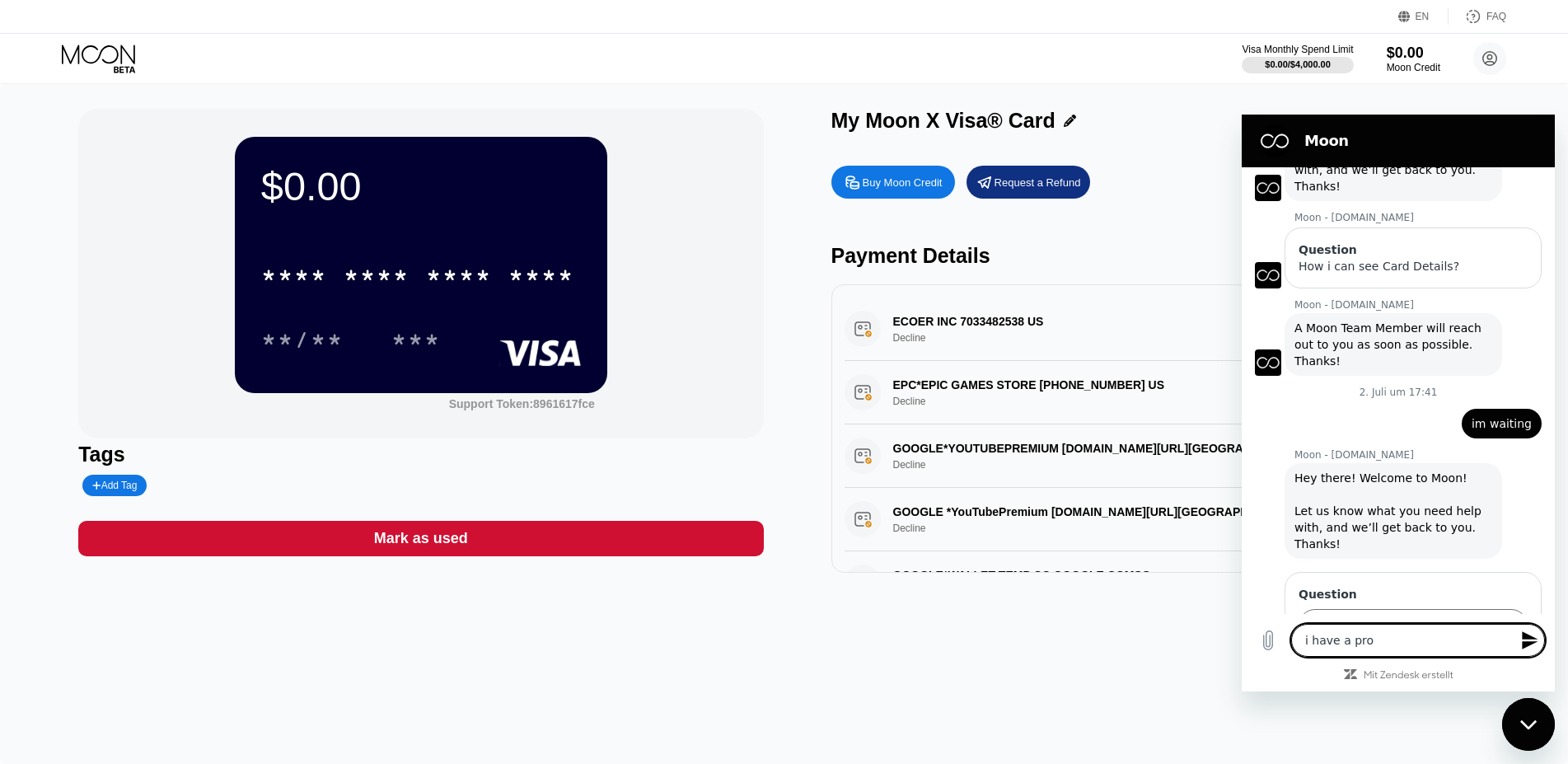
type textarea "i have a prob"
type textarea "x"
type textarea "i have a probl"
type textarea "x"
type textarea "i have a proble"
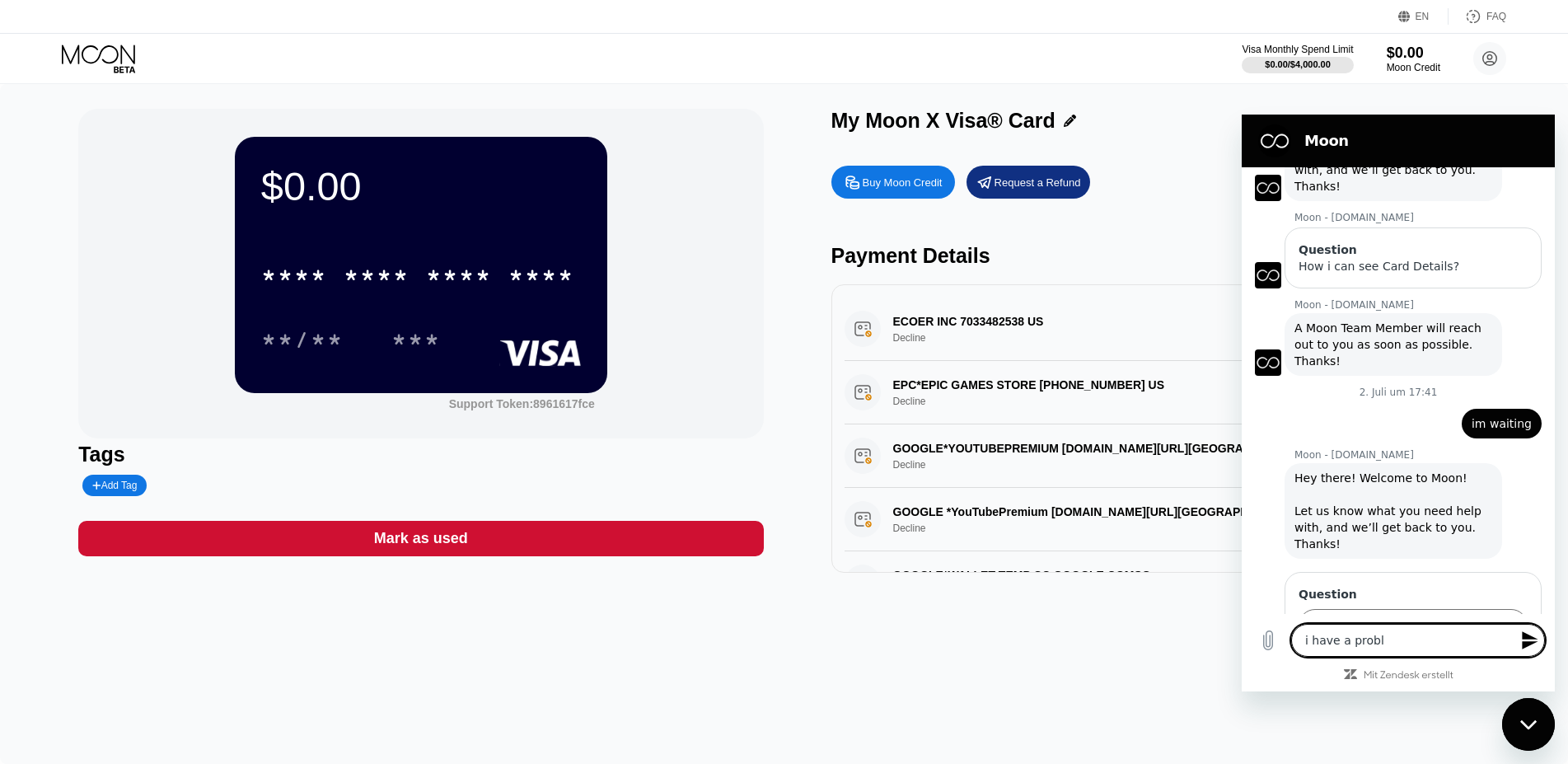
type textarea "x"
type textarea "i have a problem"
type textarea "x"
type textarea "i have a problem"
type textarea "x"
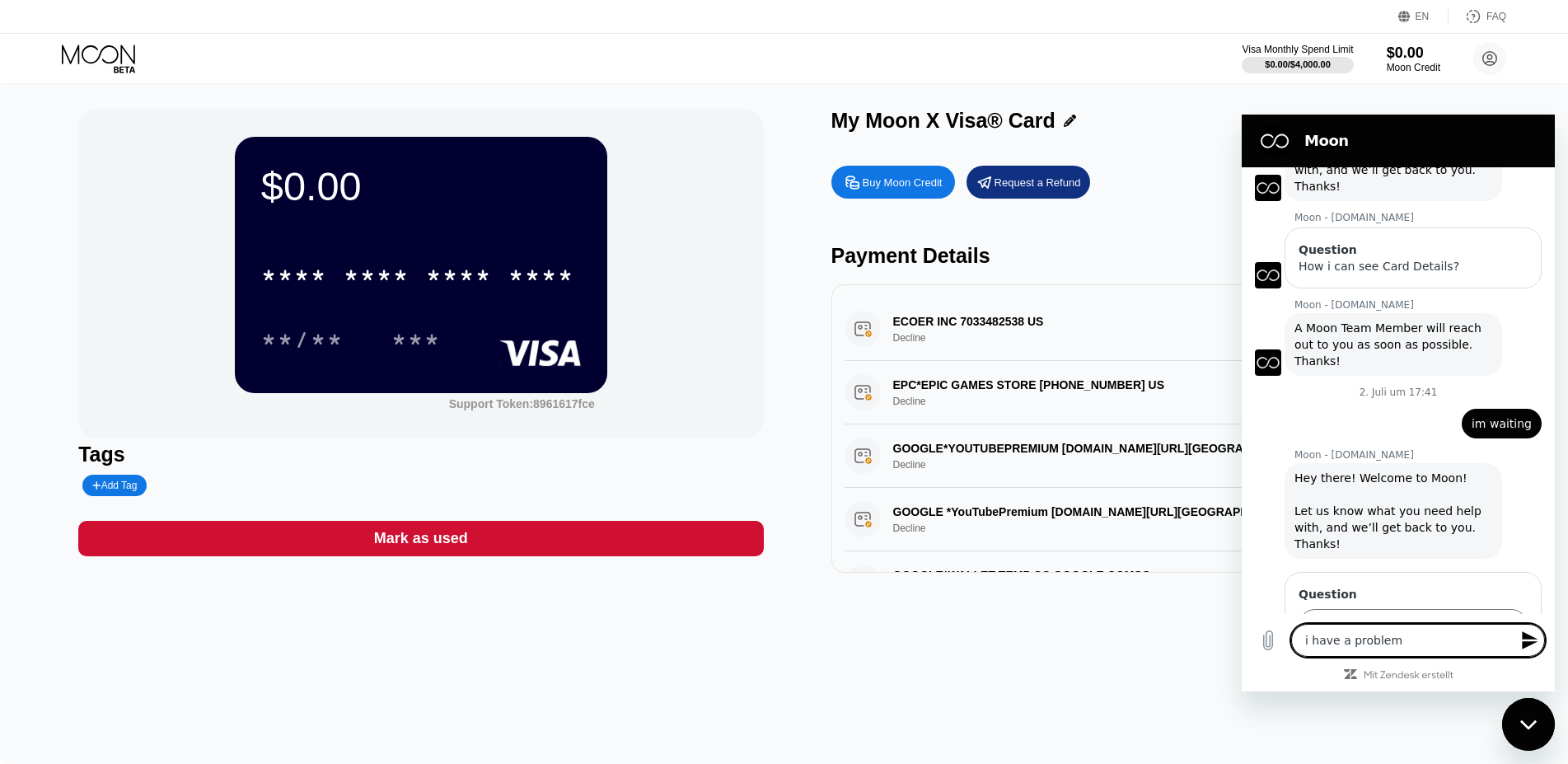
type textarea "i have a problem w"
type textarea "x"
type textarea "i have a problem wi"
type textarea "x"
type textarea "i have a problem wit"
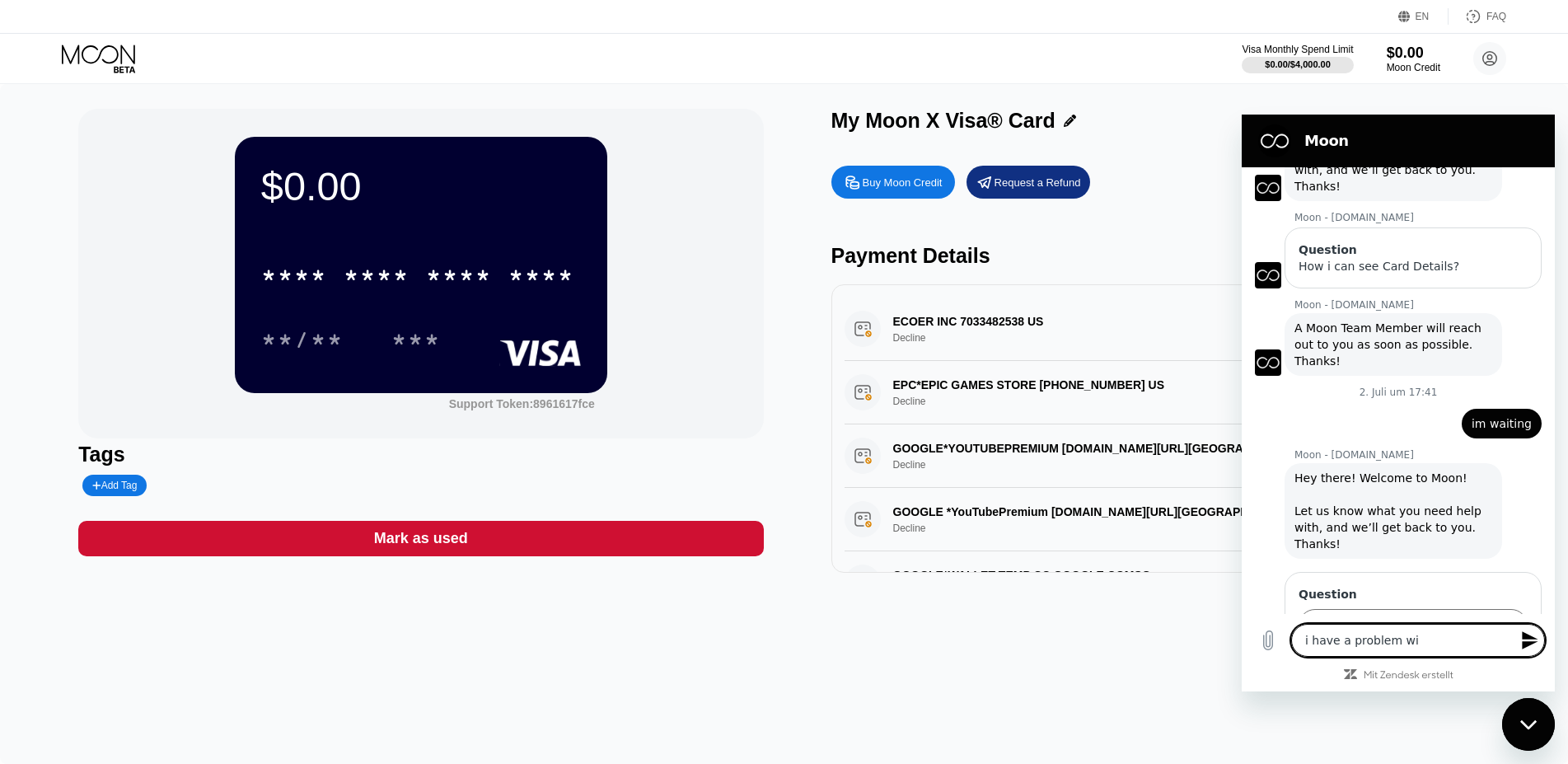
type textarea "x"
type textarea "i have a problem with"
type textarea "x"
type textarea "i have a problem with"
type textarea "x"
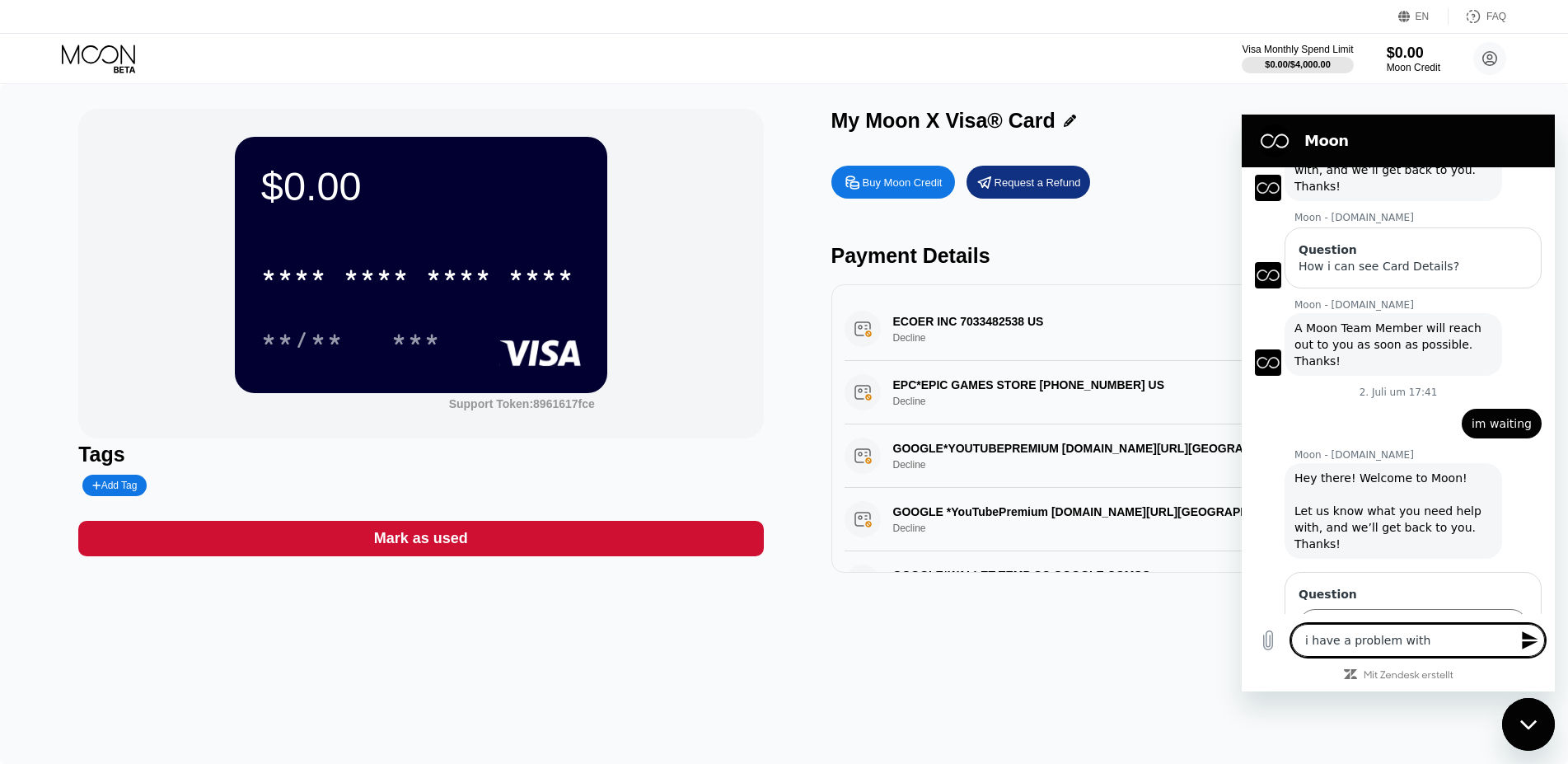
type textarea "i have a problem with m"
type textarea "x"
type textarea "i have a problem with my"
type textarea "x"
type textarea "i have a problem with my"
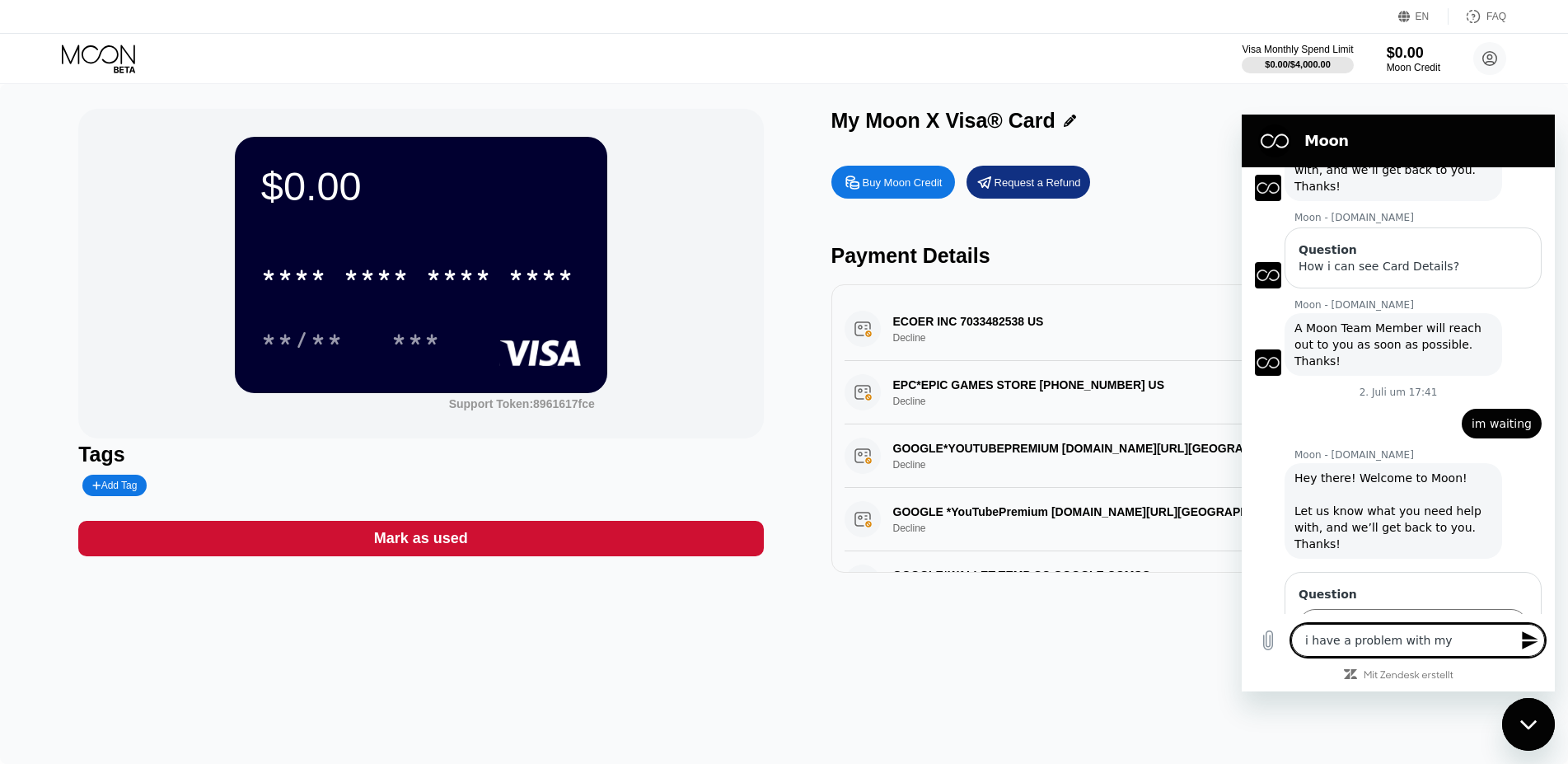
type textarea "x"
type textarea "i have a problem with my c"
type textarea "x"
type textarea "i have a problem with my ca"
type textarea "x"
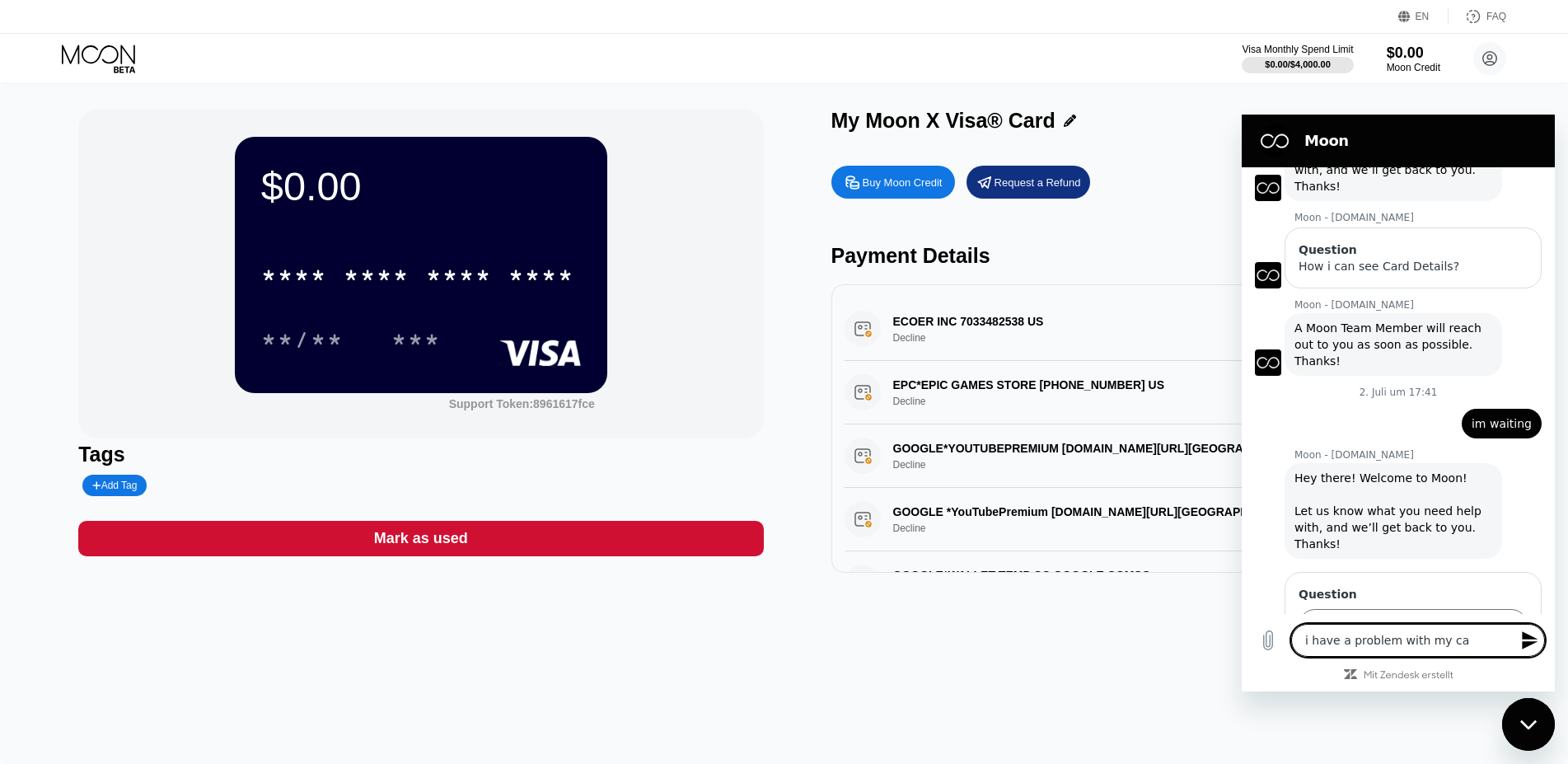
type textarea "i have a problem with my car"
type textarea "x"
type textarea "i have a problem with my card"
type textarea "x"
type textarea "i have a problem with my card"
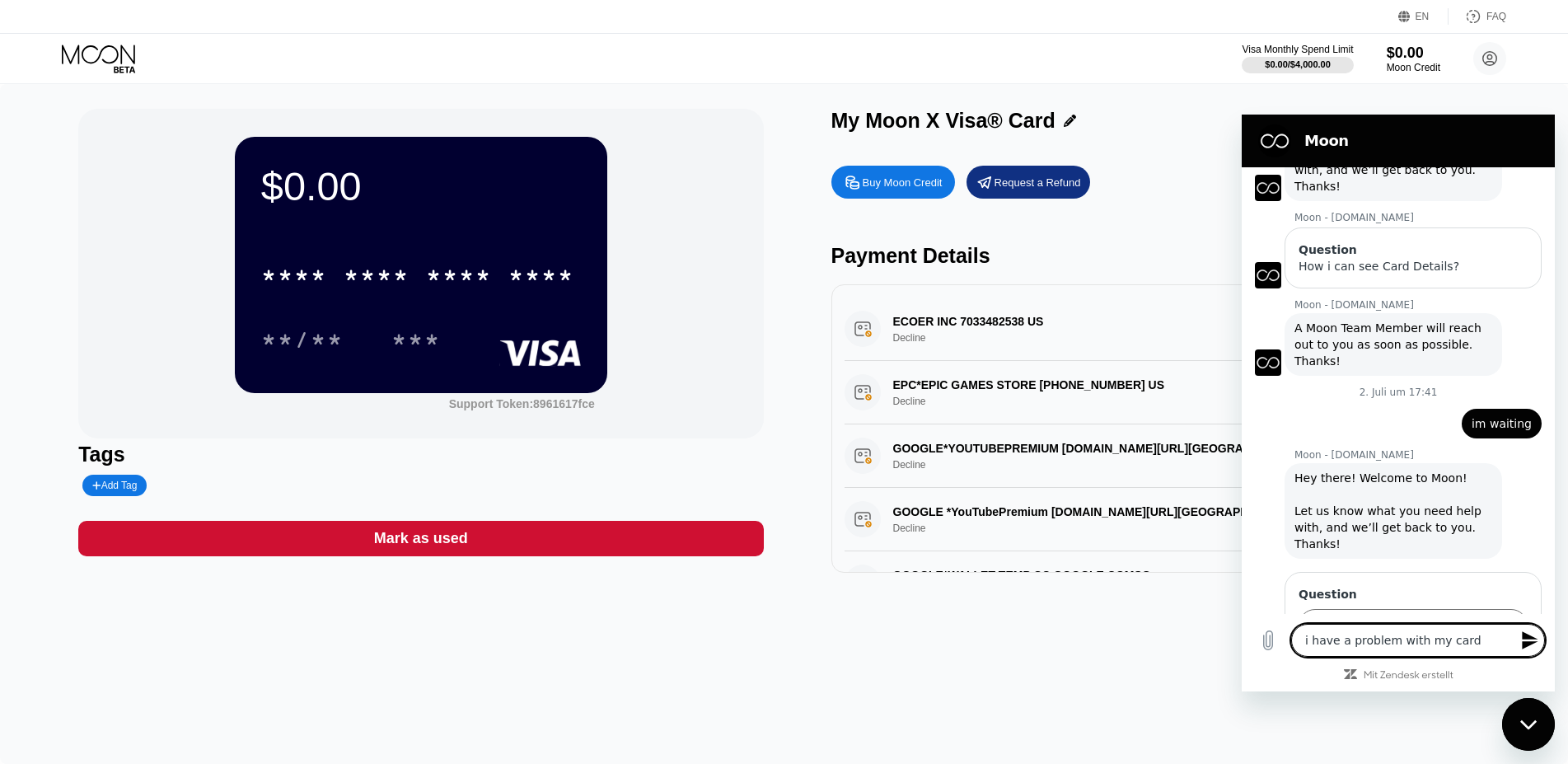
type textarea "x"
paste textarea "8961617fce"
type textarea "i have a problem with my card 8961617fce"
type textarea "x"
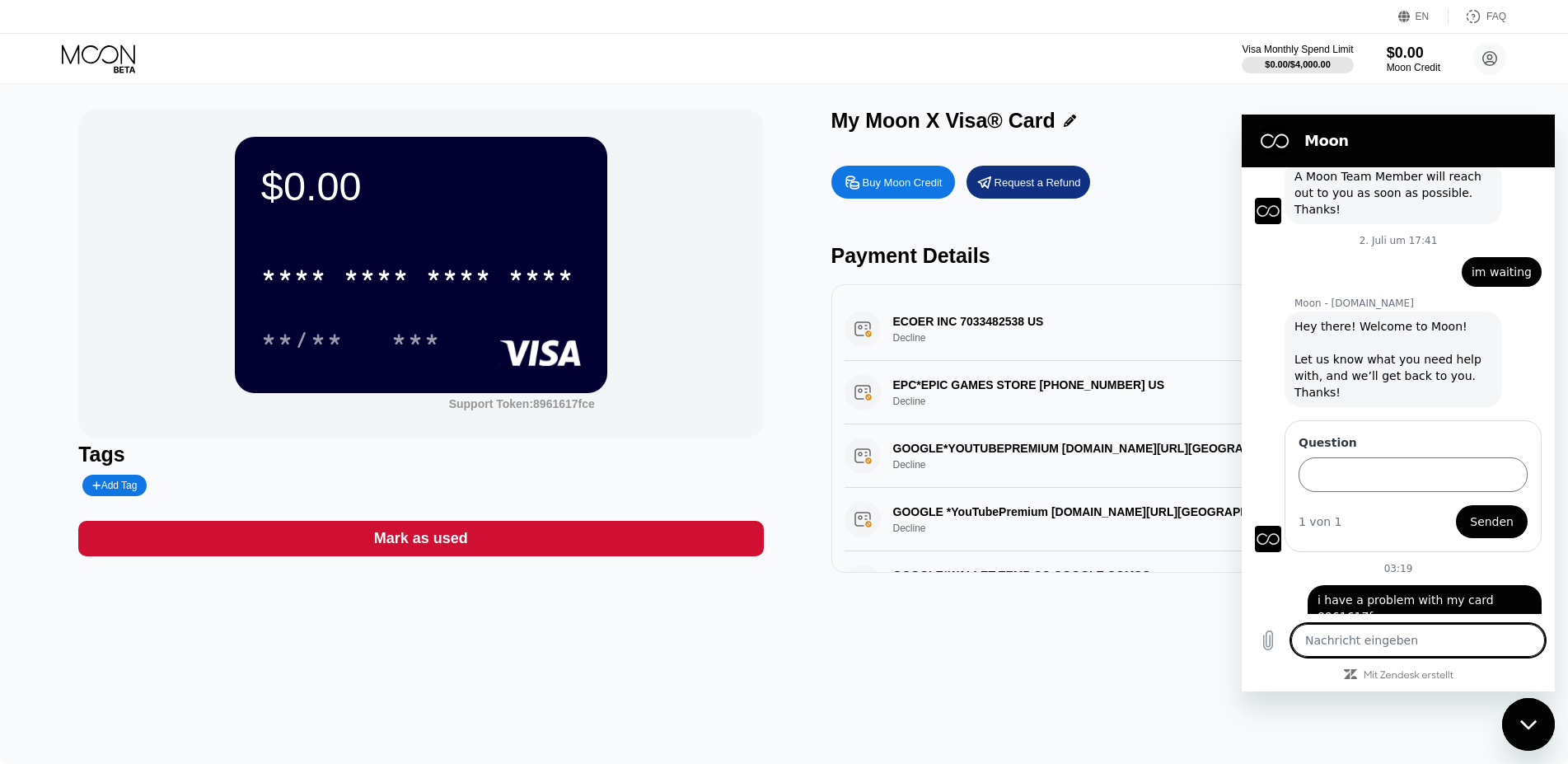
scroll to position [1426, 0]
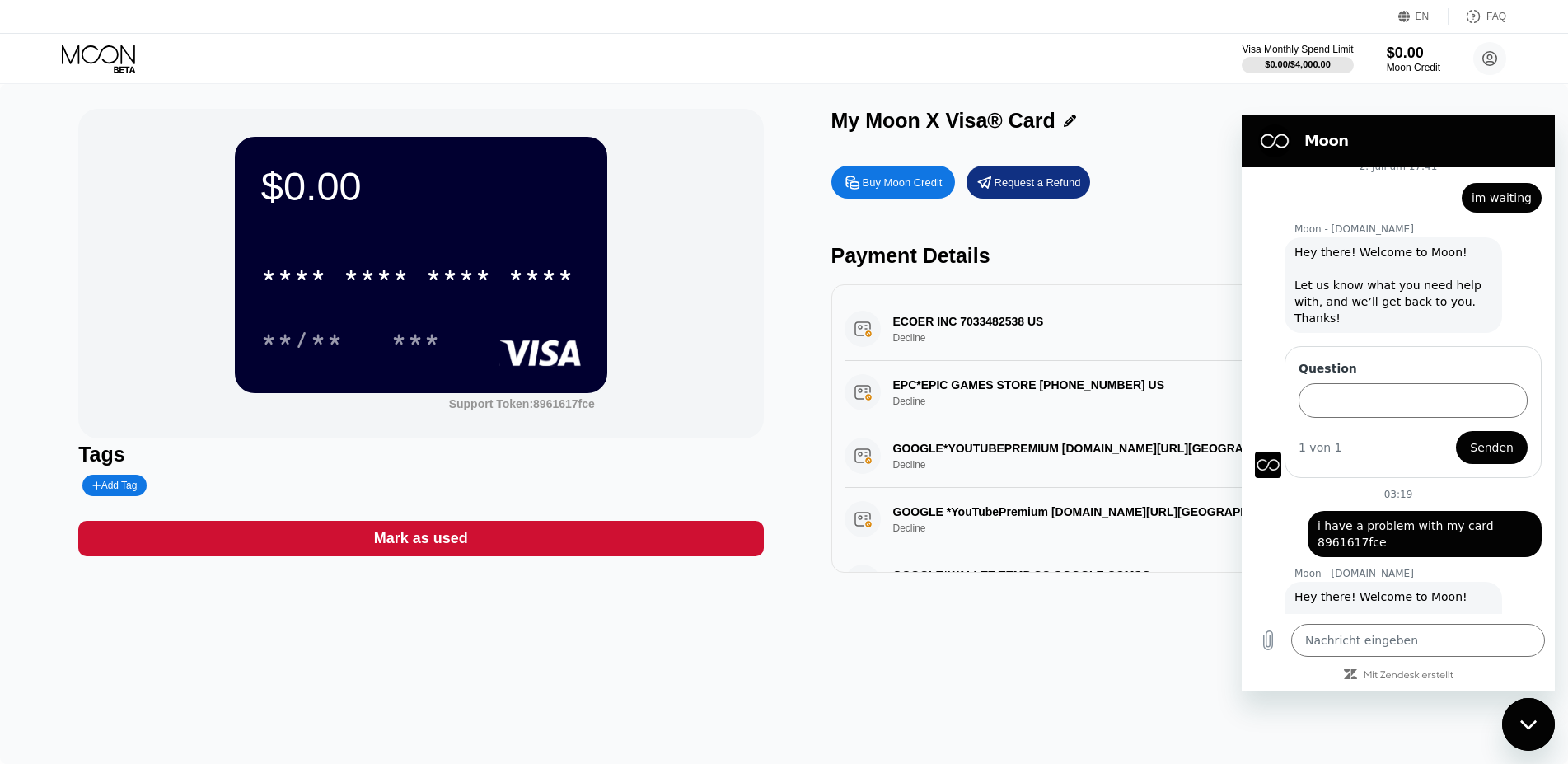
type textarea "x"
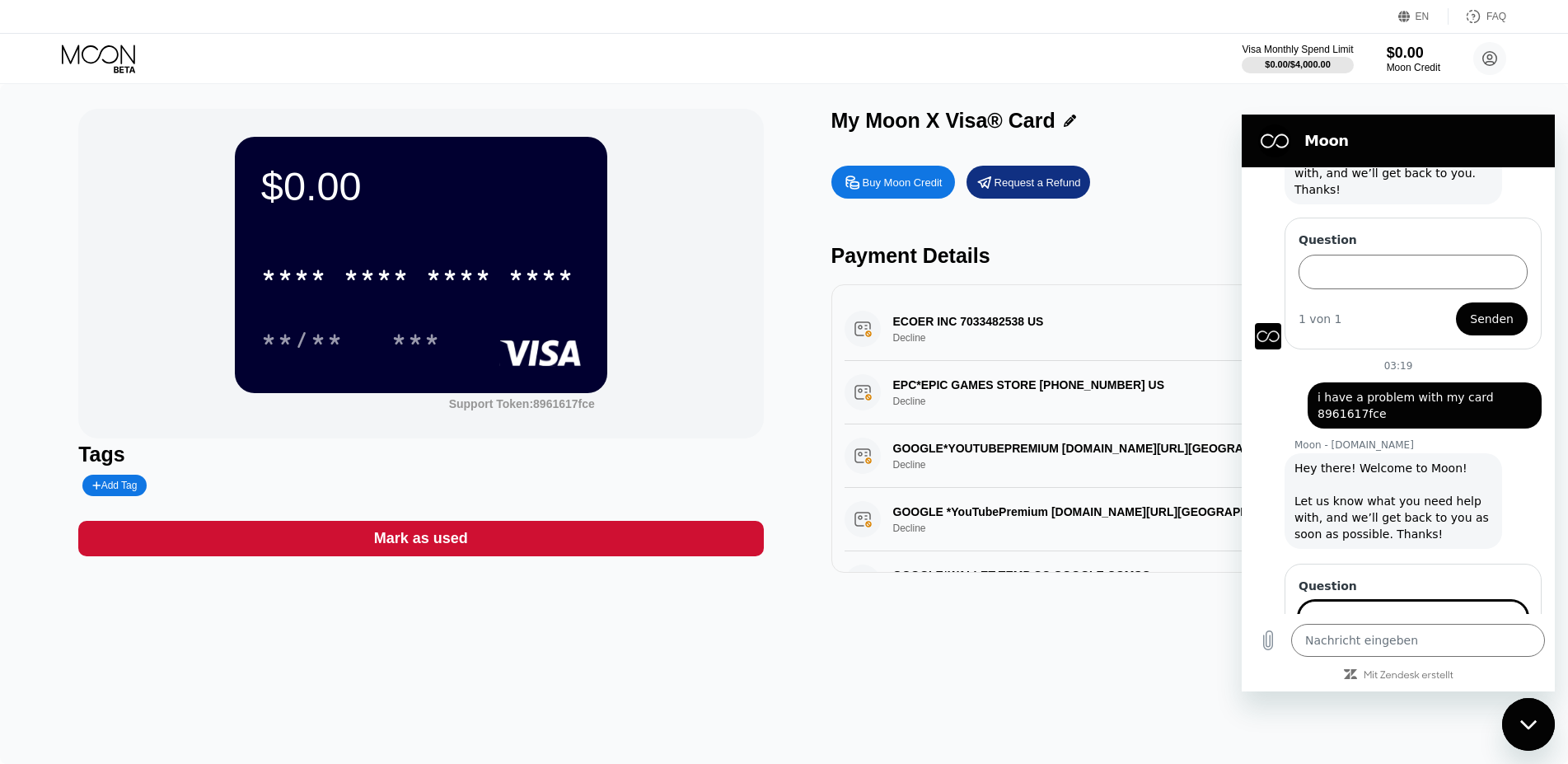
scroll to position [1625, 0]
click at [1420, 601] on input "Question" at bounding box center [1412, 618] width 229 height 35
drag, startPoint x: 1427, startPoint y: 536, endPoint x: 1411, endPoint y: 532, distance: 16.5
click at [1411, 601] on input "i cant see card details, **** its only what i can see" at bounding box center [1412, 618] width 229 height 35
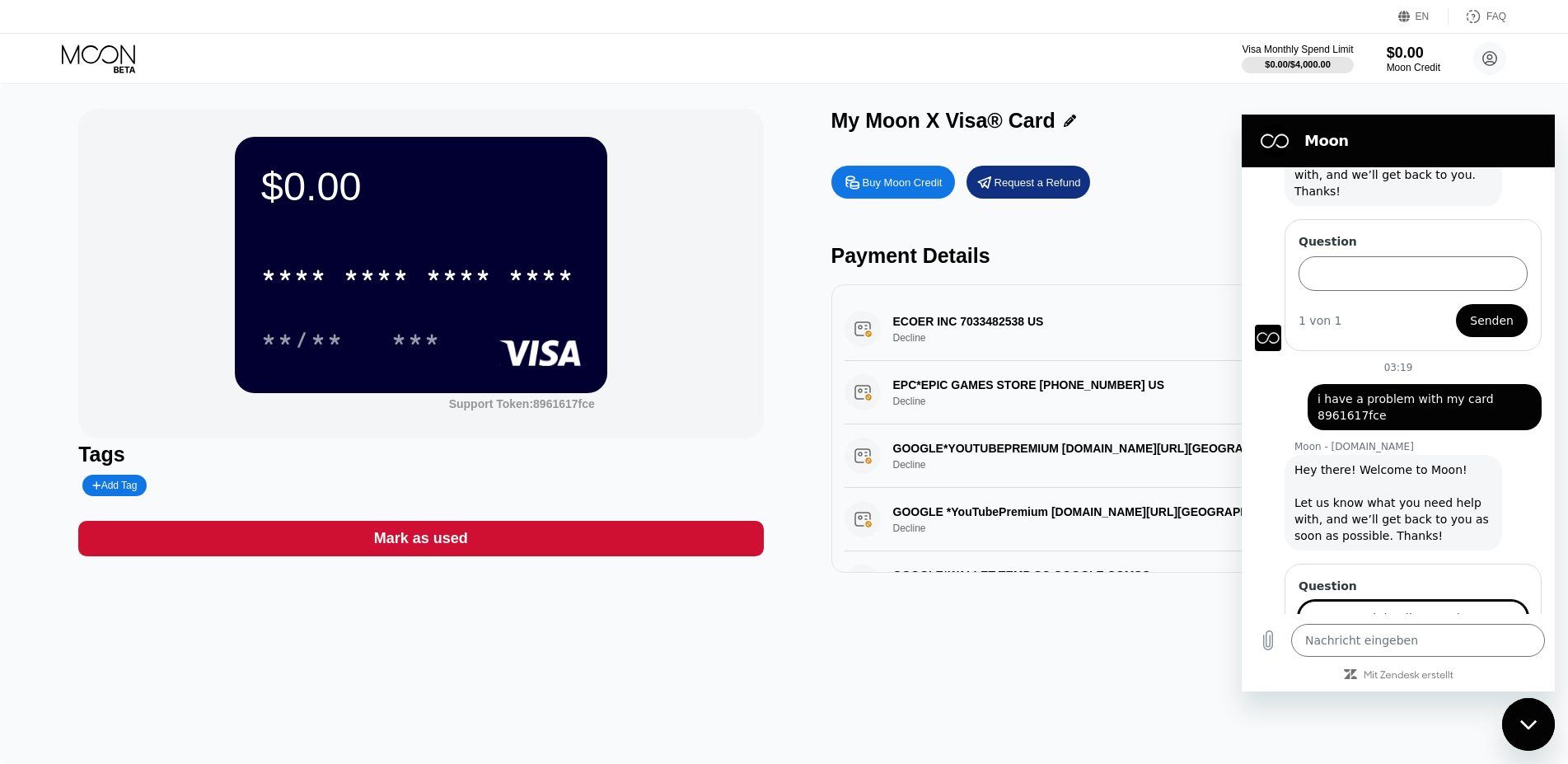
scroll to position [0, 66]
drag, startPoint x: 1439, startPoint y: 536, endPoint x: 1517, endPoint y: 538, distance: 78.0
click at [1517, 601] on input "i cant see card details, **** thats one what i can see" at bounding box center [1412, 618] width 229 height 35
click at [1472, 601] on input "i cant see card details, **** thats one what i can see" at bounding box center [1412, 618] width 229 height 35
type input "i cant see card details, **** thats one what i can see"
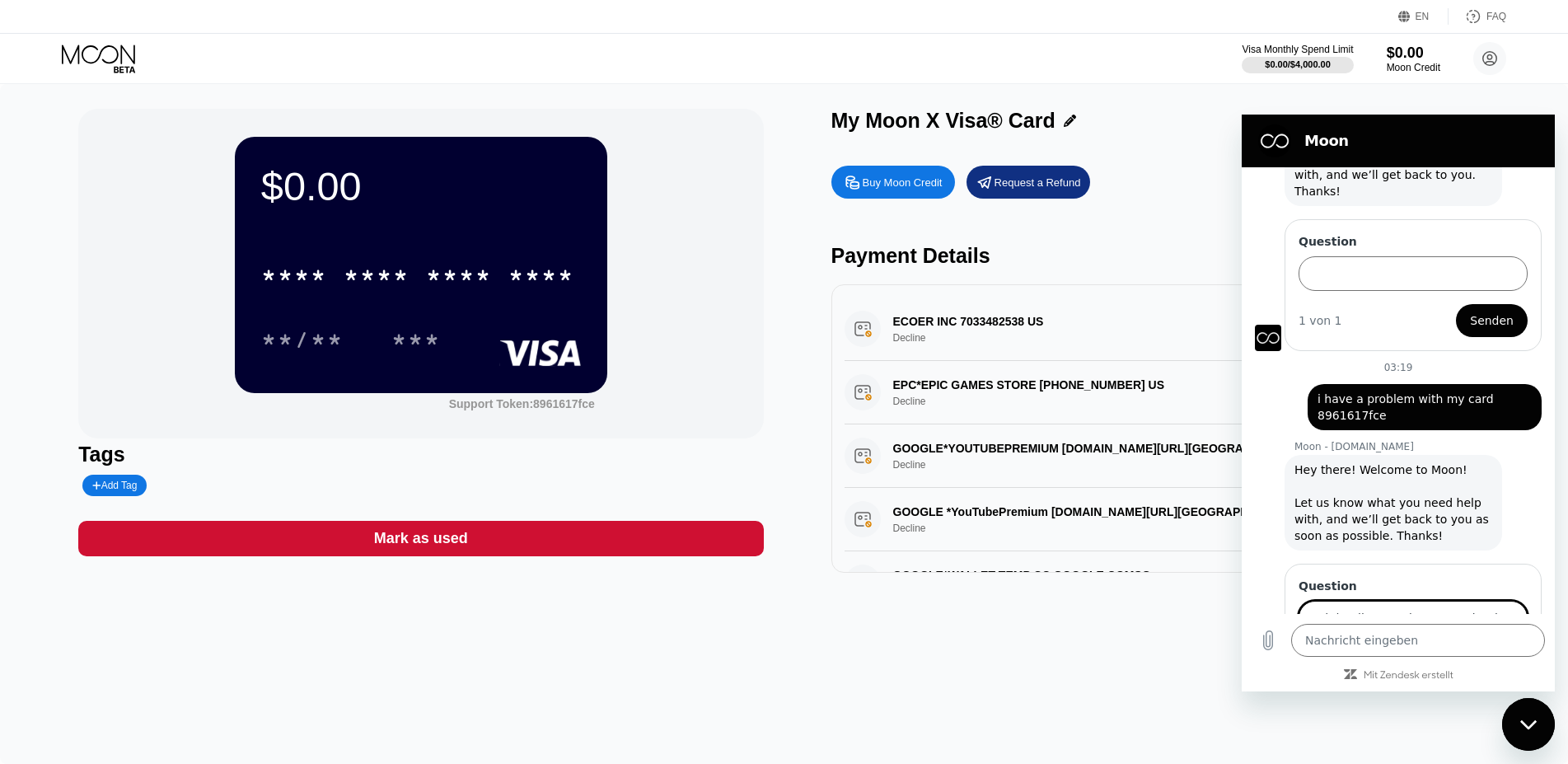
drag, startPoint x: 1476, startPoint y: 586, endPoint x: 2635, endPoint y: 876, distance: 1194.7
click at [1476, 655] on span "Senden" at bounding box center [1491, 665] width 43 height 20
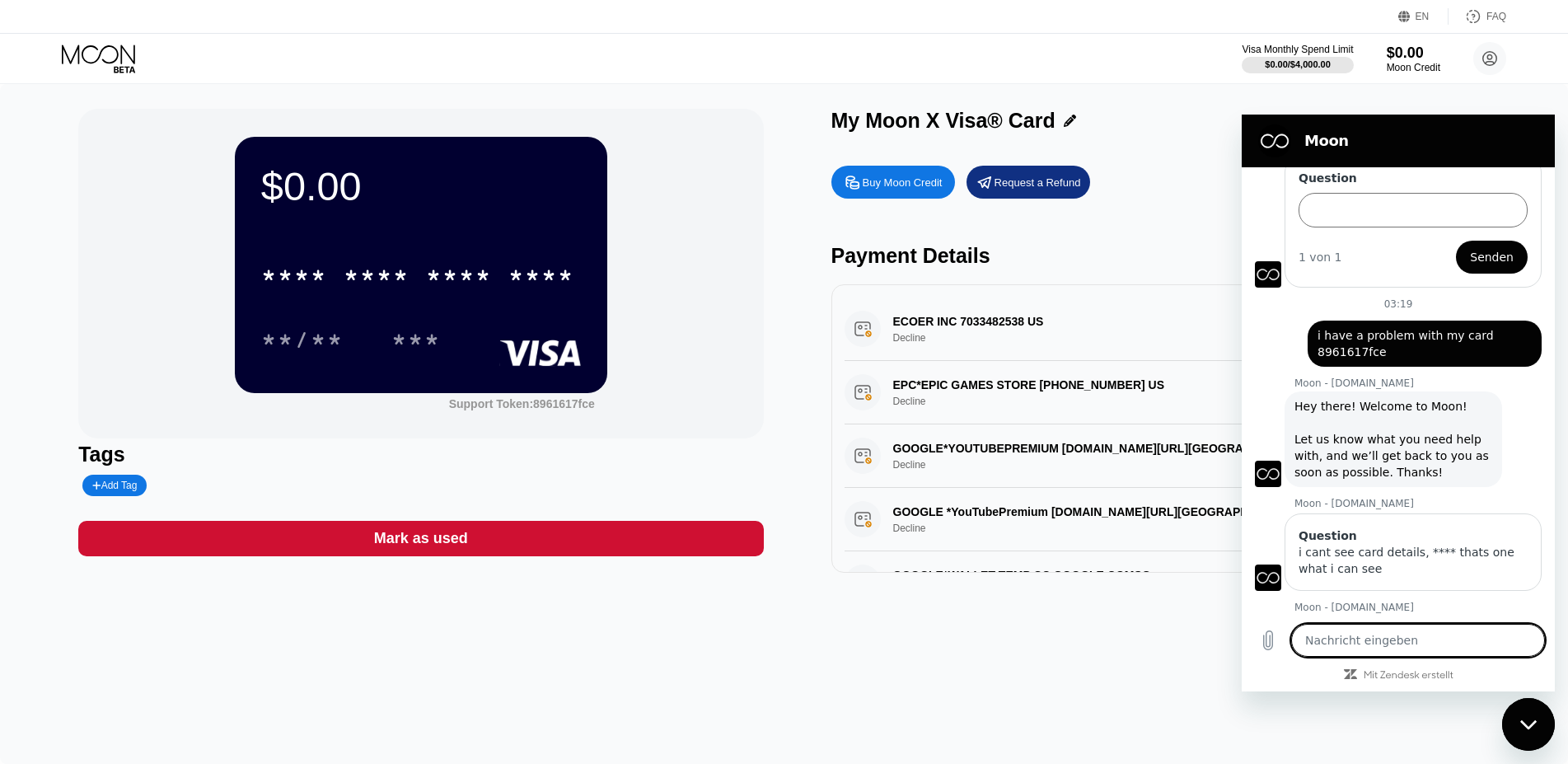
scroll to position [1689, 0]
click at [1188, 633] on div "$0.00 * * * * * * * * * * * * **** **/** *** Support Token: 8961617fce Tags Add…" at bounding box center [784, 424] width 1568 height 680
click at [1525, 708] on div "Messaging-Fenster schließen" at bounding box center [1528, 723] width 49 height 49
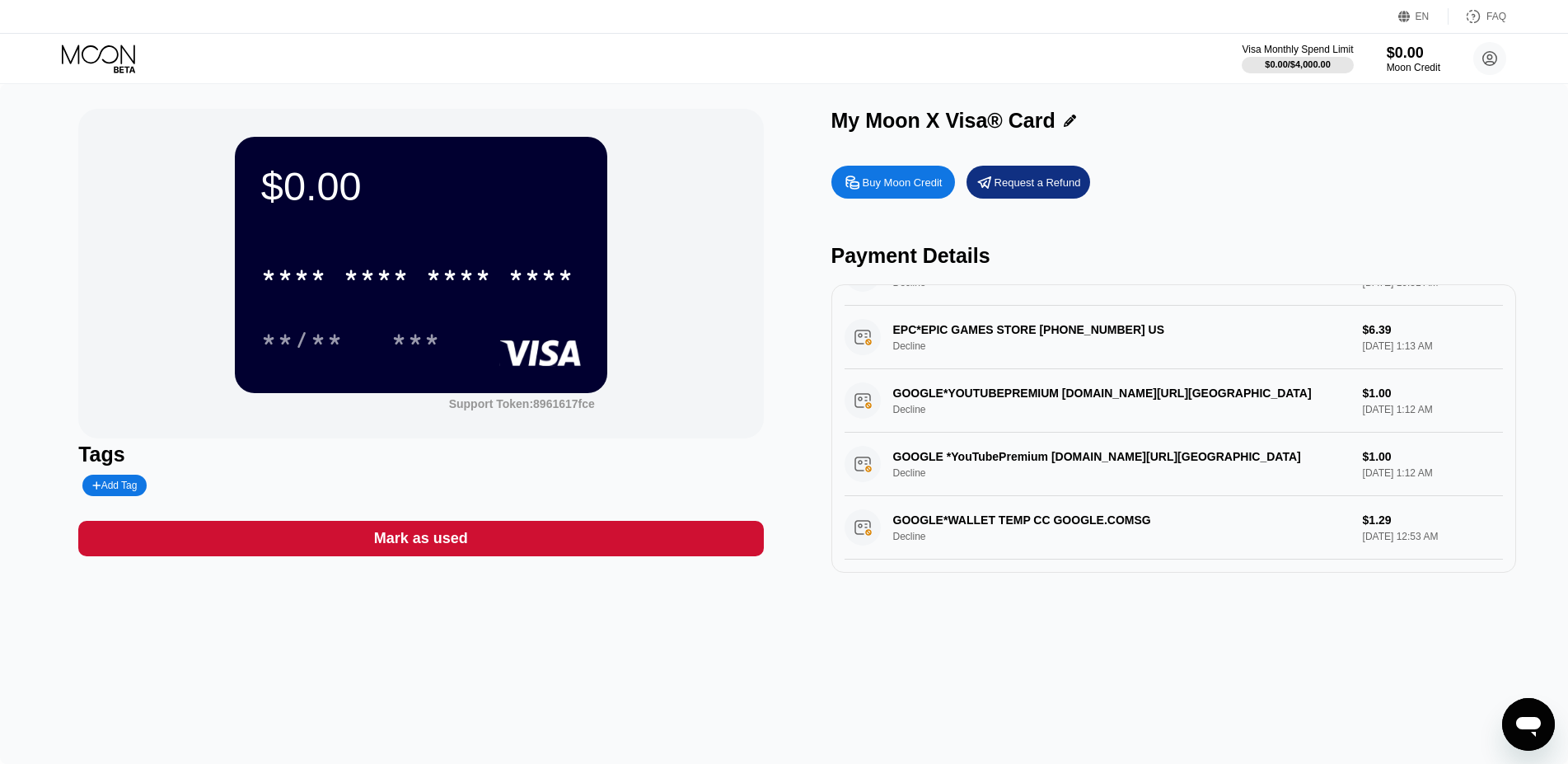
scroll to position [0, 0]
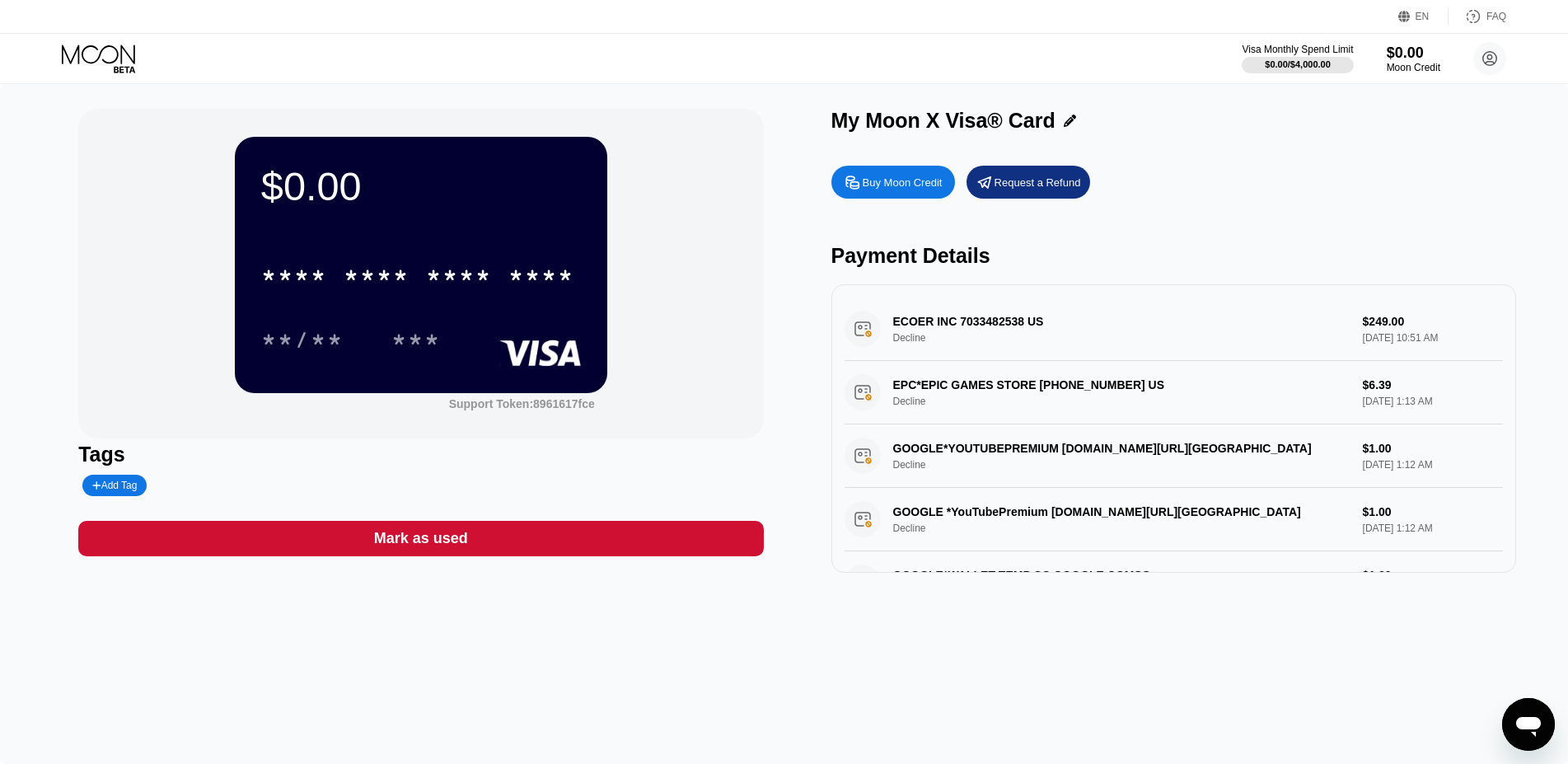
drag, startPoint x: 883, startPoint y: 323, endPoint x: 1223, endPoint y: 327, distance: 340.0
click at [1213, 328] on div "ECOER INC 7033482538 US Decline $249.00 [DATE] 10:51 AM" at bounding box center [1174, 329] width 658 height 63
type textarea "x"
